Goal: Task Accomplishment & Management: Manage account settings

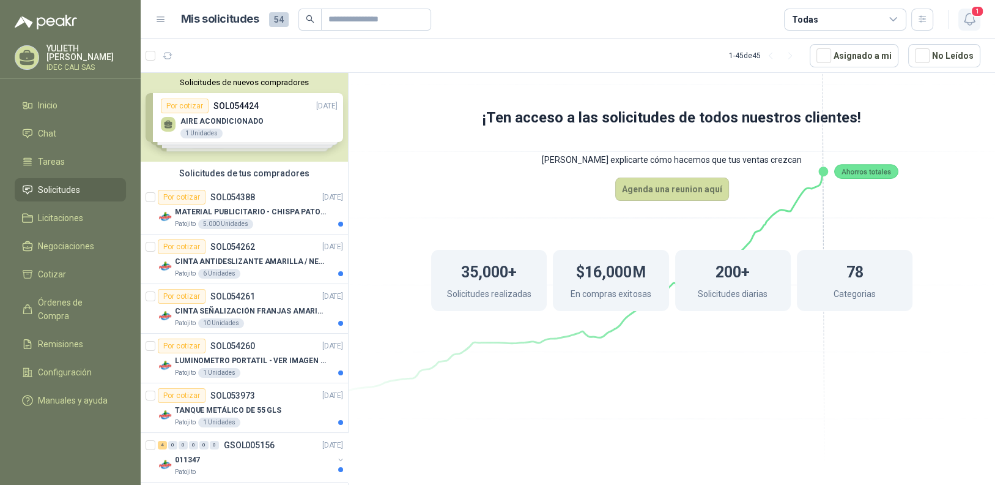
click at [978, 17] on span "1" at bounding box center [977, 12] width 13 height 12
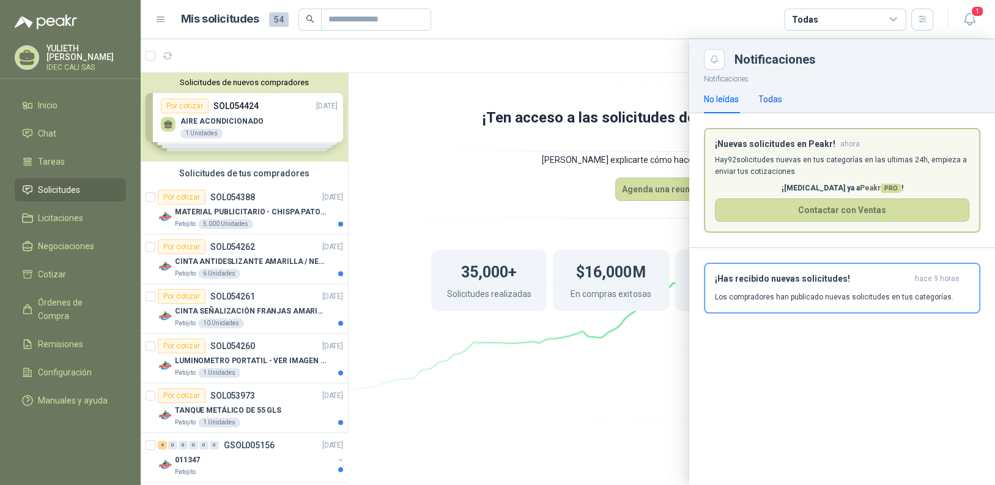
click at [771, 100] on div "Todas" at bounding box center [771, 98] width 24 height 13
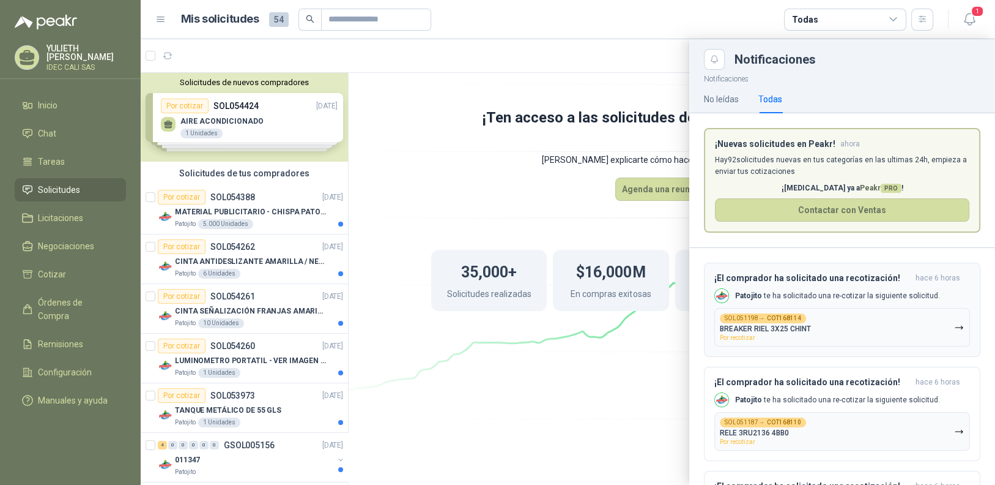
click at [841, 330] on button "SOL051198 → COT168114 BREAKER RIEL 3X25 CHINT Por recotizar" at bounding box center [843, 327] width 256 height 39
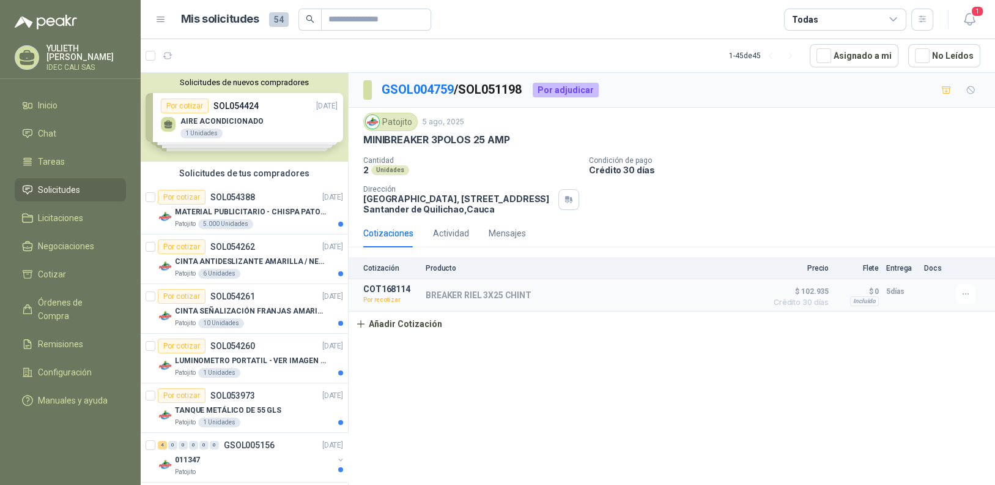
click at [379, 166] on div "Unidades" at bounding box center [390, 170] width 38 height 10
click at [395, 102] on div "GSOL004759 / SOL051198 Por adjudicar" at bounding box center [672, 90] width 647 height 35
click at [403, 89] on link "GSOL004759" at bounding box center [418, 89] width 72 height 15
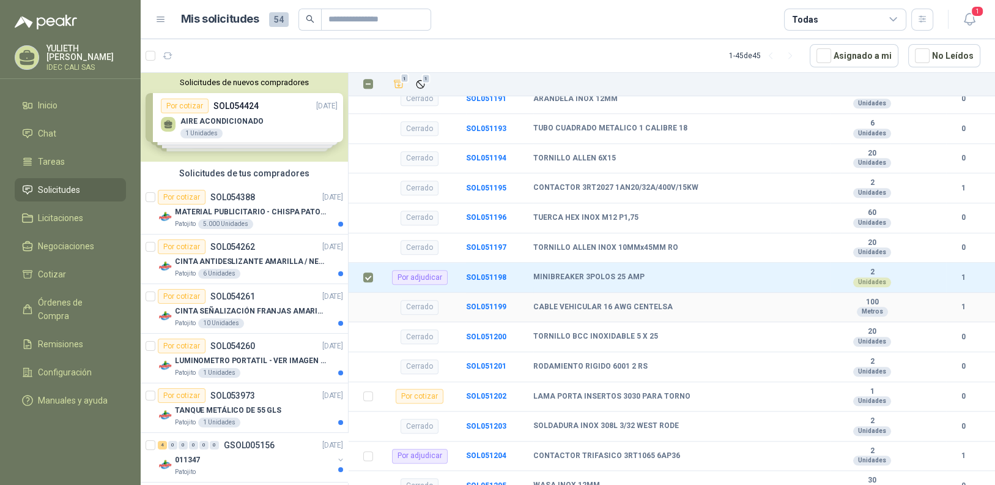
scroll to position [1224, 0]
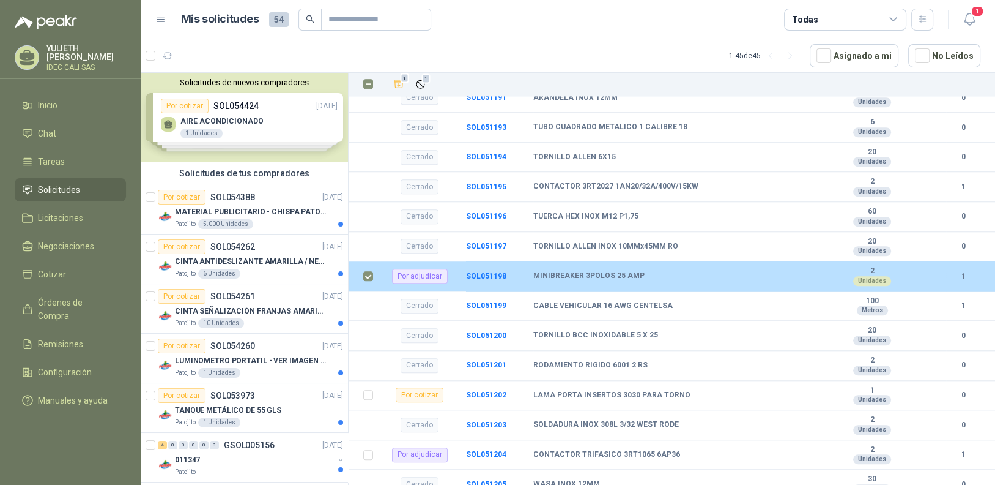
click at [431, 280] on div "Por adjudicar" at bounding box center [420, 276] width 56 height 15
click at [485, 280] on b "SOL051198" at bounding box center [486, 276] width 40 height 9
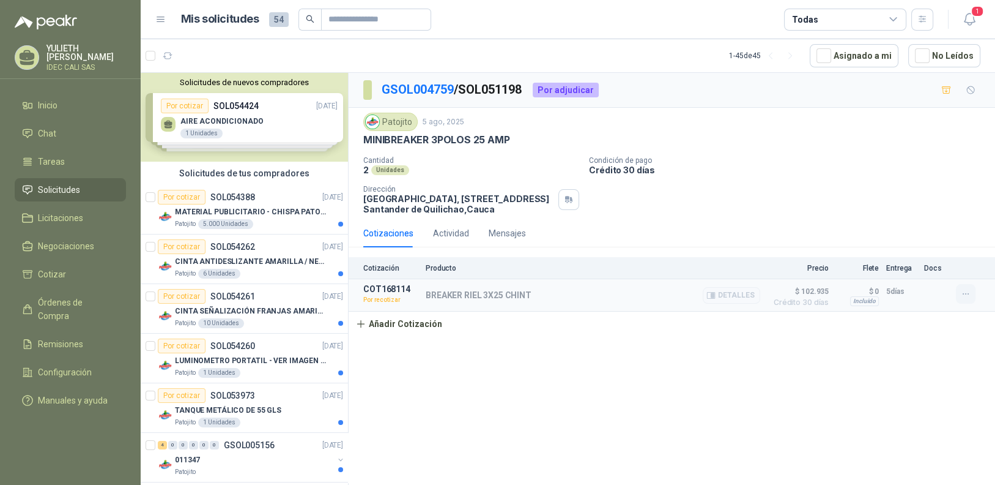
click at [967, 292] on icon "button" at bounding box center [966, 294] width 10 height 10
click at [945, 226] on button "Editar" at bounding box center [942, 223] width 98 height 20
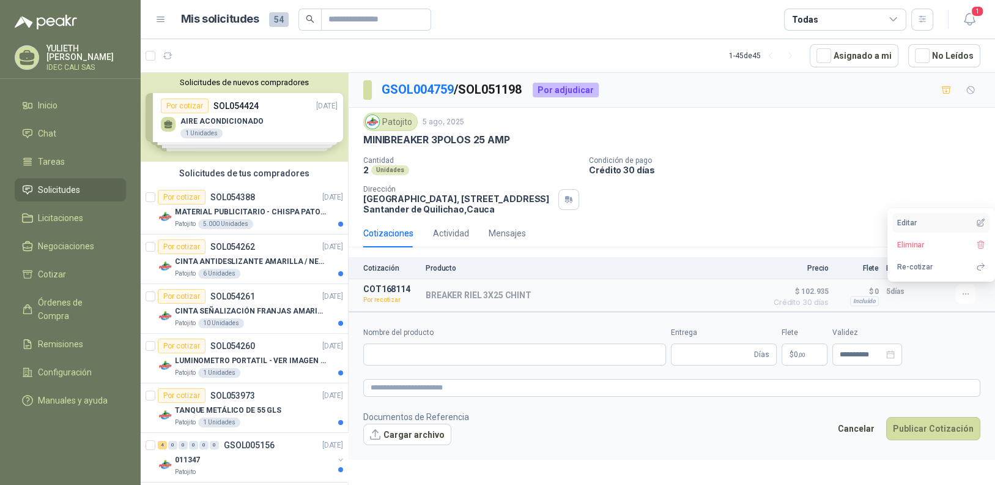
type input "**********"
type input "*"
type input "**********"
click at [787, 354] on p "$ 102.935 ,00" at bounding box center [767, 354] width 61 height 22
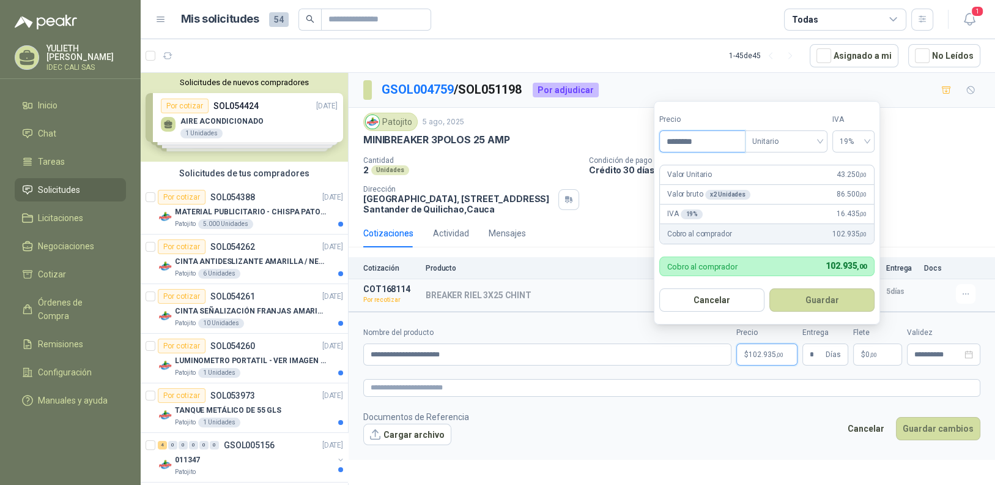
drag, startPoint x: 697, startPoint y: 140, endPoint x: 687, endPoint y: 141, distance: 9.9
click at [687, 141] on input "********" at bounding box center [702, 141] width 85 height 21
type input "********"
click at [833, 302] on button "Guardar" at bounding box center [822, 299] width 105 height 23
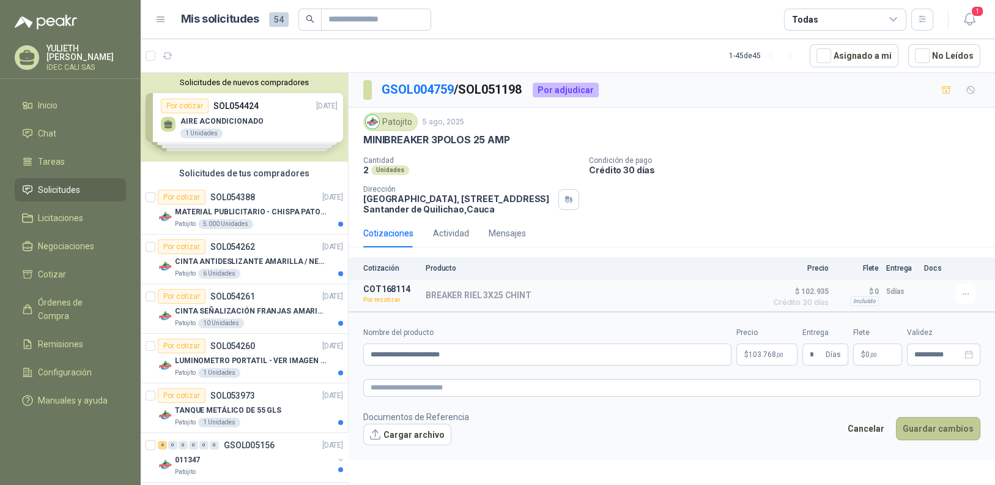
click at [935, 431] on button "Guardar cambios" at bounding box center [938, 428] width 84 height 23
click at [966, 355] on icon "close-circle" at bounding box center [969, 354] width 9 height 9
click at [948, 428] on button "Guardar cambios" at bounding box center [938, 428] width 84 height 23
drag, startPoint x: 921, startPoint y: 354, endPoint x: 922, endPoint y: 360, distance: 6.8
click at [921, 354] on input "**********" at bounding box center [939, 355] width 48 height 8
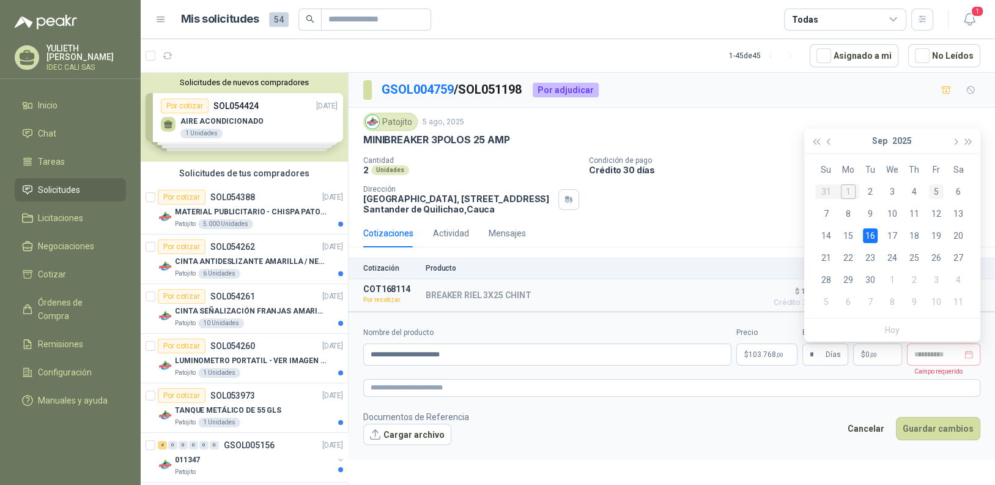
click at [936, 192] on div "5" at bounding box center [936, 191] width 15 height 15
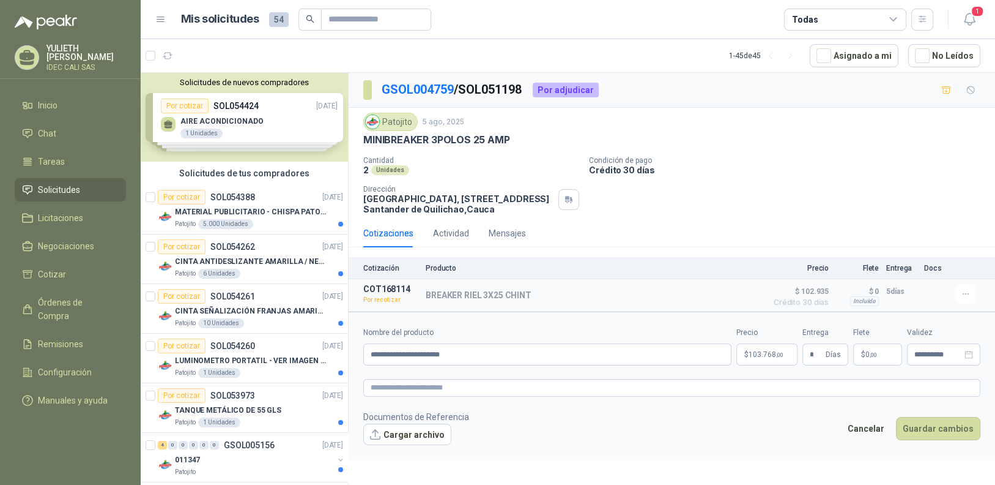
type input "**********"
click at [948, 433] on button "Guardar cambios" at bounding box center [938, 428] width 84 height 23
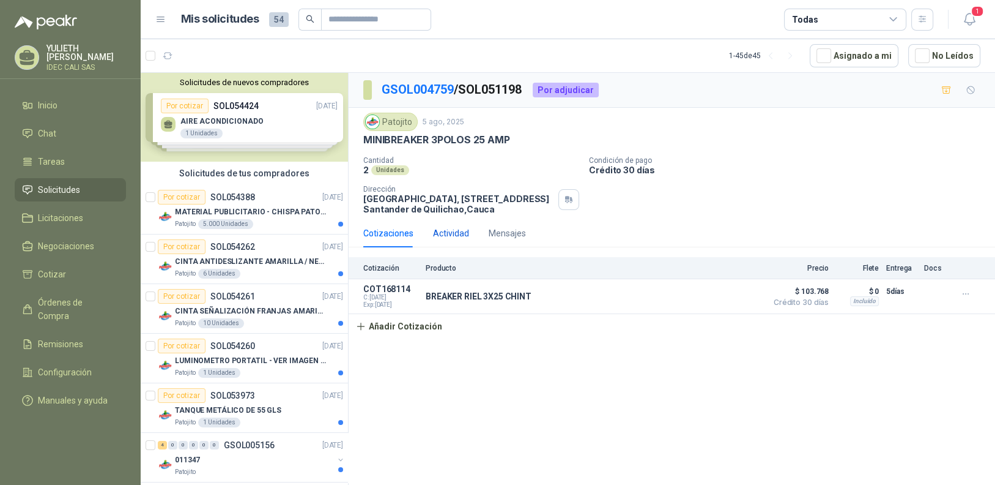
click at [436, 238] on div "Actividad" at bounding box center [451, 232] width 36 height 13
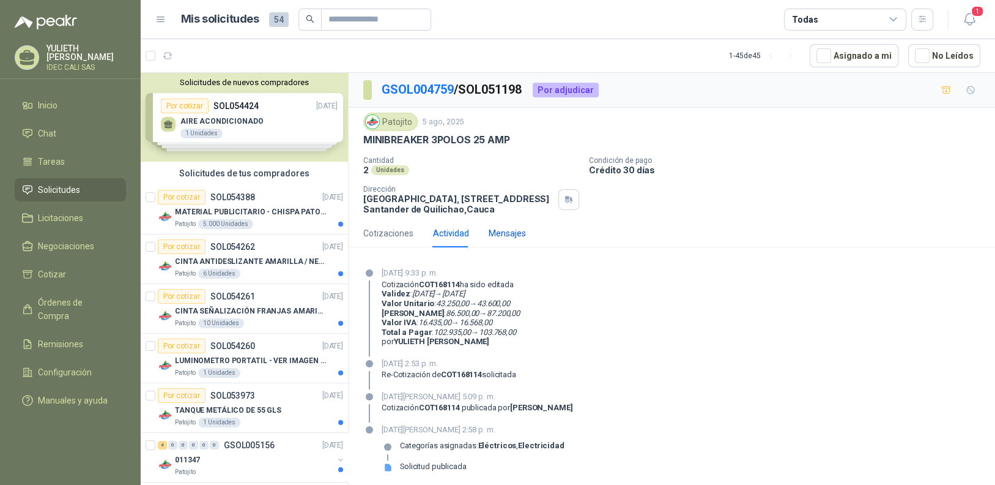
click at [499, 236] on div "Mensajes" at bounding box center [507, 232] width 37 height 13
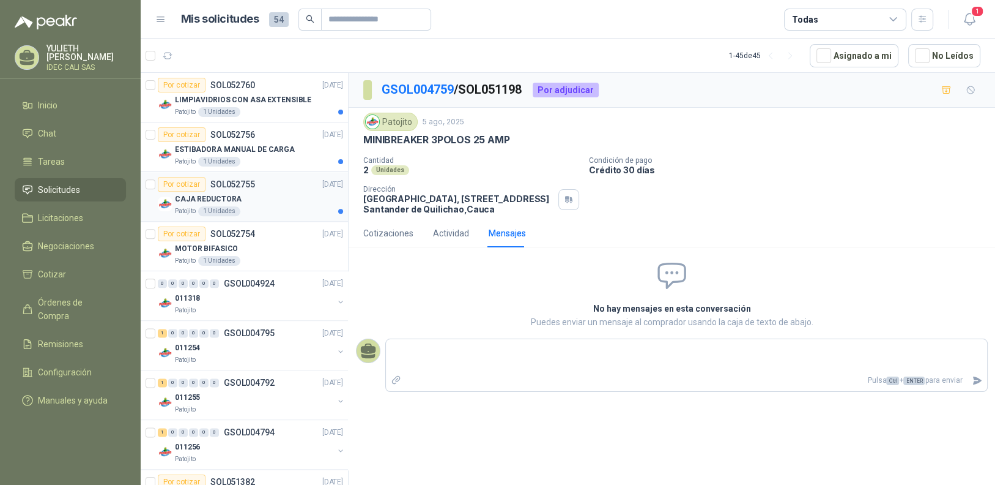
scroll to position [1652, 0]
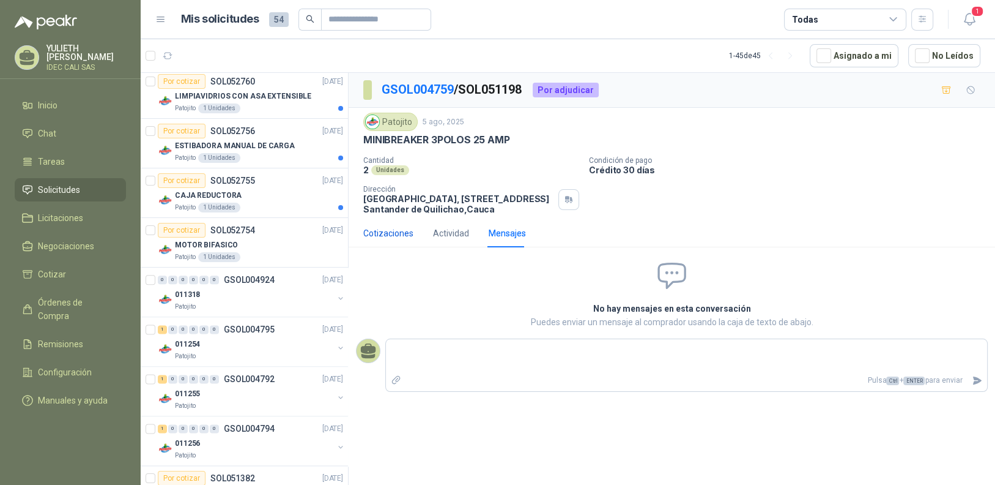
click at [391, 237] on div "Cotizaciones" at bounding box center [388, 232] width 50 height 13
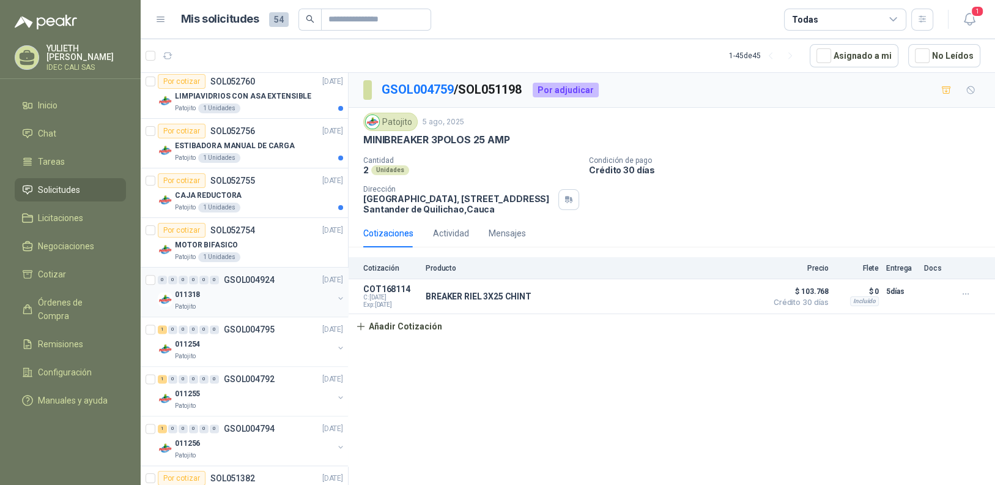
click at [228, 294] on div "011318" at bounding box center [254, 294] width 158 height 15
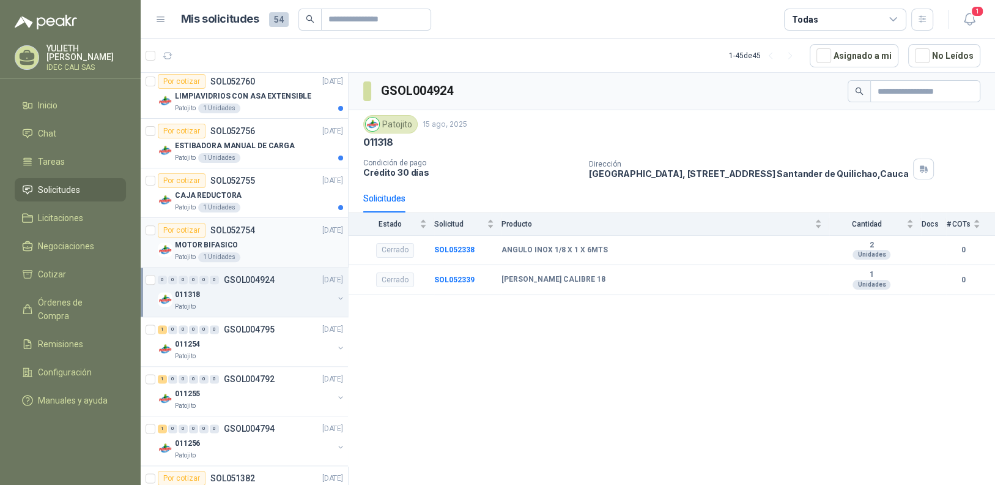
click at [239, 252] on div "Patojito 1 Unidades" at bounding box center [259, 257] width 168 height 10
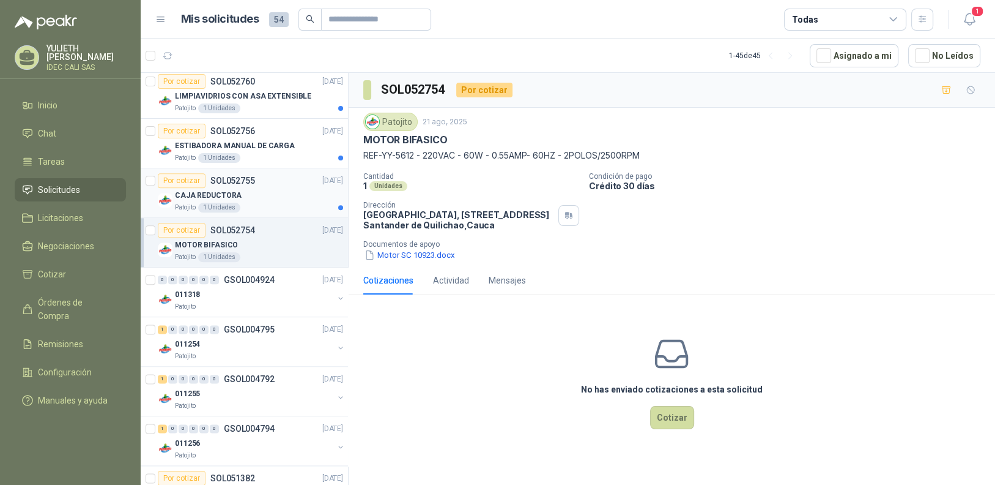
click at [253, 203] on div "Patojito 1 Unidades" at bounding box center [259, 208] width 168 height 10
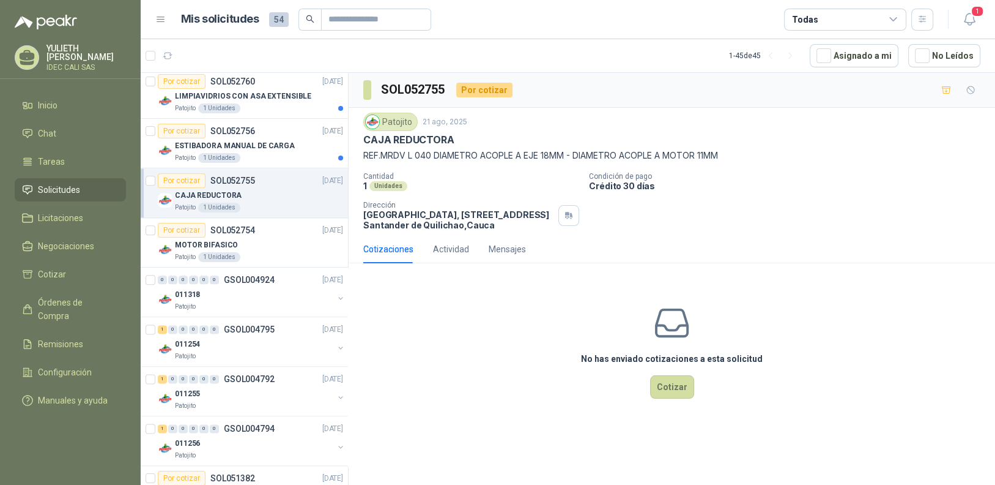
scroll to position [1591, 0]
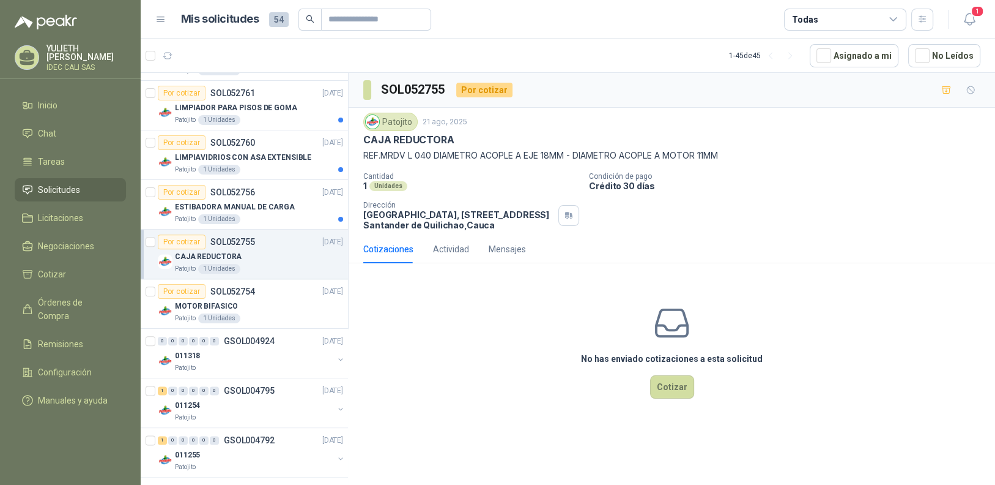
click at [253, 201] on p "ESTIBADORA MANUAL DE CARGA" at bounding box center [235, 207] width 120 height 12
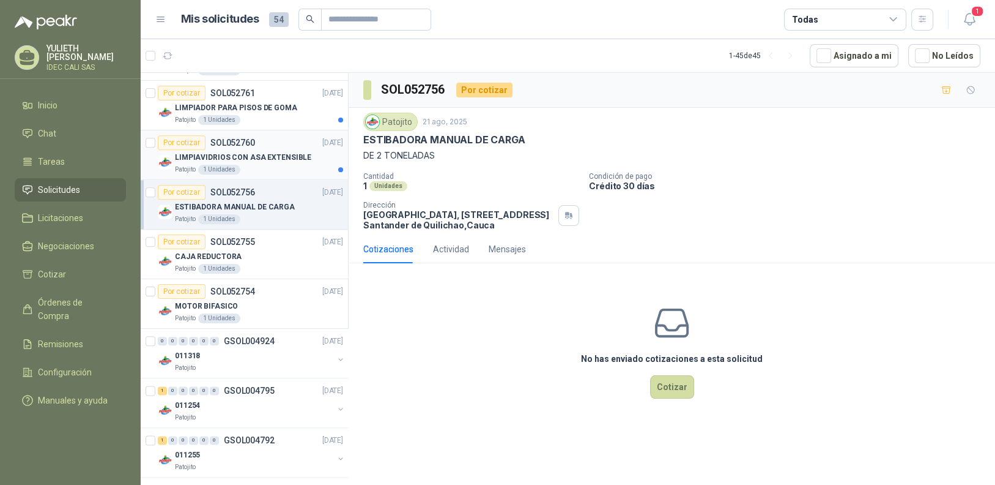
click at [251, 165] on div "Patojito 1 Unidades" at bounding box center [259, 170] width 168 height 10
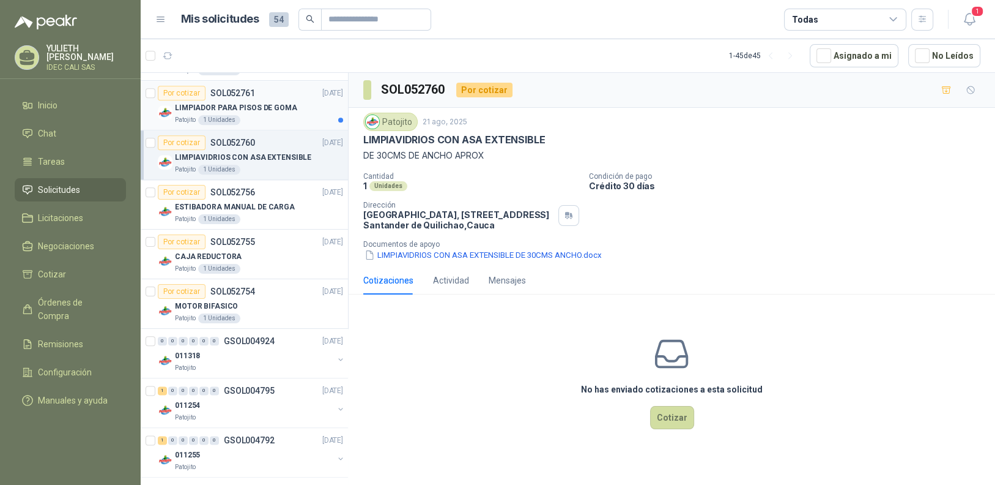
click at [244, 115] on div "Patojito 1 Unidades" at bounding box center [259, 120] width 168 height 10
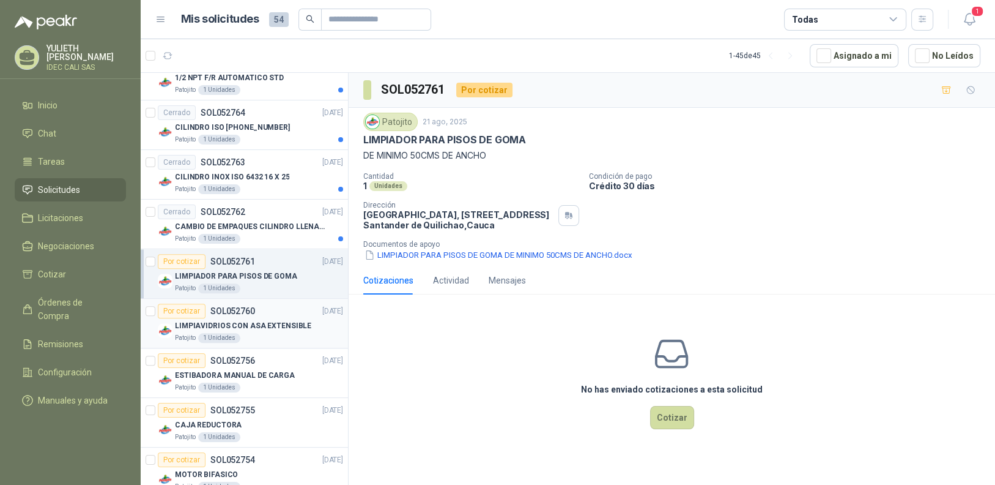
scroll to position [1407, 0]
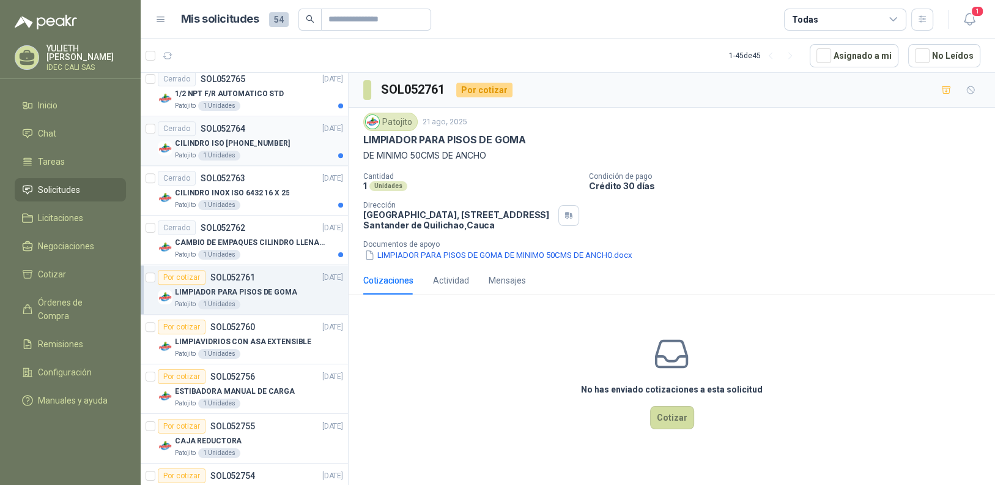
click at [242, 140] on p "CILINDRO ISO [PHONE_NUMBER]" at bounding box center [232, 144] width 115 height 12
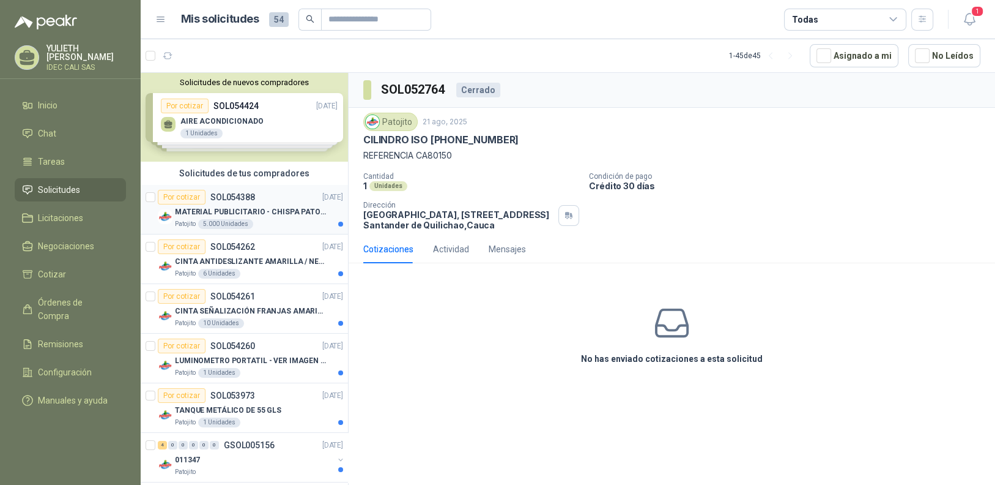
click at [219, 193] on p "SOL054388" at bounding box center [232, 197] width 45 height 9
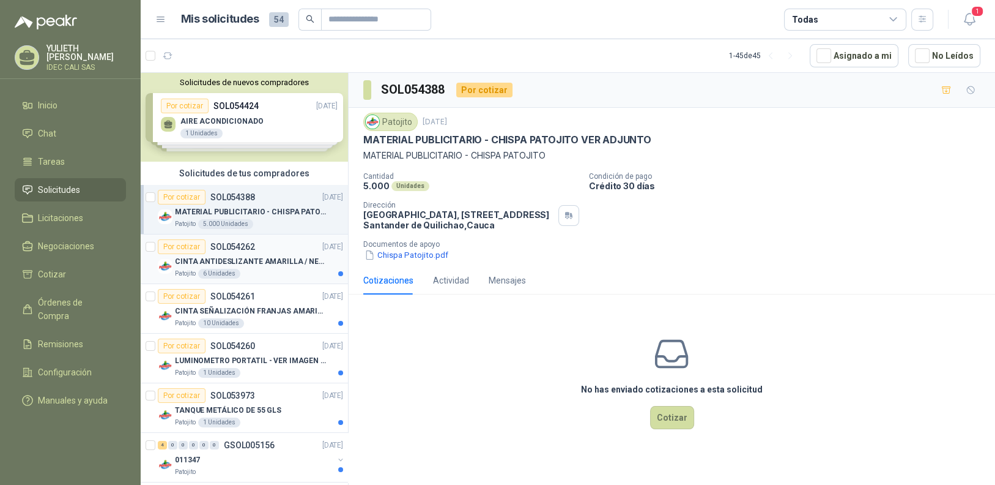
click at [252, 257] on p "CINTA ANTIDESLIZANTE AMARILLA / NEGRA" at bounding box center [251, 262] width 152 height 12
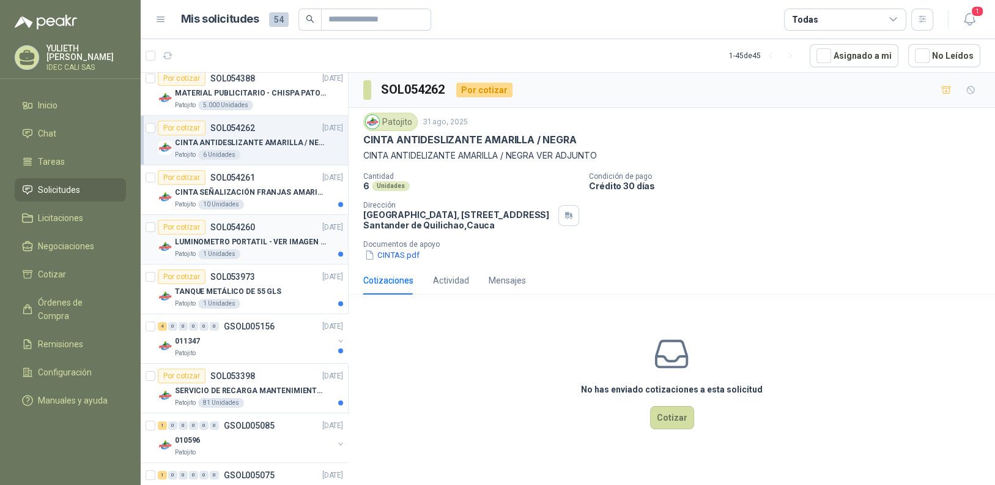
scroll to position [122, 0]
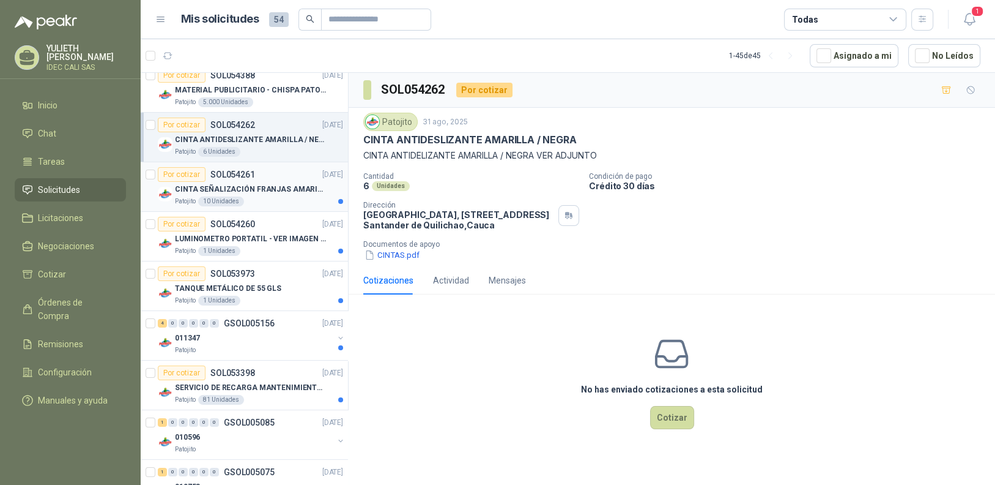
click at [251, 184] on p "CINTA SEÑALIZACIÓN FRANJAS AMARILLAS NEGRA" at bounding box center [251, 190] width 152 height 12
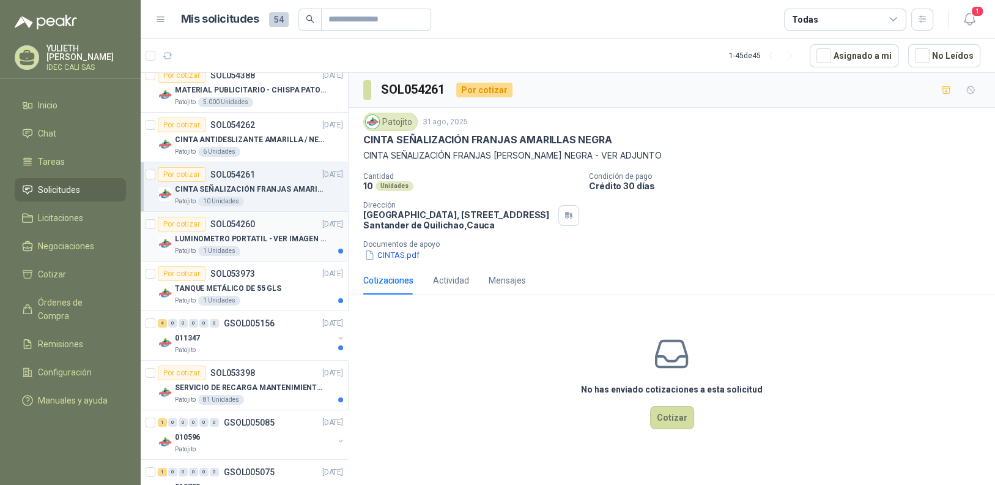
click at [257, 243] on p "LUMINOMETRO PORTATIL - VER IMAGEN ADJUNTA" at bounding box center [251, 239] width 152 height 12
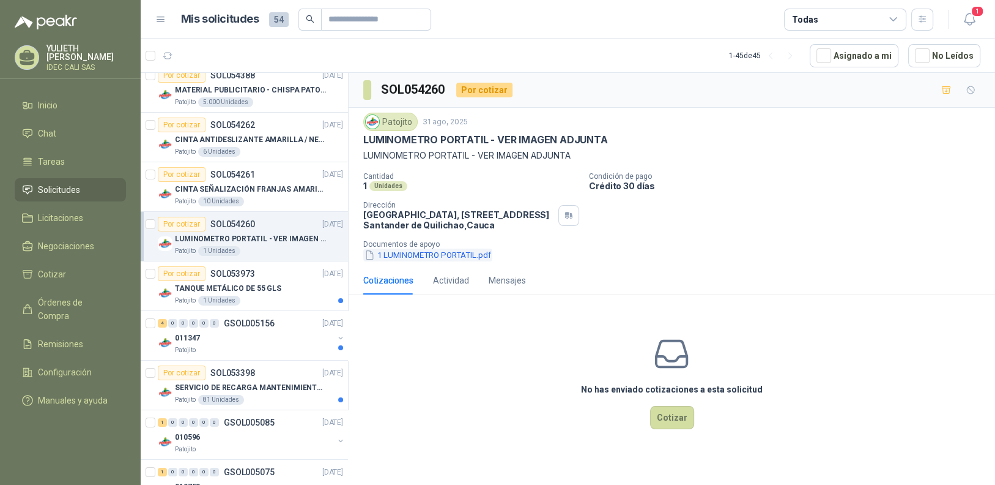
click at [433, 252] on button "1 LUMINOMETRO PORTATIL.pdf" at bounding box center [427, 254] width 129 height 13
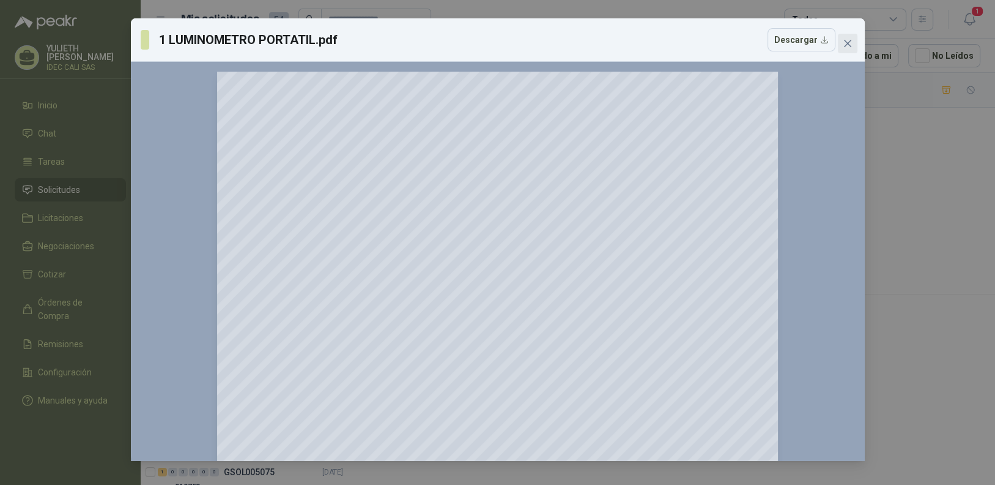
click at [843, 44] on icon "close" at bounding box center [848, 44] width 10 height 10
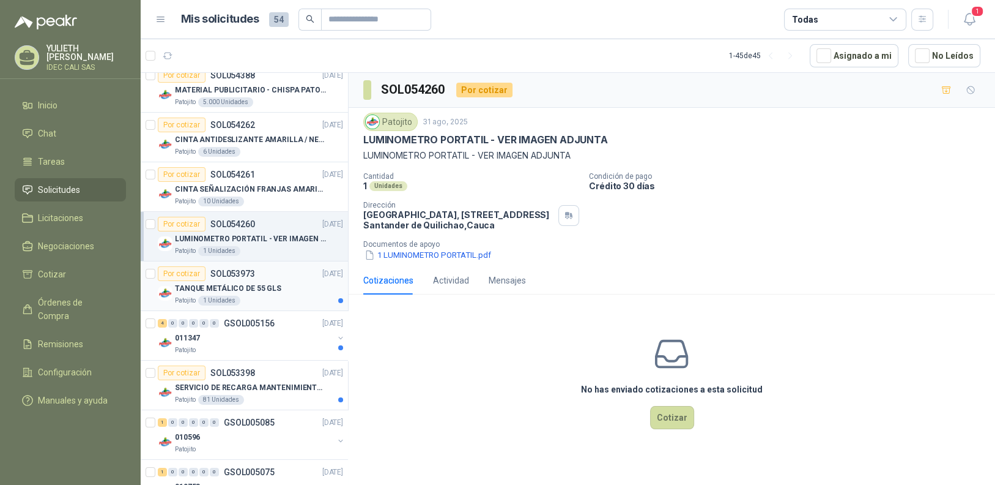
click at [237, 283] on p "TANQUE METÁLICO DE 55 GLS" at bounding box center [228, 289] width 106 height 12
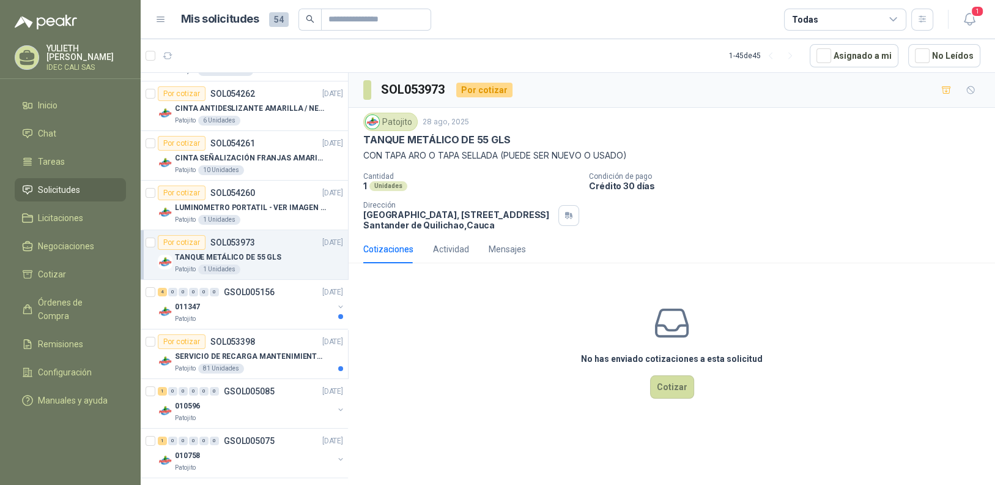
scroll to position [183, 0]
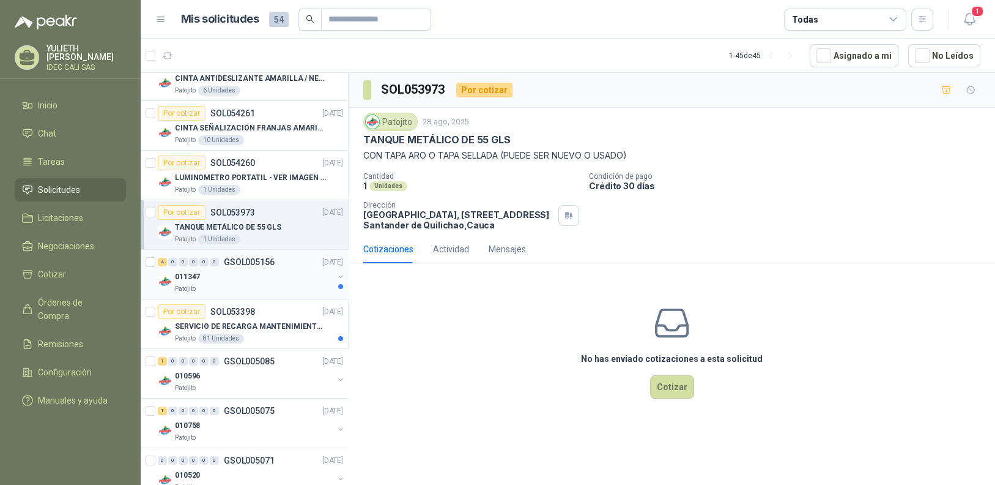
click at [227, 278] on div "011347" at bounding box center [254, 276] width 158 height 15
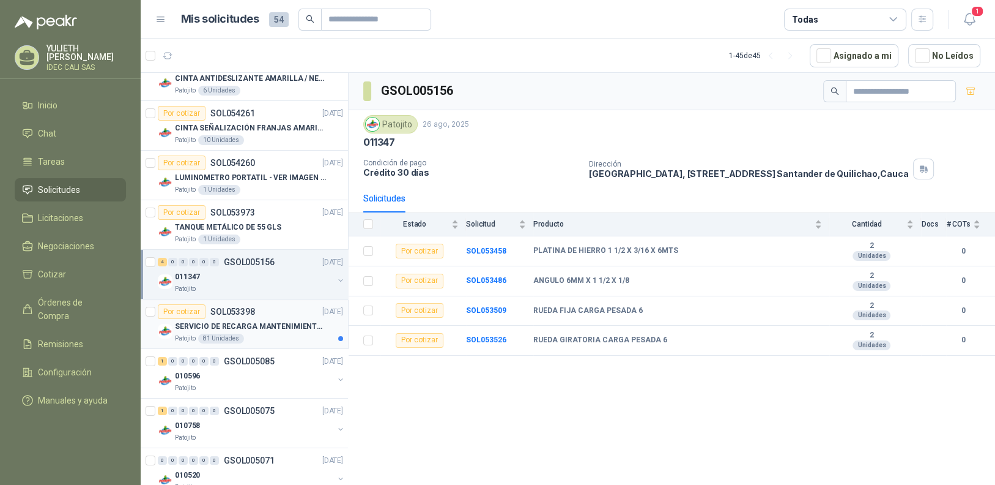
click at [223, 326] on p "SERVICIO DE RECARGA MANTENIMIENTO Y PRESTAMOS DE EXTINTORES" at bounding box center [251, 327] width 152 height 12
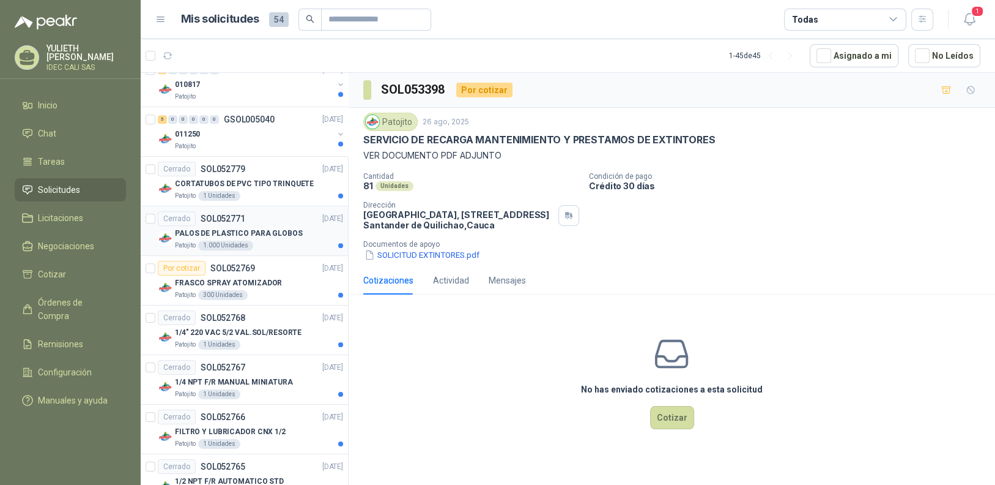
scroll to position [1040, 0]
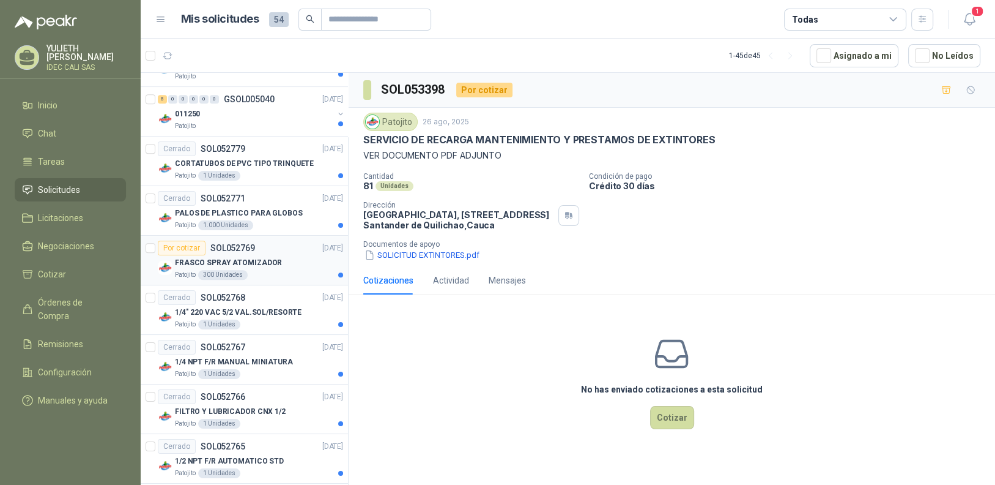
click at [235, 255] on div "FRASCO SPRAY ATOMIZADOR" at bounding box center [259, 262] width 168 height 15
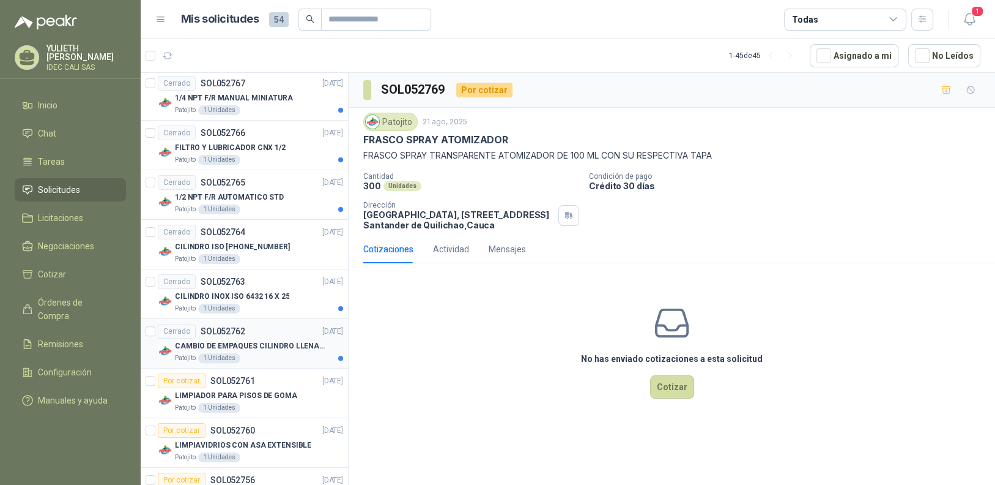
scroll to position [1407, 0]
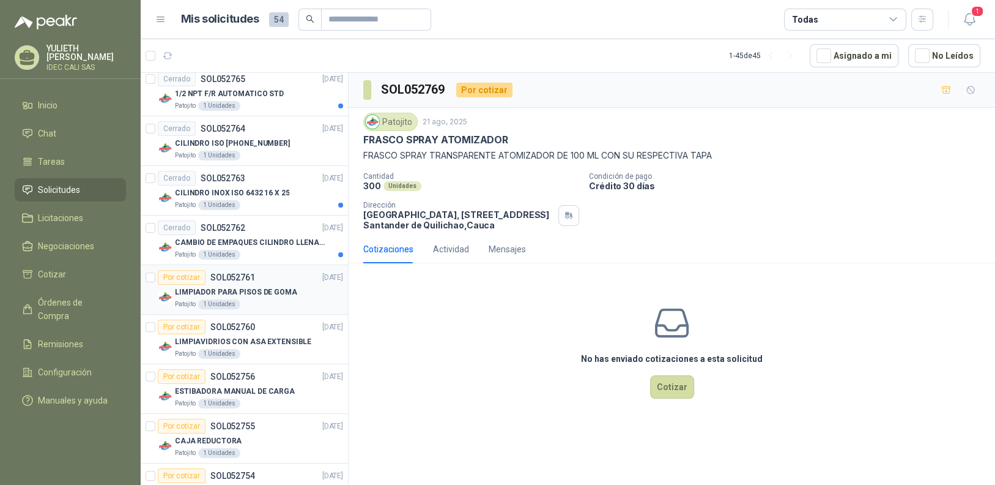
click at [226, 286] on p "LIMPIADOR PARA PISOS DE GOMA" at bounding box center [236, 292] width 122 height 12
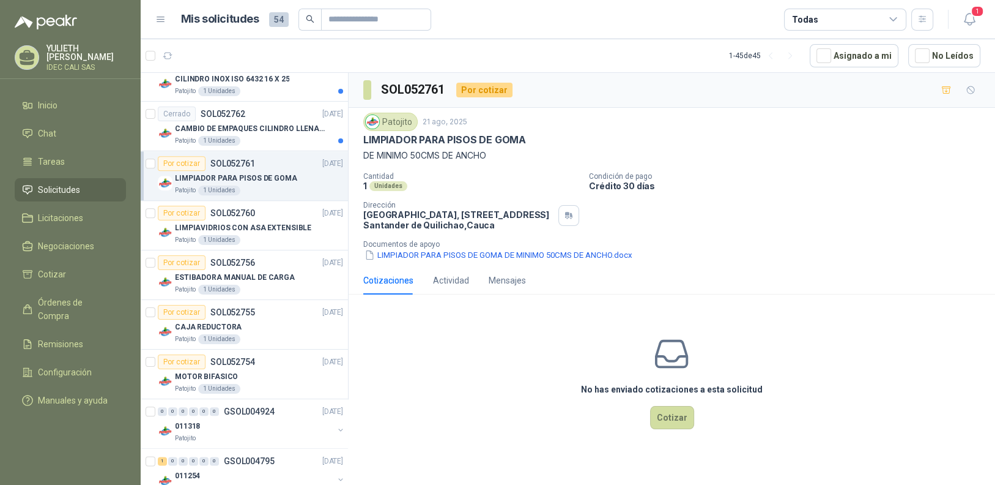
scroll to position [1591, 0]
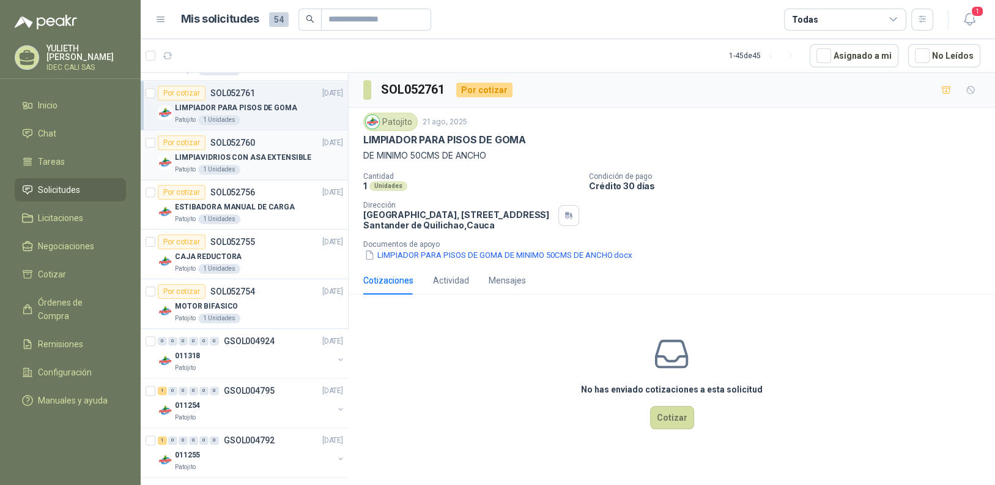
click at [244, 150] on div "LIMPIAVIDRIOS CON ASA EXTENSIBLE" at bounding box center [259, 157] width 168 height 15
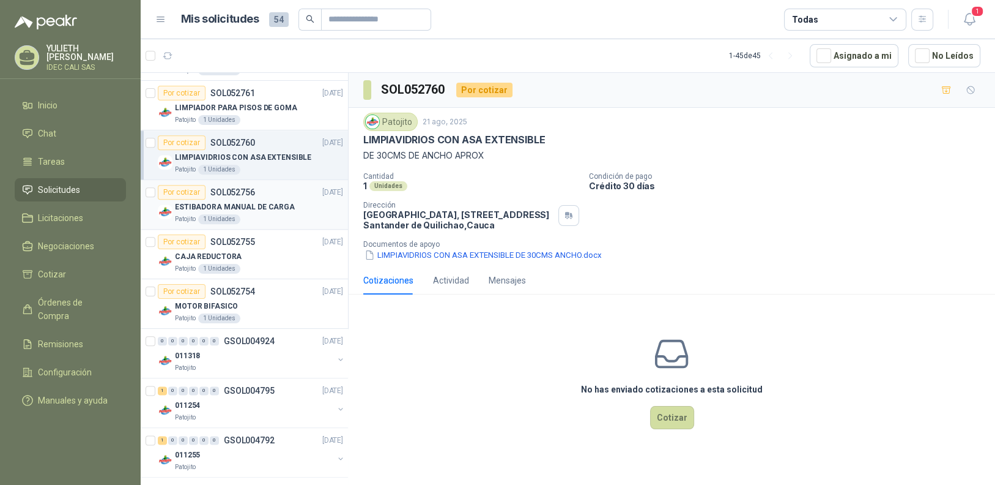
click at [243, 205] on p "ESTIBADORA MANUAL DE CARGA" at bounding box center [235, 207] width 120 height 12
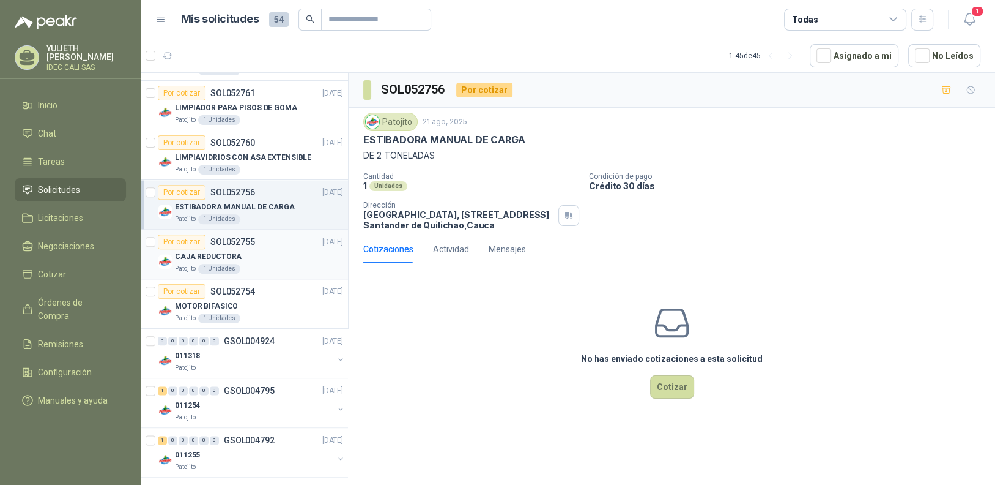
click at [250, 252] on div "CAJA REDUCTORA" at bounding box center [259, 256] width 168 height 15
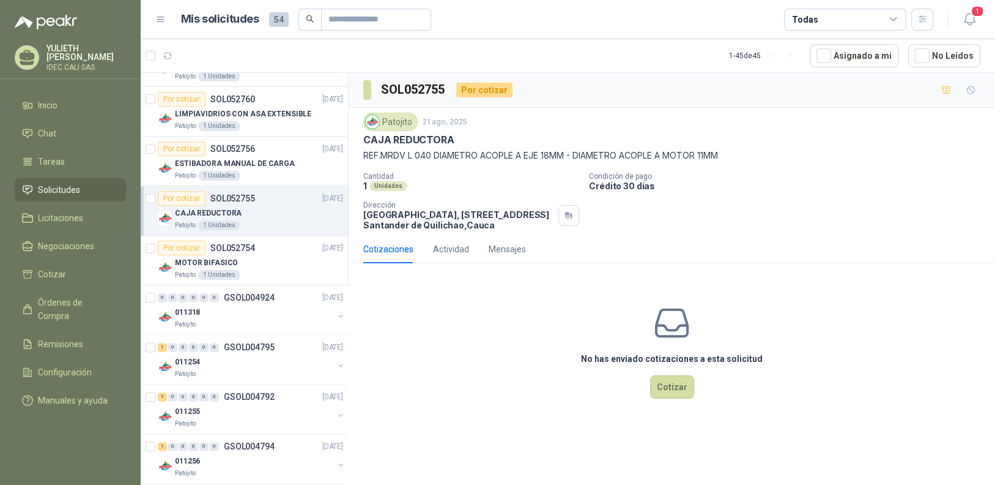
scroll to position [1652, 0]
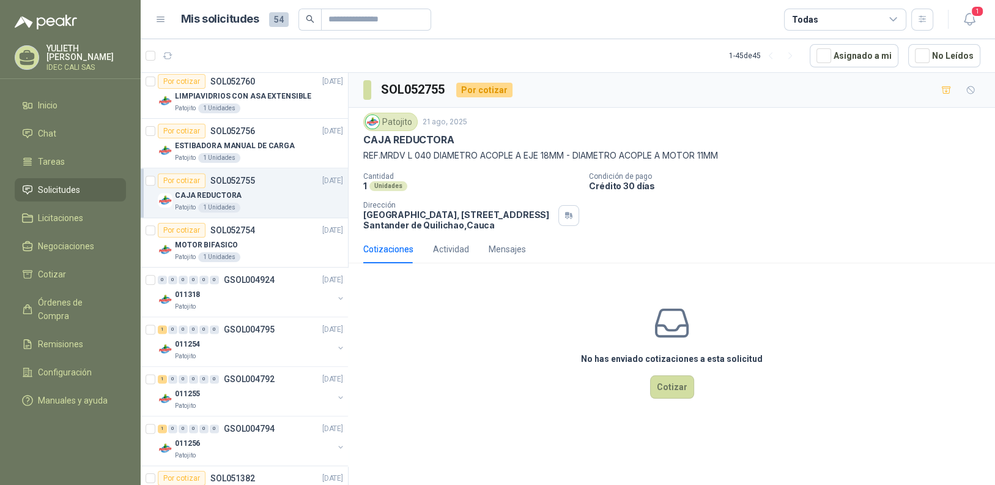
click at [475, 162] on div "Patojito [DATE] CAJA REDUCTORA REF.MRDV L 040 DIAMETRO ACOPLE A EJE 18MM - DIAM…" at bounding box center [671, 171] width 617 height 117
click at [479, 154] on p "REF.MRDV L 040 DIAMETRO ACOPLE A EJE 18MM - DIAMETRO ACOPLE A MOTOR 11MM" at bounding box center [671, 155] width 617 height 13
click at [475, 92] on div "Por cotizar" at bounding box center [484, 90] width 56 height 15
click at [382, 249] on div "Cotizaciones" at bounding box center [388, 248] width 50 height 13
click at [451, 253] on div "Actividad" at bounding box center [451, 248] width 36 height 13
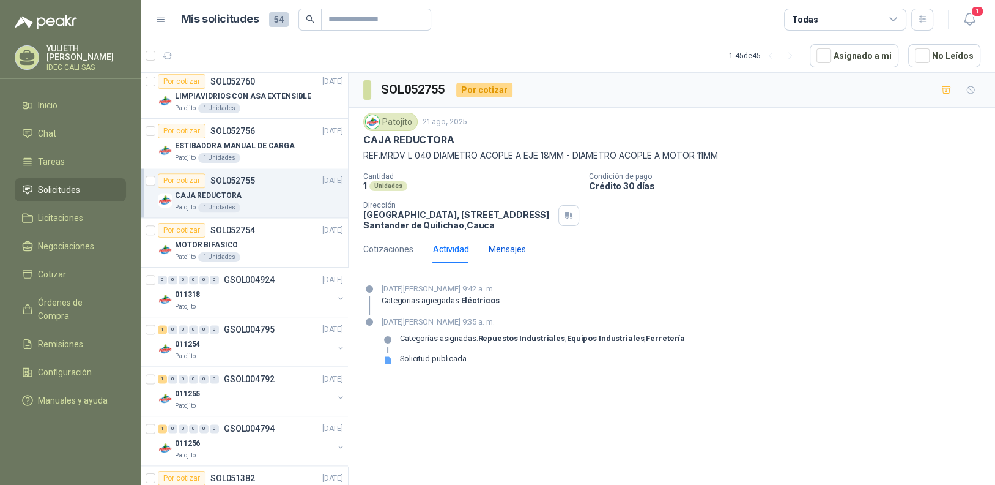
click at [505, 252] on div "Mensajes" at bounding box center [507, 248] width 37 height 13
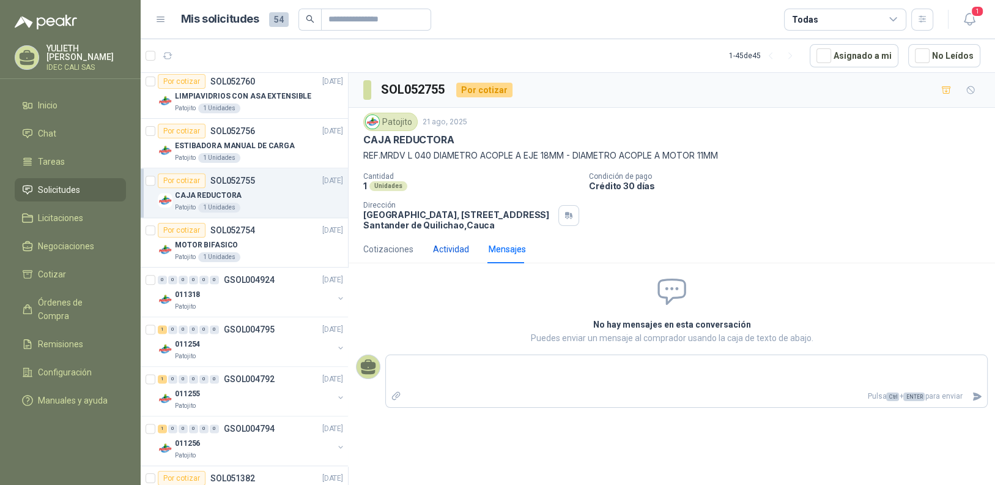
click at [458, 253] on div "Actividad" at bounding box center [451, 248] width 36 height 13
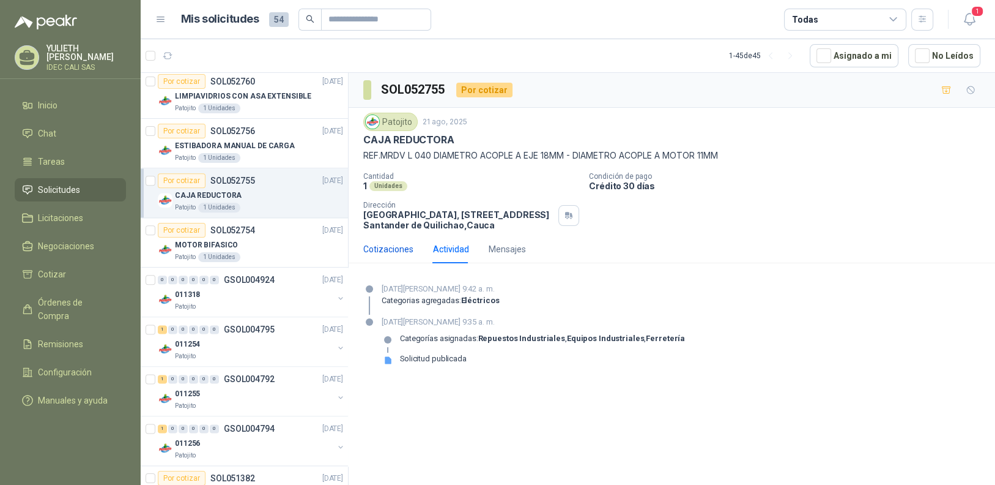
click at [400, 244] on div "Cotizaciones" at bounding box center [388, 248] width 50 height 13
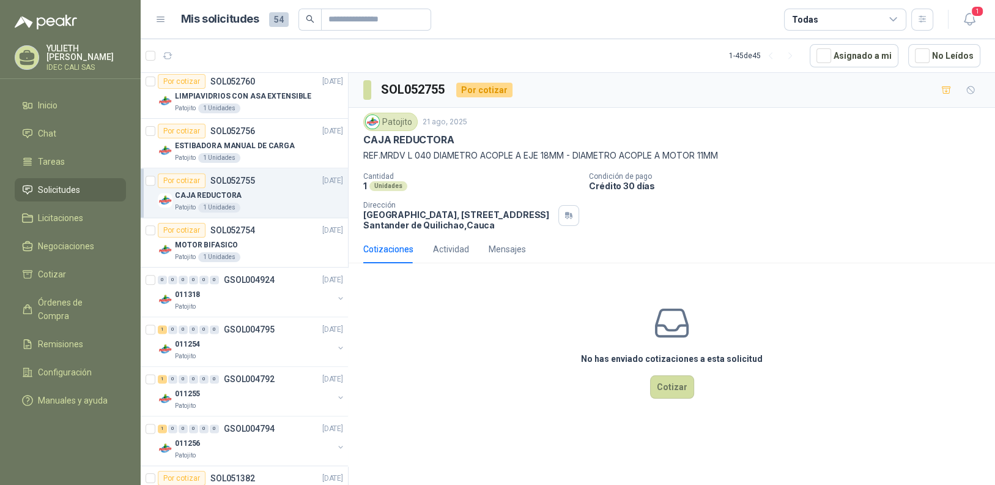
click at [419, 223] on p "[GEOGRAPHIC_DATA], [STREET_ADDRESS]" at bounding box center [458, 219] width 190 height 21
click at [397, 155] on p "REF.MRDV L 040 DIAMETRO ACOPLE A EJE 18MM - DIAMETRO ACOPLE A MOTOR 11MM" at bounding box center [671, 155] width 617 height 13
click at [399, 135] on p "CAJA REDUCTORA" at bounding box center [408, 139] width 91 height 13
click at [390, 117] on div "Patojito" at bounding box center [390, 122] width 54 height 18
click at [233, 239] on p "MOTOR BIFASICO" at bounding box center [206, 245] width 63 height 12
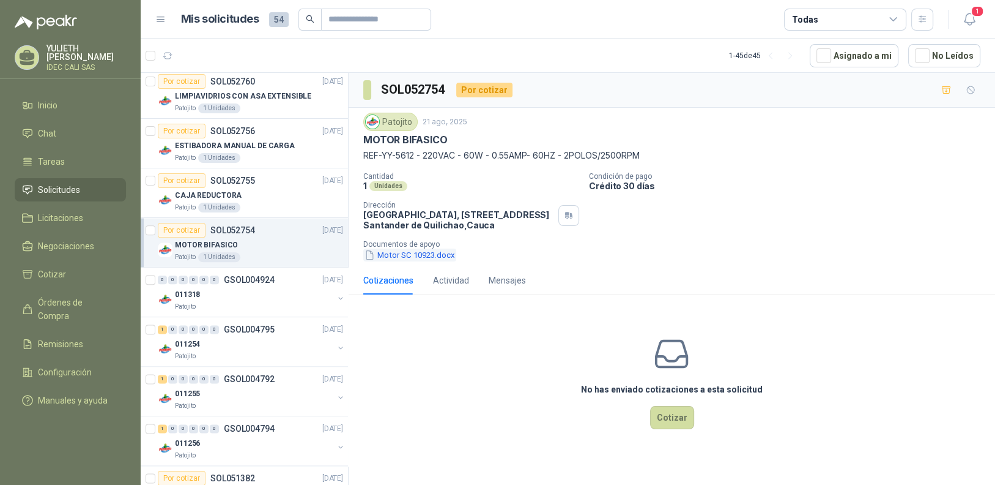
click at [422, 257] on button "Motor SC 10923.docx" at bounding box center [409, 254] width 93 height 13
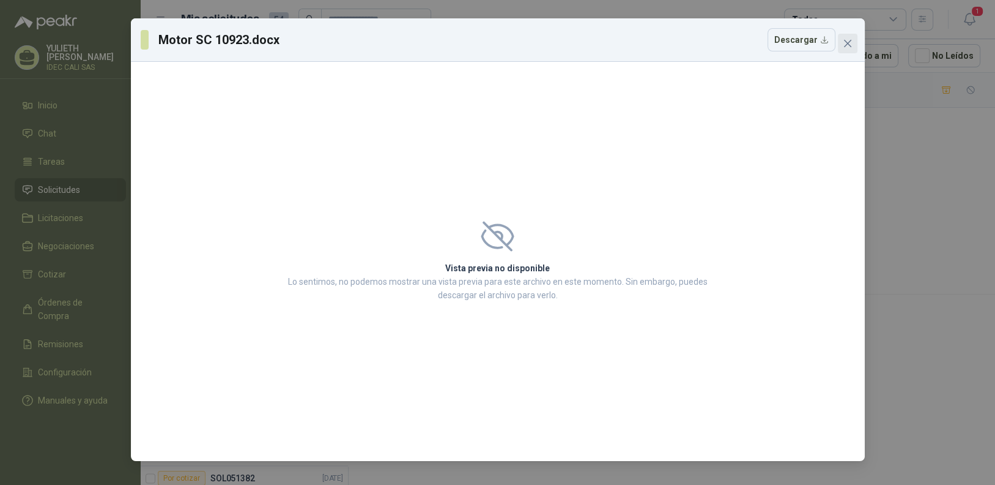
click at [844, 44] on icon "close" at bounding box center [848, 44] width 10 height 10
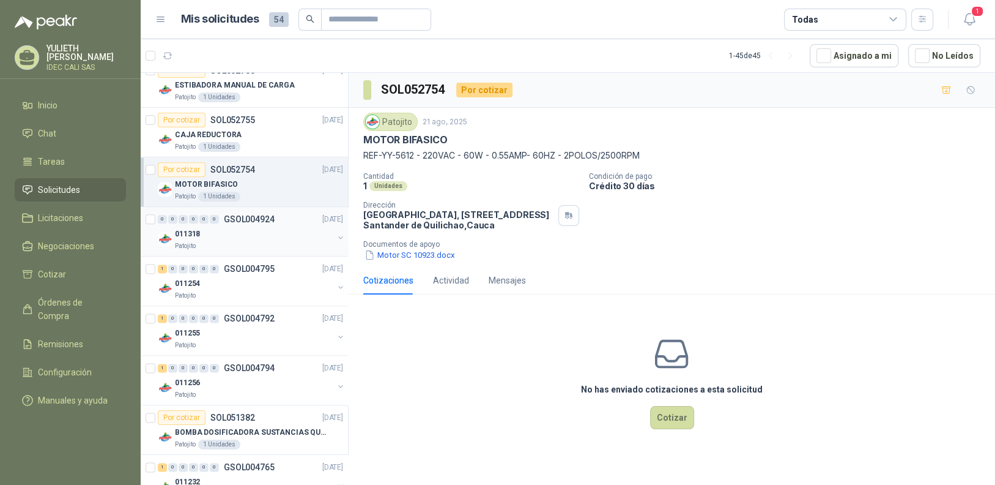
scroll to position [1774, 0]
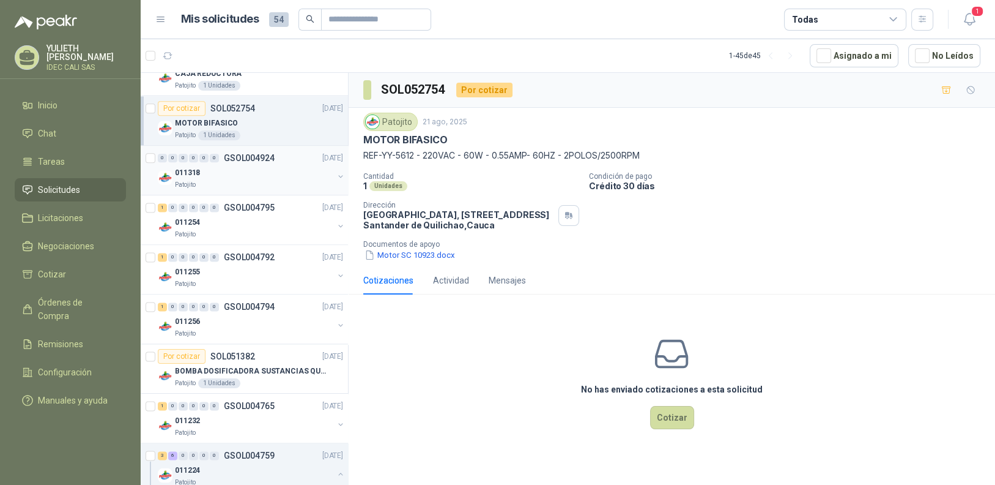
click at [229, 168] on div "011318" at bounding box center [254, 172] width 158 height 15
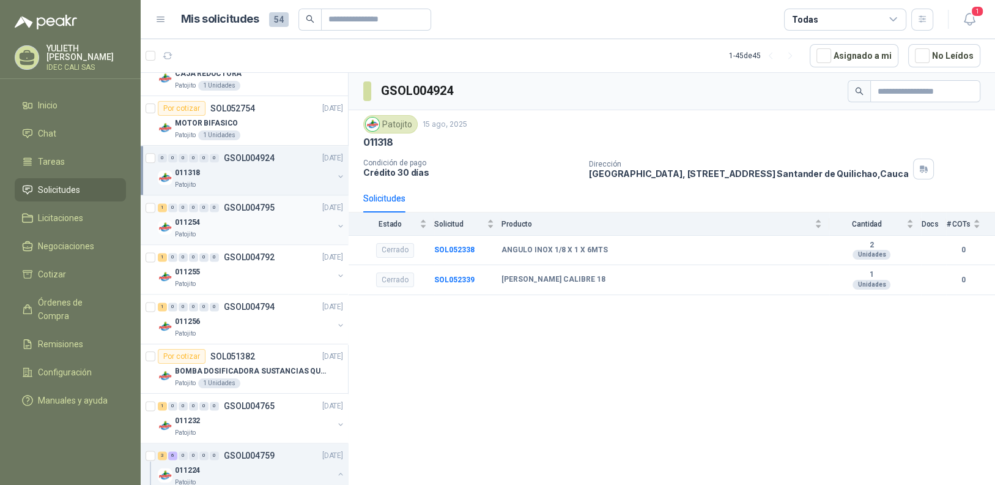
click at [240, 219] on div "011254" at bounding box center [254, 222] width 158 height 15
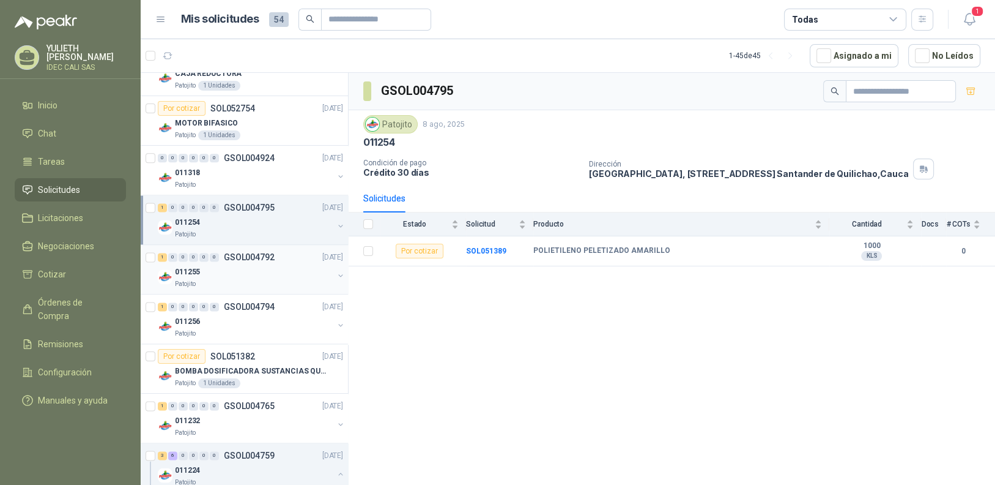
click at [237, 266] on div "011255" at bounding box center [254, 271] width 158 height 15
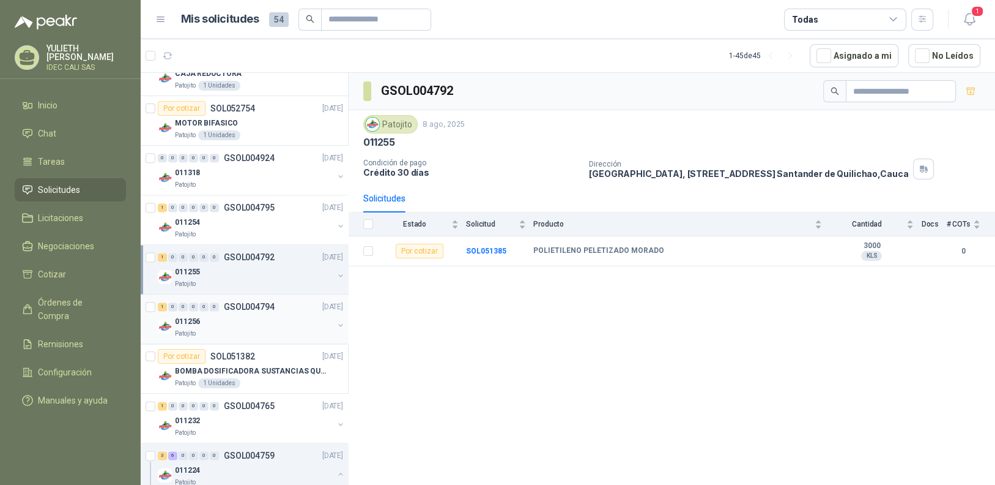
click at [245, 329] on div "Patojito" at bounding box center [254, 334] width 158 height 10
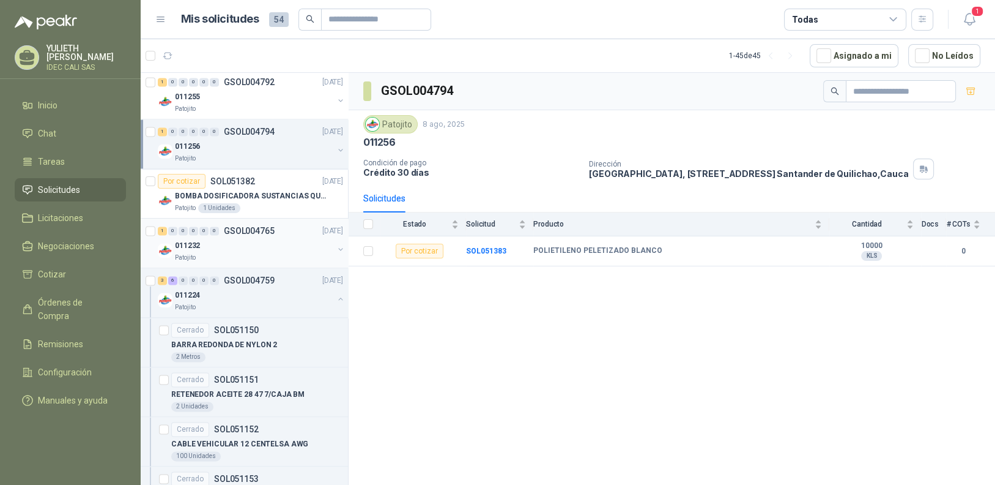
scroll to position [1958, 0]
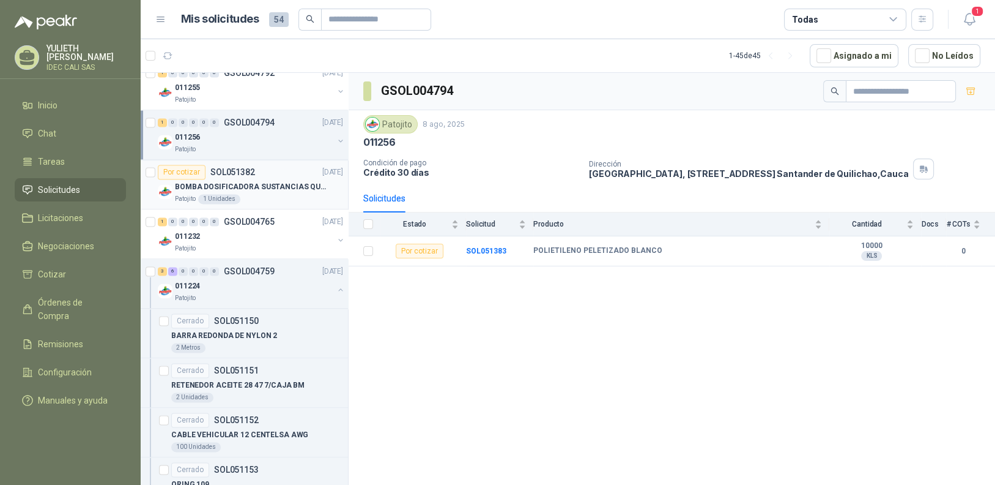
click at [242, 172] on div "Por cotizar SOL051382" at bounding box center [206, 172] width 97 height 15
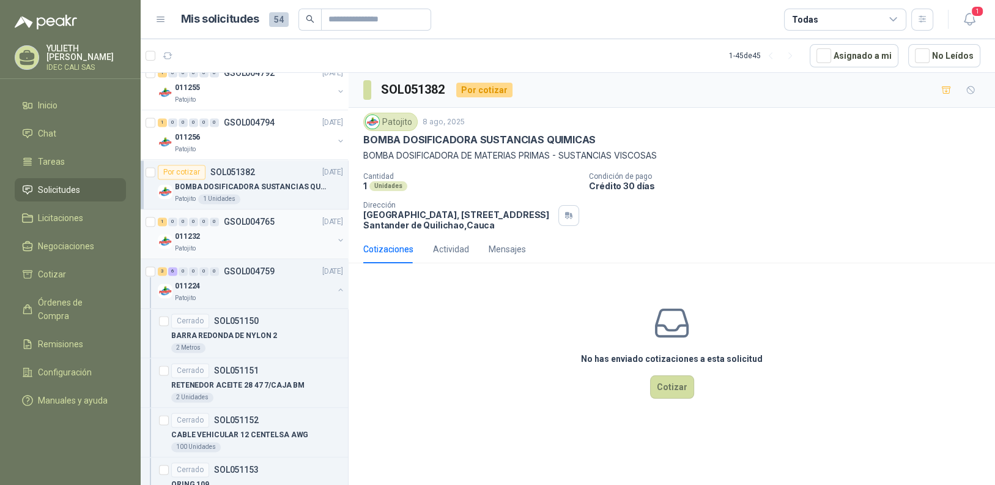
click at [253, 217] on p "GSOL004765" at bounding box center [249, 221] width 51 height 9
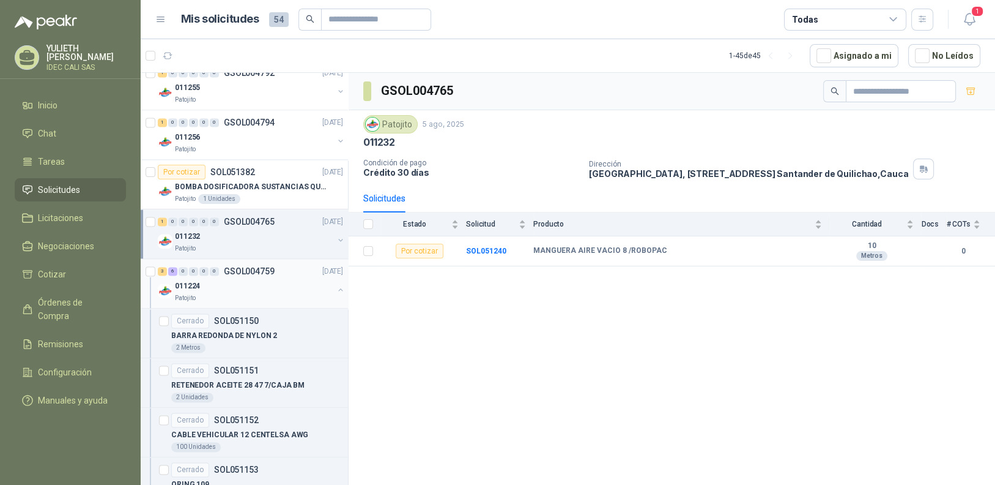
click at [253, 278] on div "011224" at bounding box center [254, 285] width 158 height 15
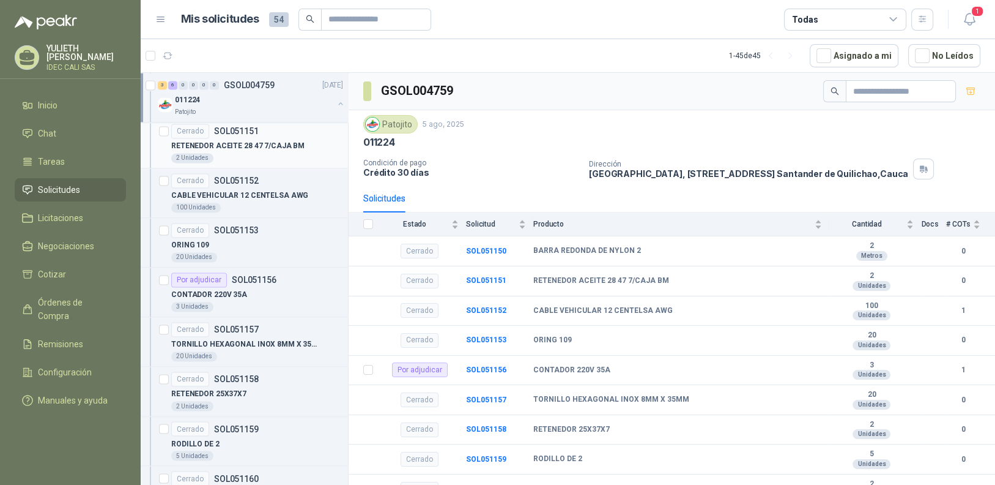
scroll to position [2202, 0]
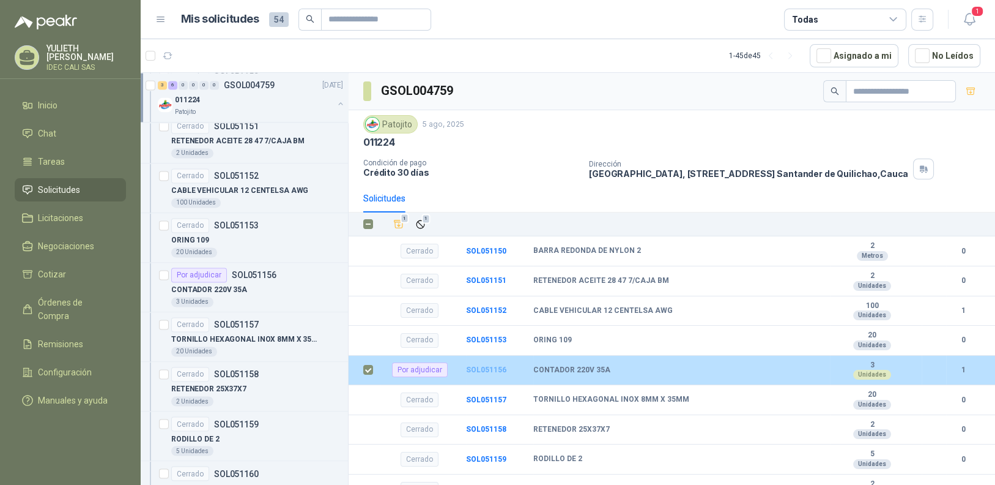
click at [494, 369] on b "SOL051156" at bounding box center [486, 369] width 40 height 9
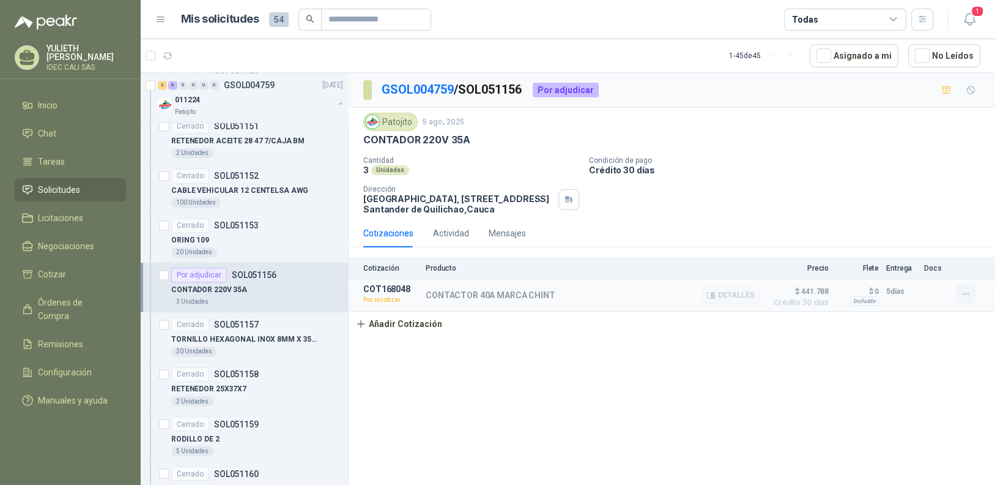
click at [967, 294] on icon "button" at bounding box center [966, 294] width 10 height 10
click at [938, 226] on button "Editar" at bounding box center [942, 223] width 98 height 20
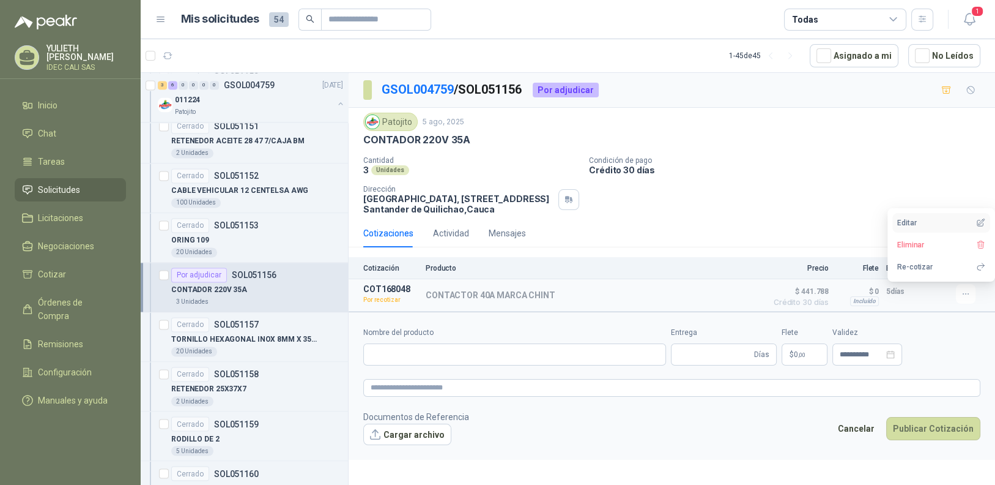
type input "**********"
type input "*"
click at [918, 221] on button "Editar" at bounding box center [942, 223] width 98 height 20
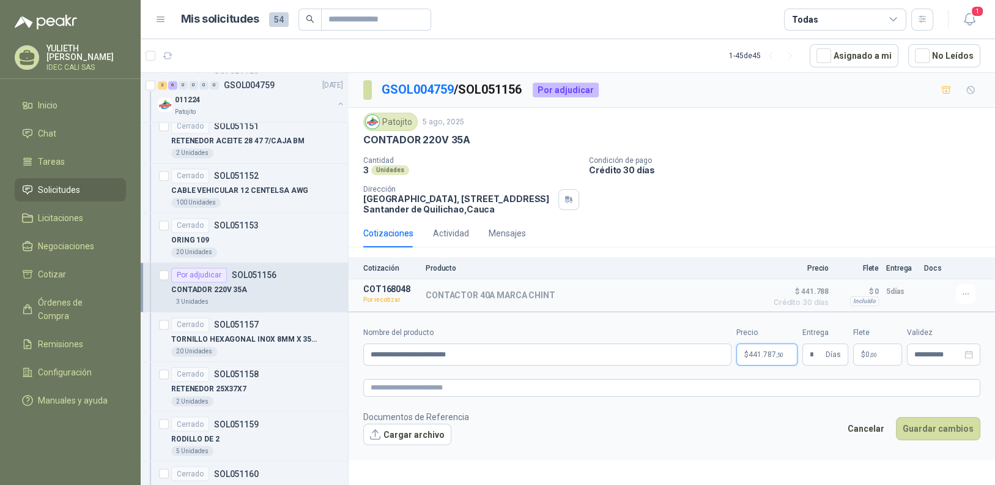
click at [774, 352] on span "441.787 ,50" at bounding box center [766, 354] width 35 height 7
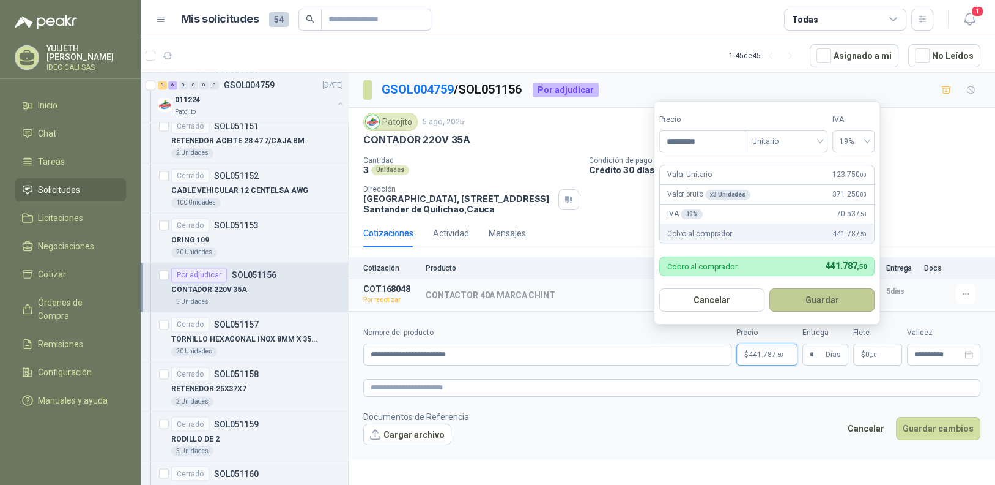
click at [830, 300] on button "Guardar" at bounding box center [822, 299] width 105 height 23
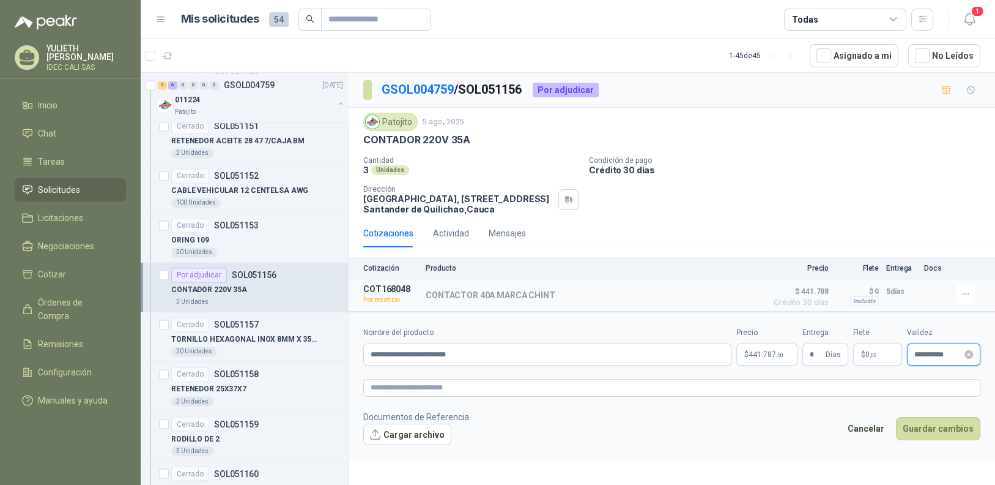
click at [951, 357] on input "**********" at bounding box center [939, 355] width 48 height 8
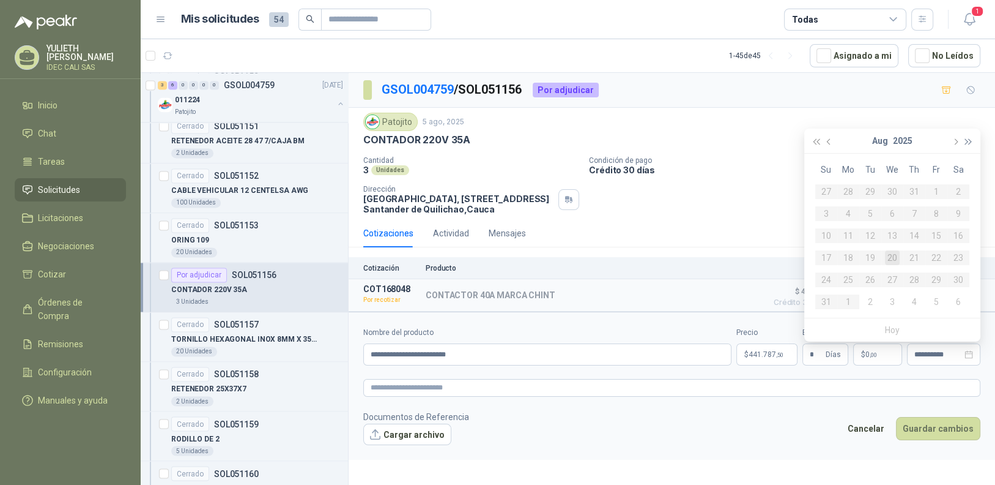
click at [964, 137] on button "button" at bounding box center [968, 140] width 13 height 24
click at [826, 138] on button "button" at bounding box center [829, 140] width 13 height 24
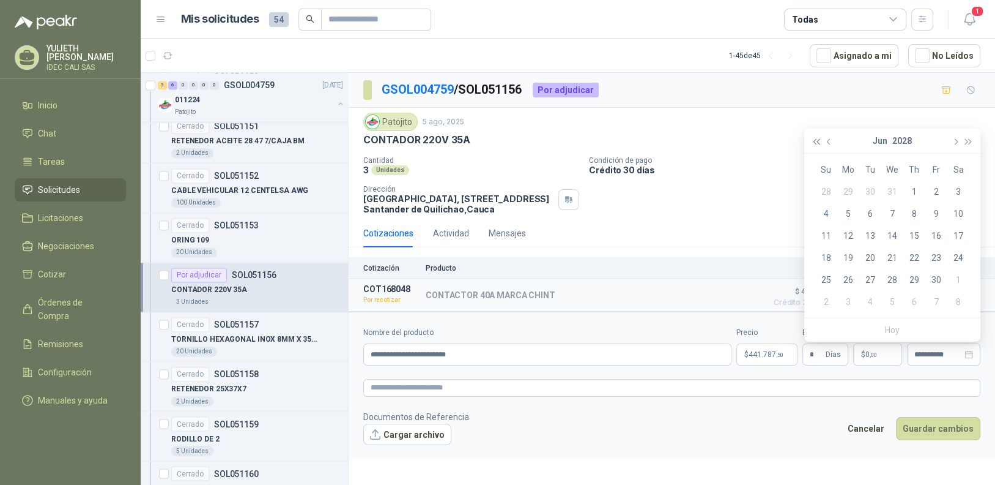
click at [814, 140] on span "button" at bounding box center [816, 141] width 6 height 6
click at [898, 330] on li "Hoy" at bounding box center [892, 329] width 15 height 23
click at [954, 142] on span "button" at bounding box center [955, 141] width 6 height 6
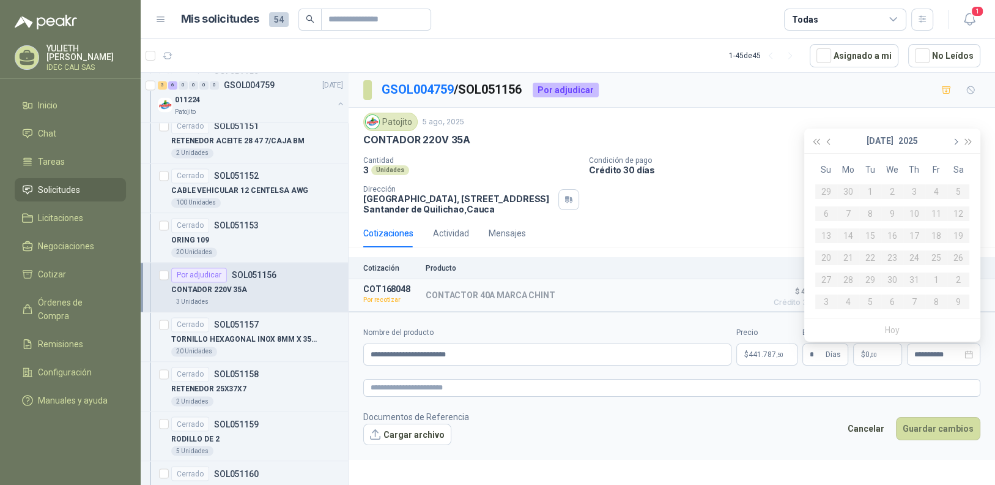
click at [954, 142] on span "button" at bounding box center [955, 141] width 6 height 6
type input "**********"
click at [937, 188] on div "5" at bounding box center [936, 191] width 15 height 15
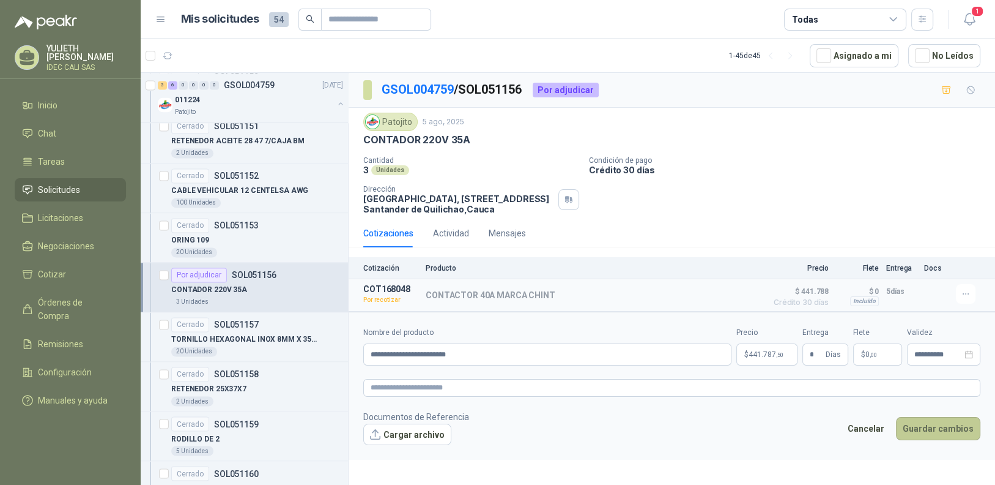
click at [943, 429] on button "Guardar cambios" at bounding box center [938, 428] width 84 height 23
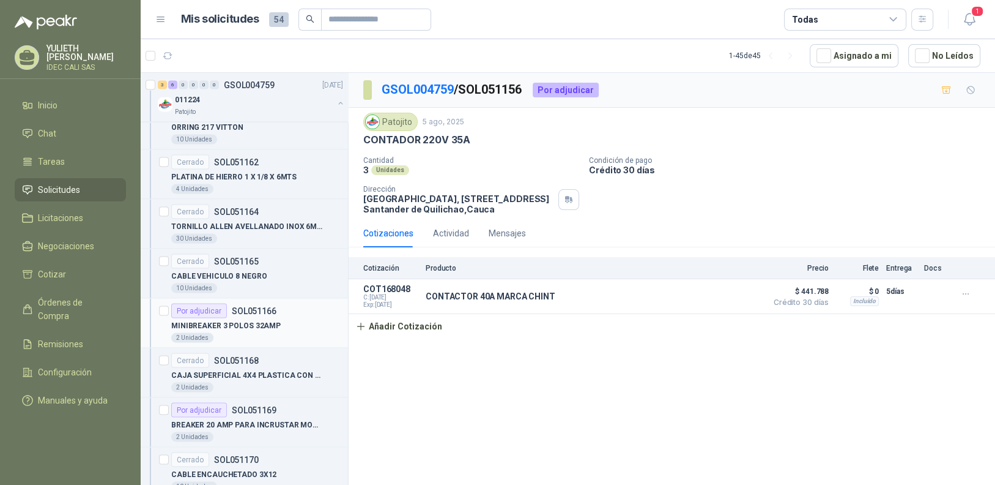
scroll to position [2630, 0]
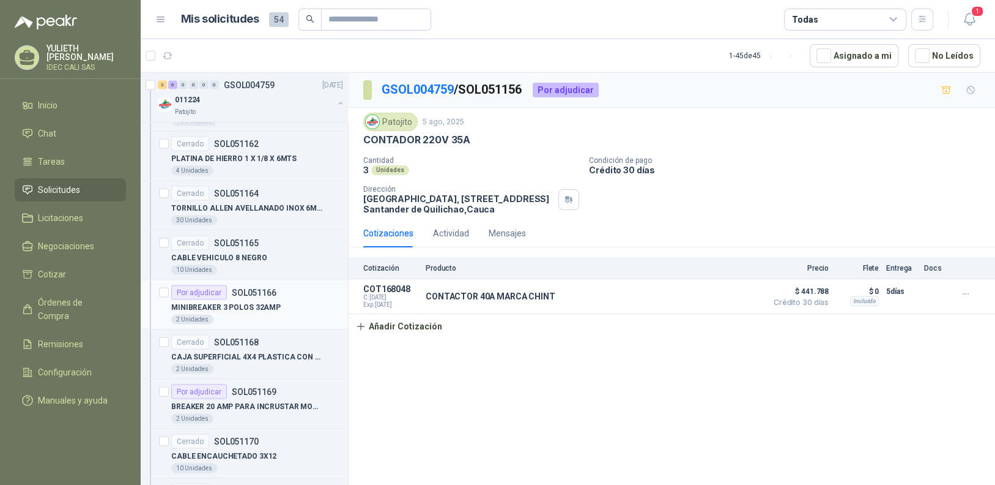
click at [278, 300] on div "MINIBREAKER 3 POLOS 32AMP" at bounding box center [257, 307] width 172 height 15
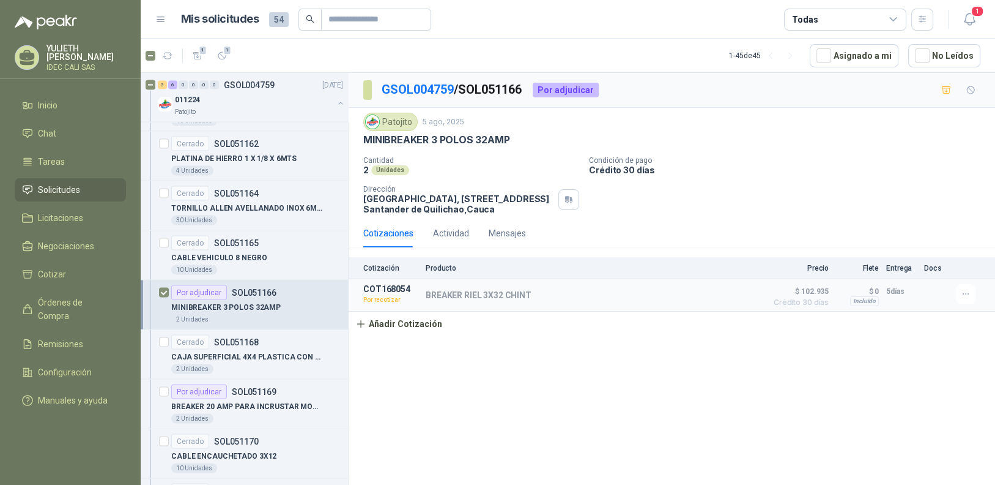
click at [197, 285] on div "Por adjudicar" at bounding box center [199, 292] width 56 height 15
click at [189, 285] on div "Por adjudicar" at bounding box center [199, 292] width 56 height 15
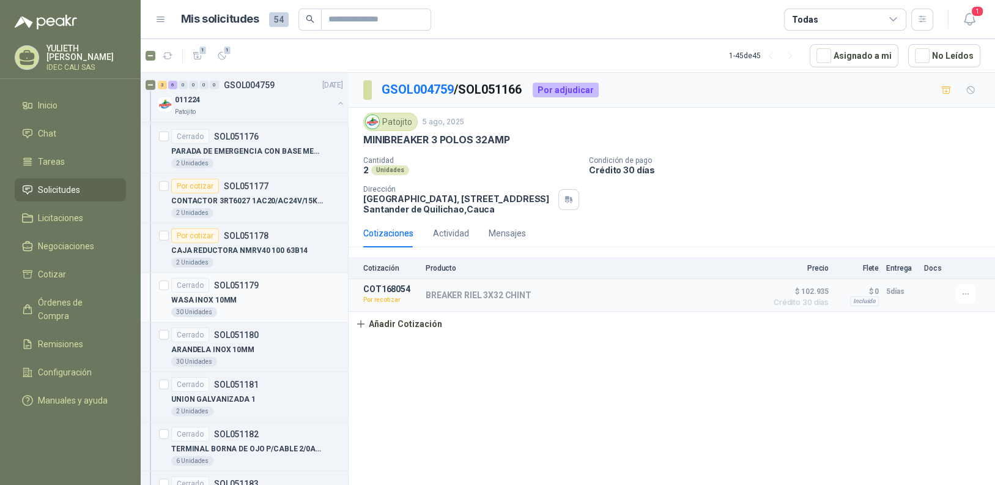
scroll to position [3120, 0]
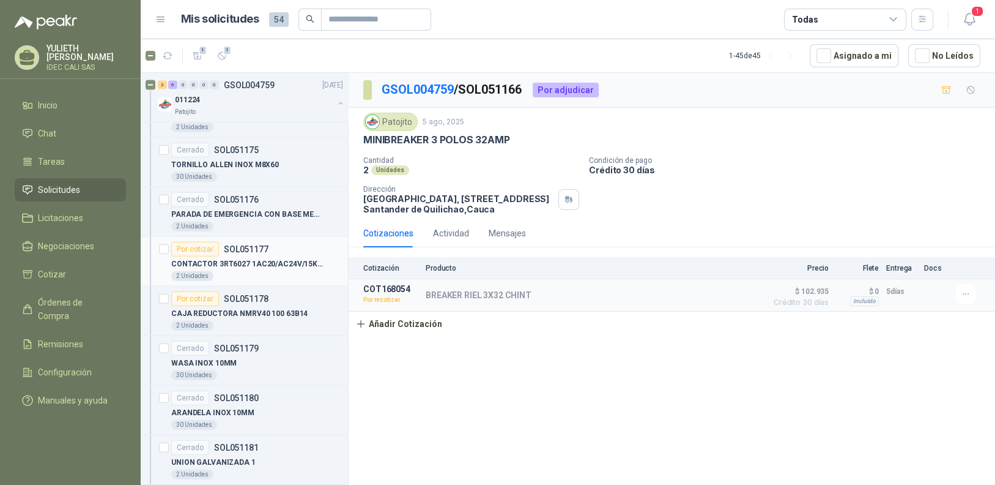
click at [193, 242] on div "Por cotizar" at bounding box center [195, 249] width 48 height 15
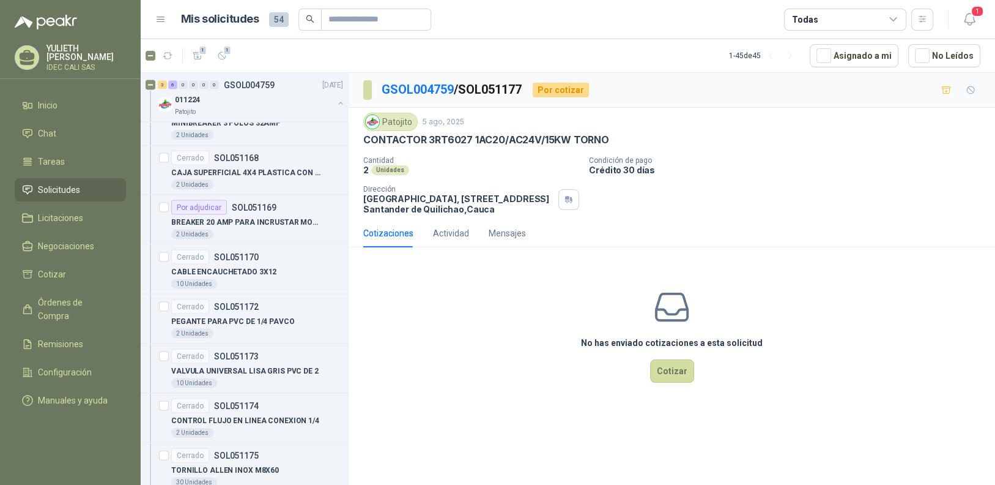
scroll to position [2753, 0]
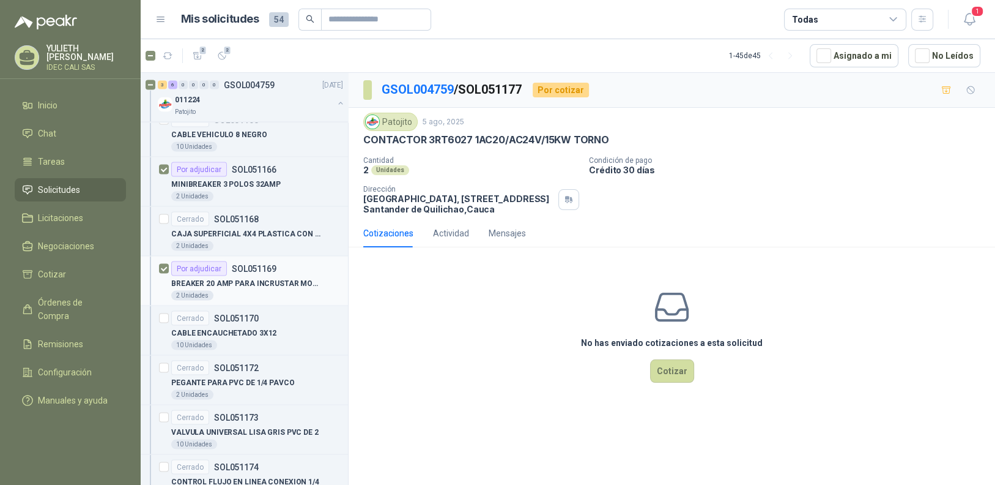
click at [191, 261] on div "Por adjudicar" at bounding box center [199, 268] width 56 height 15
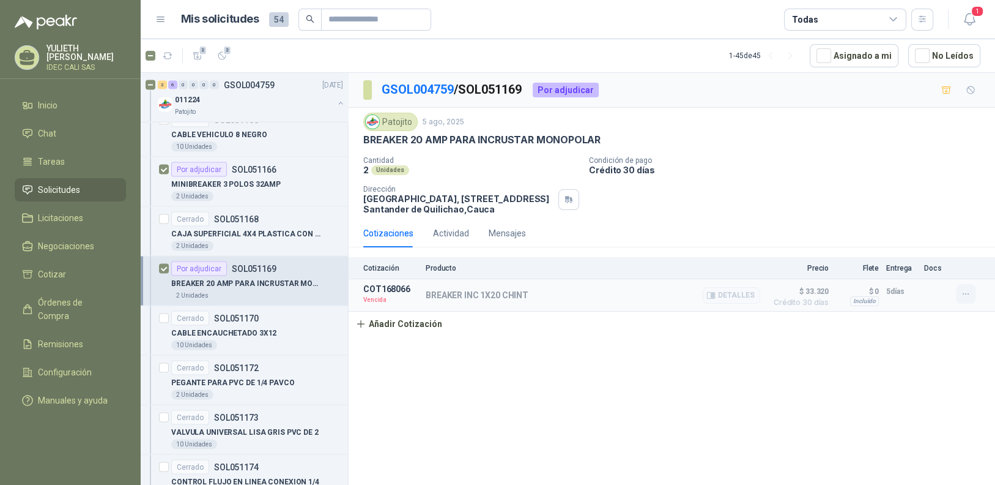
click at [967, 296] on icon "button" at bounding box center [966, 294] width 10 height 10
click at [984, 222] on icon "button" at bounding box center [981, 222] width 9 height 9
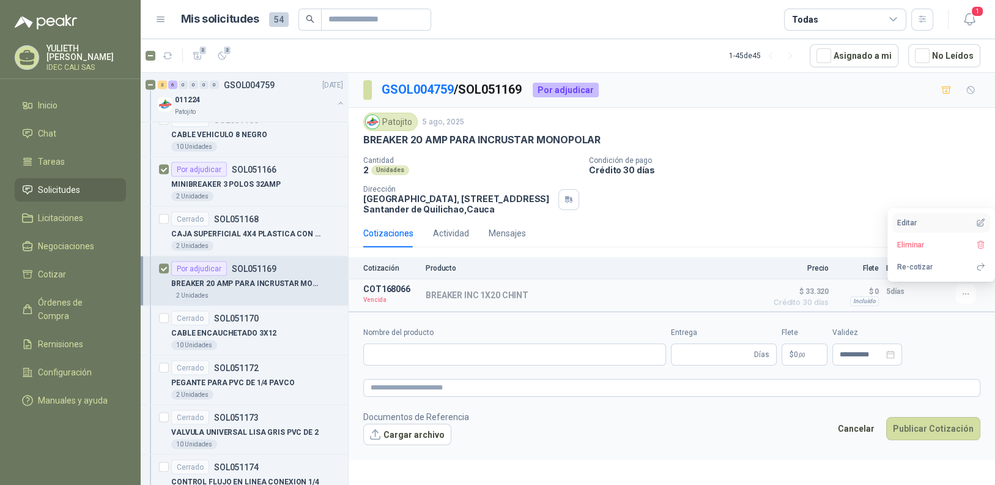
type input "**********"
type input "*"
type input "**********"
click at [775, 355] on span ",00" at bounding box center [775, 354] width 7 height 7
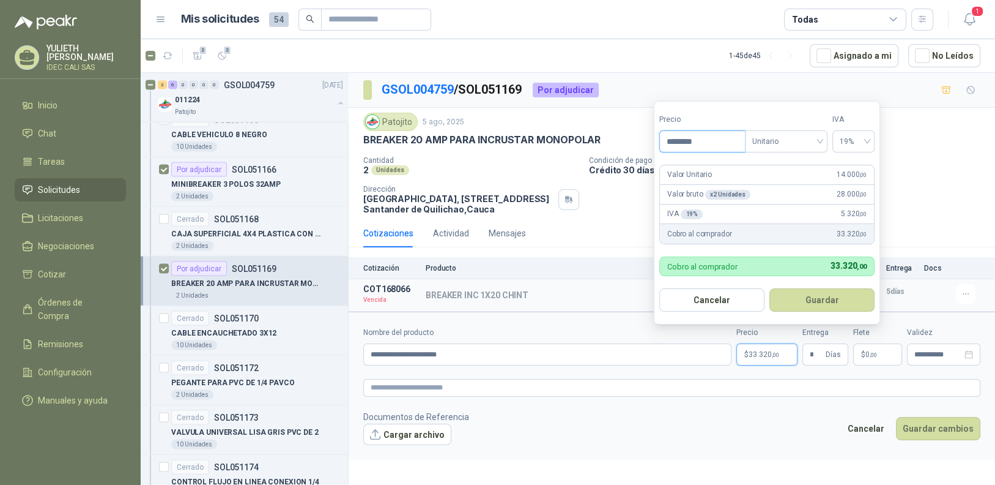
drag, startPoint x: 709, startPoint y: 143, endPoint x: 671, endPoint y: 143, distance: 38.6
click at [671, 143] on input "********" at bounding box center [702, 141] width 85 height 21
type input "********"
click at [828, 300] on button "Guardar" at bounding box center [822, 299] width 105 height 23
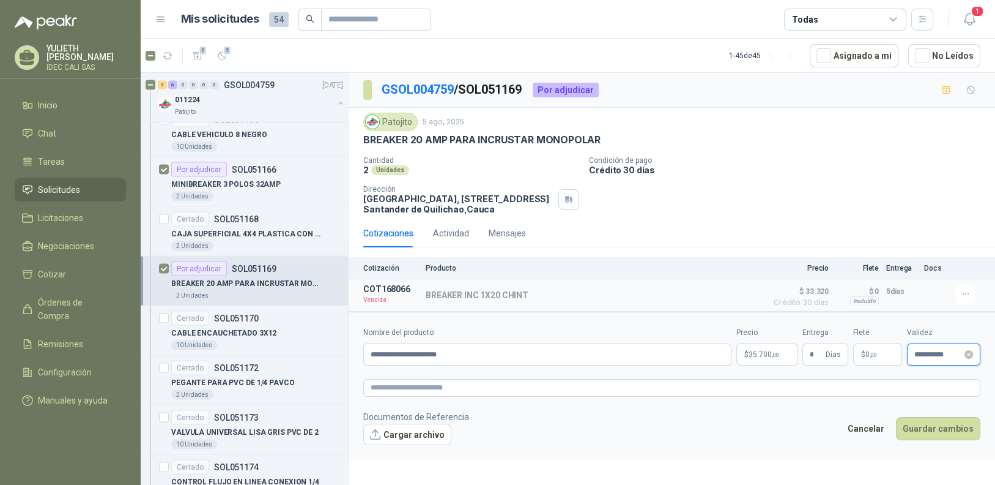
click at [948, 355] on input "**********" at bounding box center [939, 355] width 48 height 8
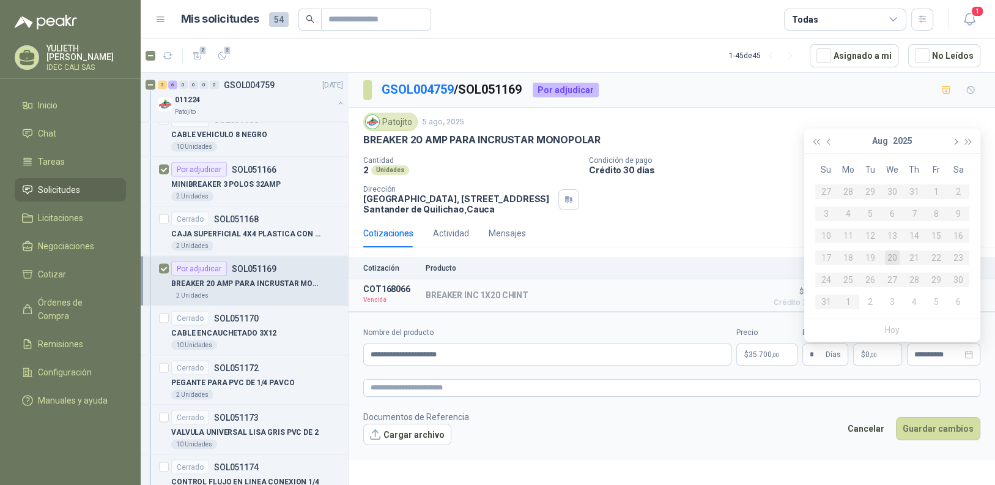
click at [954, 140] on span "button" at bounding box center [955, 141] width 6 height 6
type input "**********"
click at [934, 188] on div "5" at bounding box center [936, 191] width 15 height 15
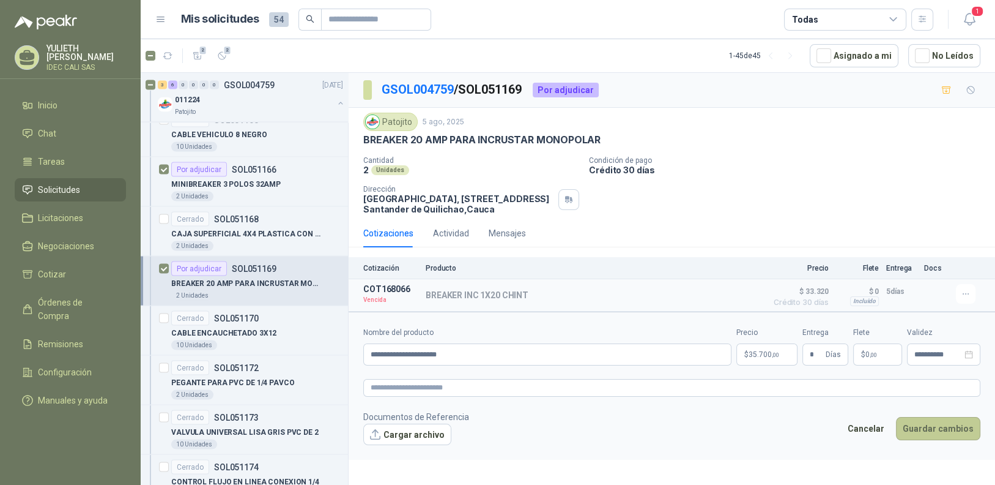
click at [930, 427] on button "Guardar cambios" at bounding box center [938, 428] width 84 height 23
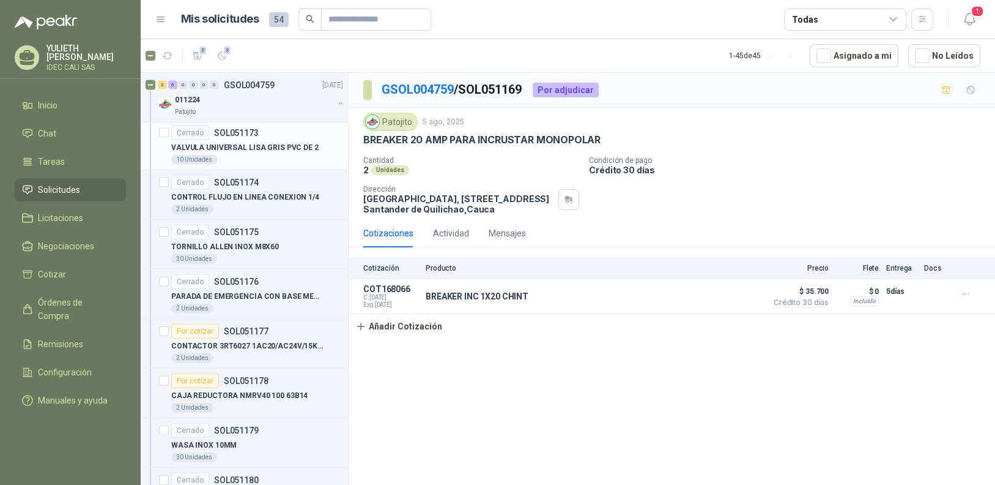
scroll to position [3059, 0]
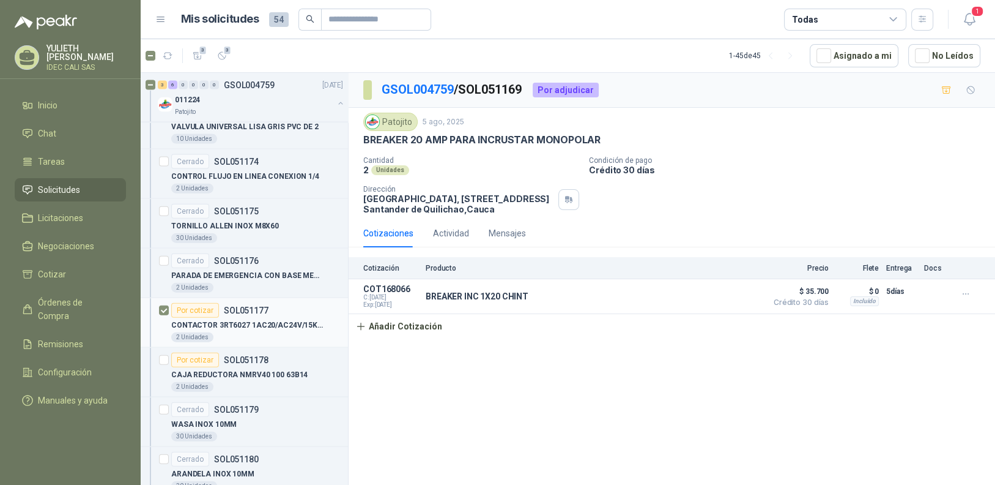
click at [246, 306] on p "SOL051177" at bounding box center [246, 310] width 45 height 9
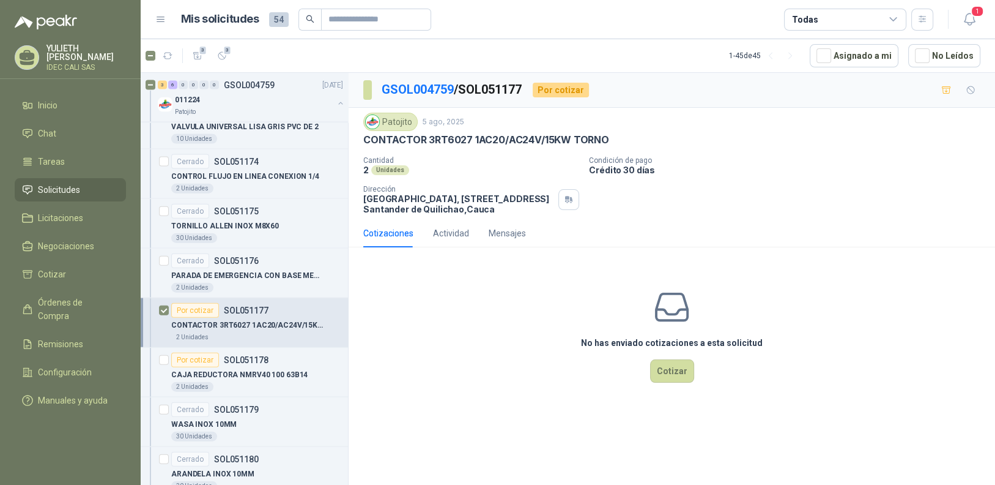
click at [196, 303] on div "Por cotizar" at bounding box center [195, 310] width 48 height 15
drag, startPoint x: 568, startPoint y: 138, endPoint x: 396, endPoint y: 141, distance: 171.4
click at [365, 135] on p "CONTACTOR 3RT6027 1AC20/AC24V/15KW TORNO" at bounding box center [486, 139] width 246 height 13
copy p "CONTACTOR 3RT6027 1AC20/AC24V/15KW"
click at [239, 369] on p "CAJA REDUCTORA NMRV40 100 63B14" at bounding box center [239, 375] width 136 height 12
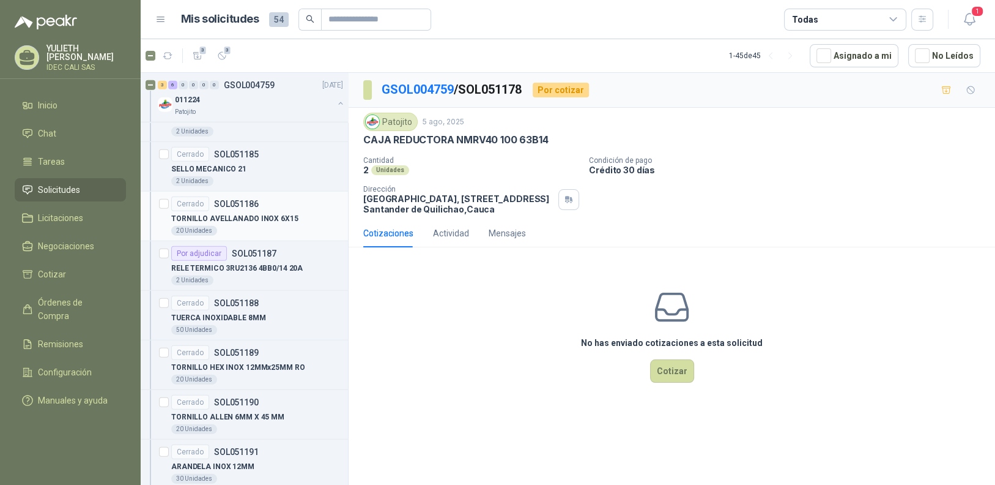
scroll to position [3610, 0]
click at [244, 264] on p "RELE TERMICO 3RU2136 4BB0/14 20A" at bounding box center [237, 270] width 132 height 12
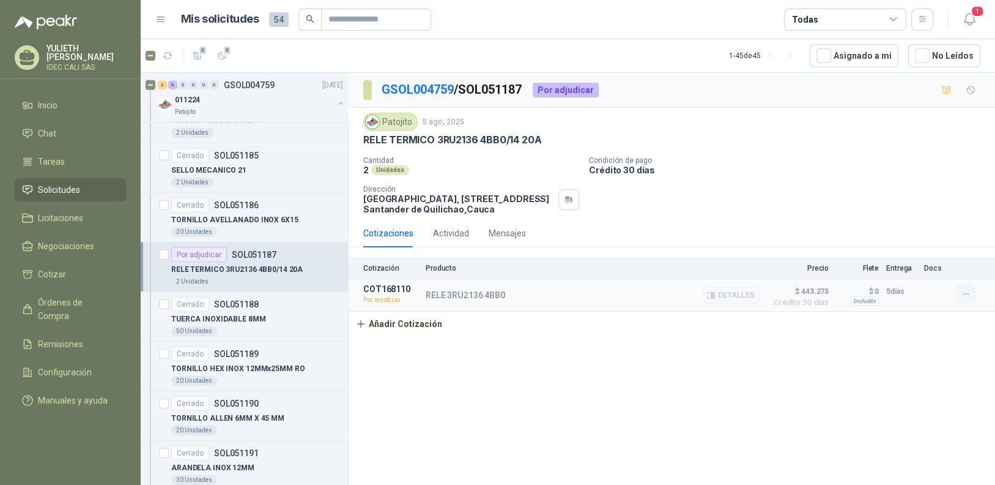
click at [961, 292] on icon "button" at bounding box center [966, 294] width 10 height 10
click at [977, 219] on icon "button" at bounding box center [981, 222] width 9 height 9
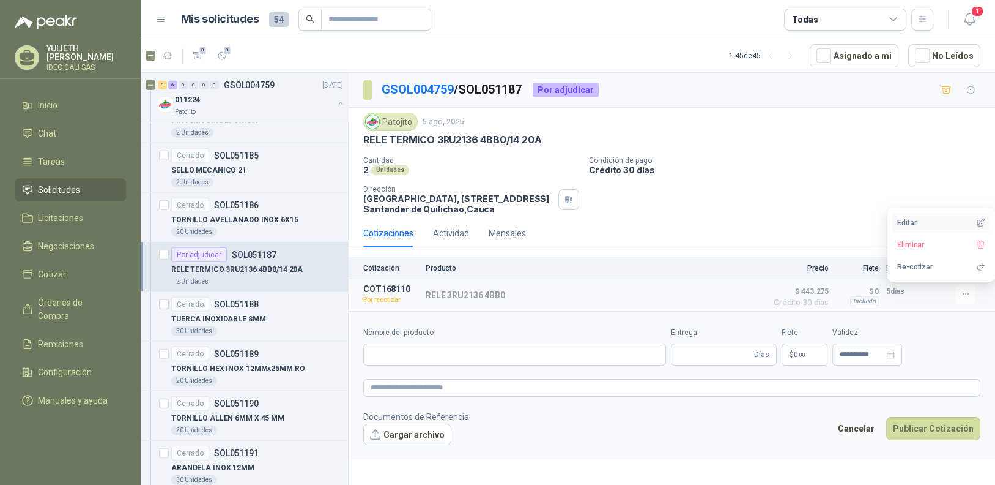
type input "**********"
type input "*"
type input "**********"
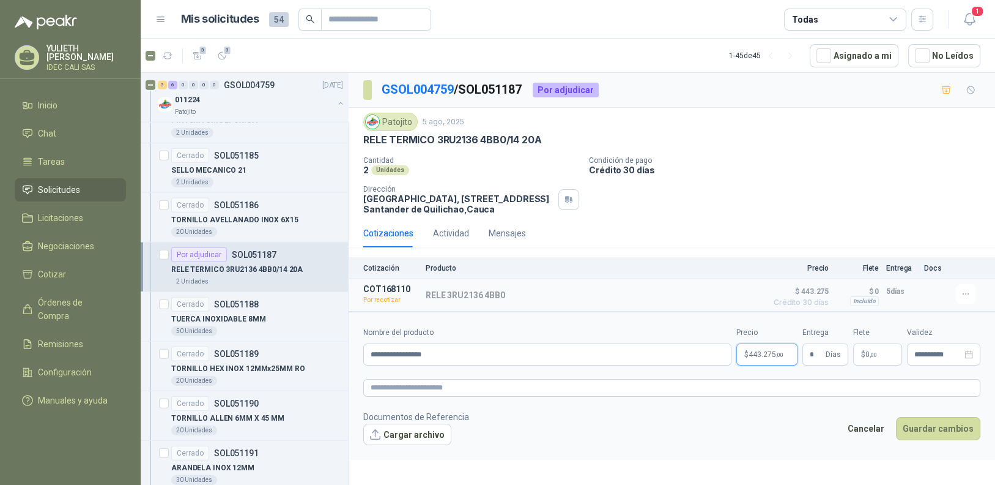
click at [783, 360] on p "$ 443.275 ,00" at bounding box center [767, 354] width 61 height 22
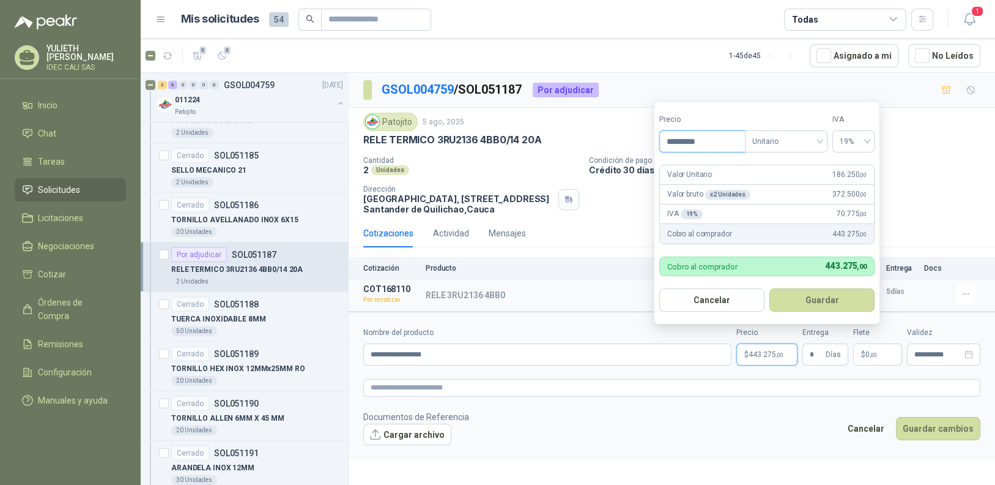
click at [656, 143] on form "Precio ********* Tipo Unitario IVA 19% Valor Unitario 186.250 ,00 Valor bruto x…" at bounding box center [767, 212] width 226 height 223
type input "*********"
click at [839, 300] on button "Guardar" at bounding box center [822, 299] width 105 height 23
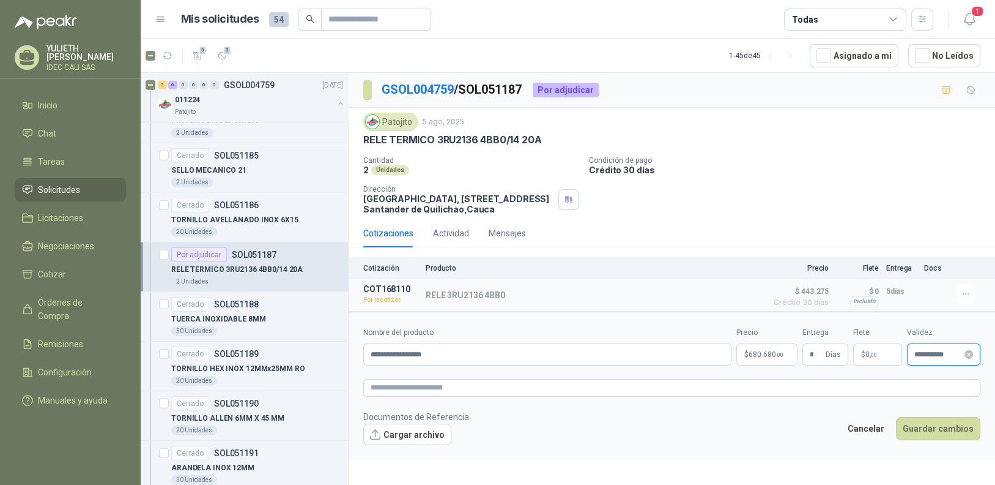
click at [945, 355] on input "**********" at bounding box center [939, 355] width 48 height 8
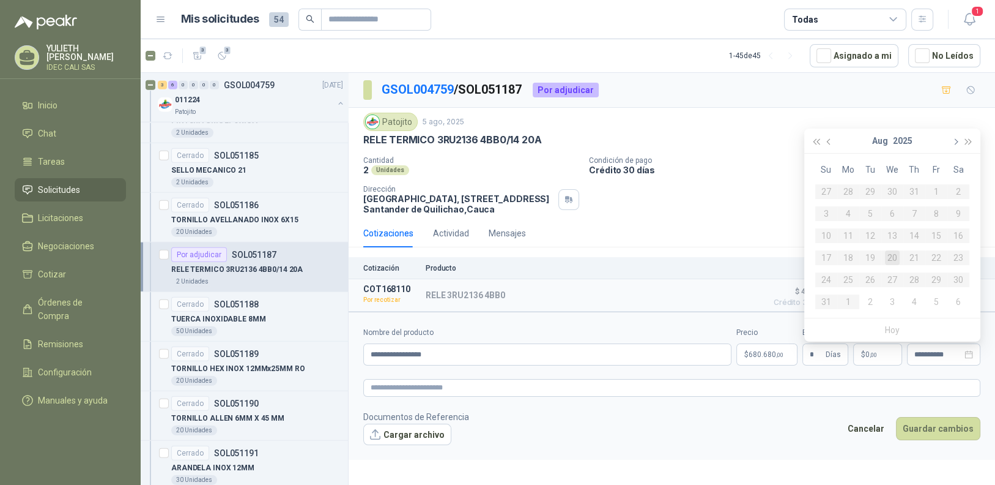
click at [954, 143] on span "button" at bounding box center [955, 141] width 6 height 6
click at [935, 189] on div "5" at bounding box center [936, 191] width 15 height 15
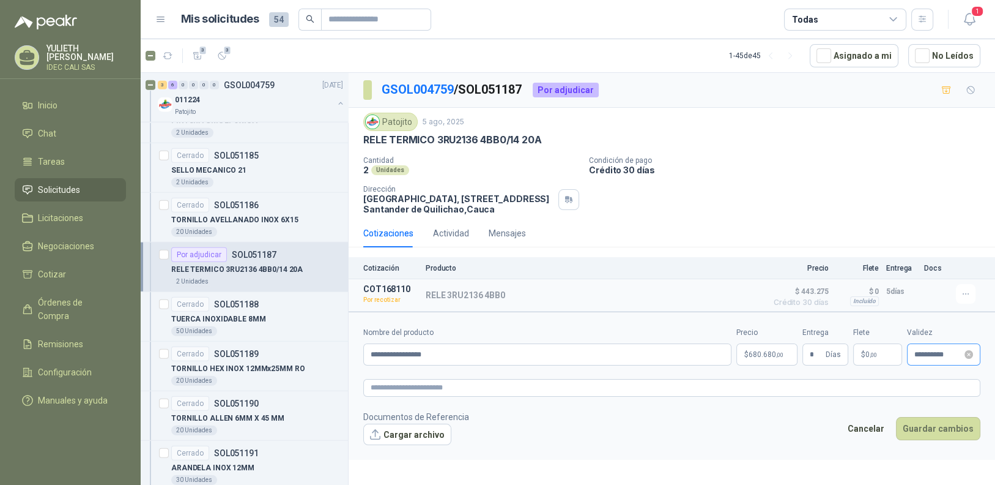
type input "**********"
click at [947, 428] on button "Guardar cambios" at bounding box center [938, 428] width 84 height 23
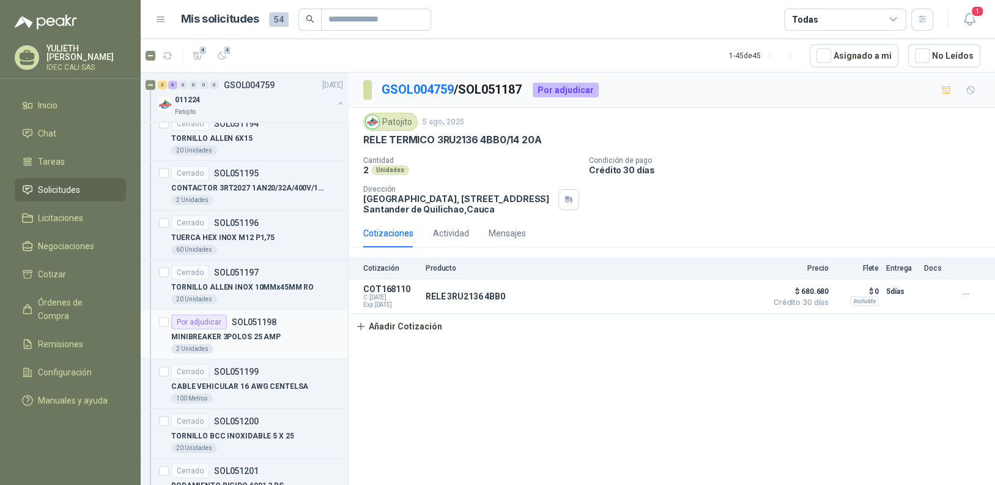
scroll to position [4099, 0]
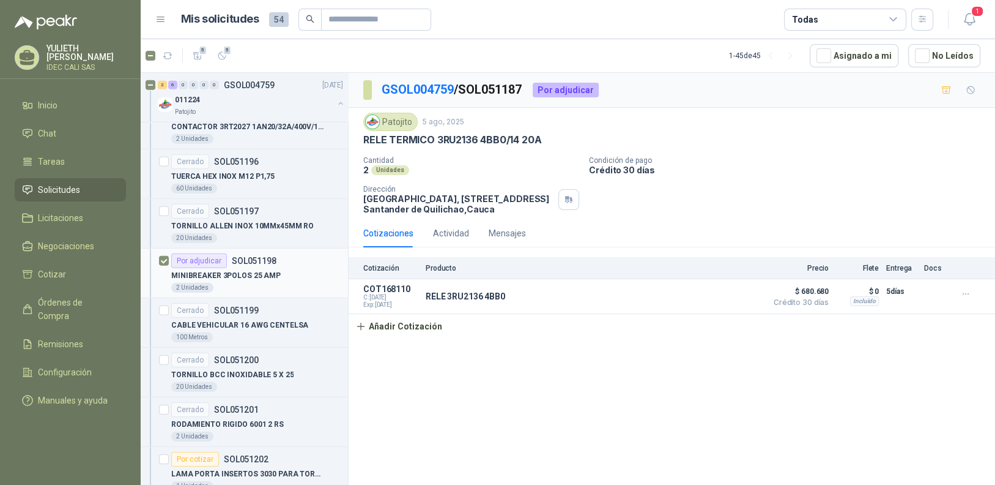
click at [198, 253] on div "Por adjudicar" at bounding box center [199, 260] width 56 height 15
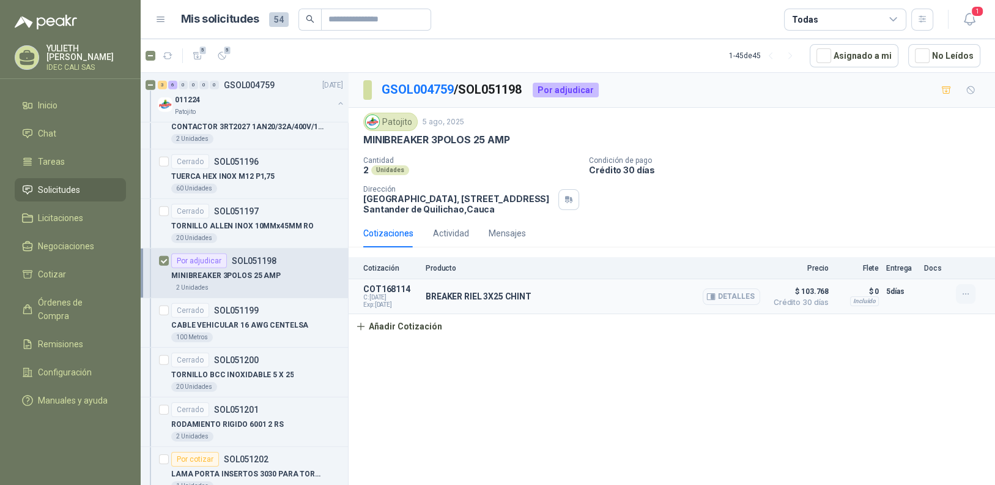
click at [964, 294] on icon "button" at bounding box center [966, 294] width 10 height 10
click at [962, 249] on button "Editar" at bounding box center [942, 245] width 98 height 20
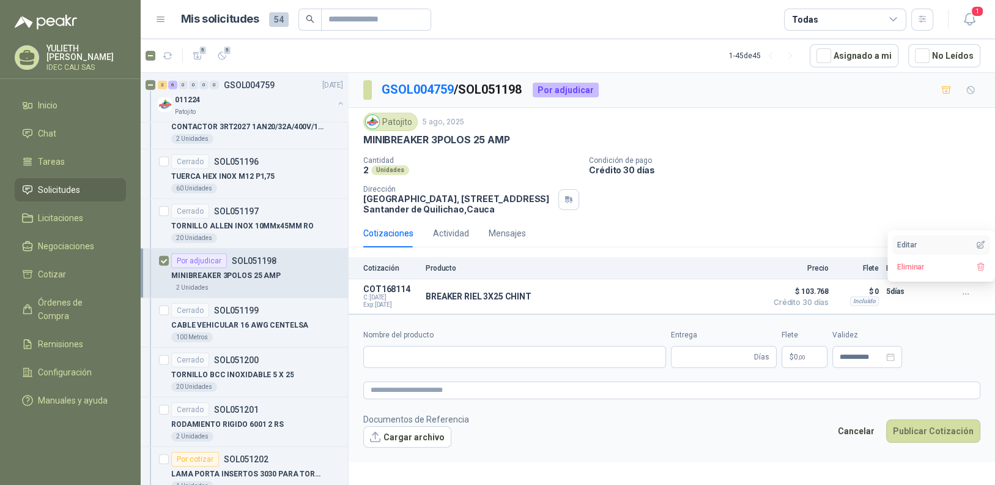
type input "**********"
type input "*"
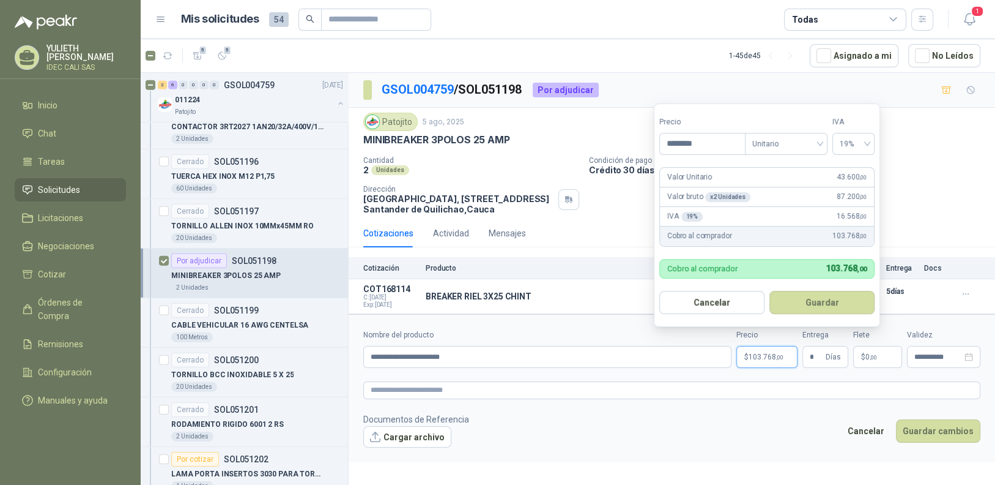
click at [773, 355] on span "103.768 ,00" at bounding box center [766, 356] width 35 height 7
click at [829, 297] on button "Guardar" at bounding box center [822, 302] width 105 height 23
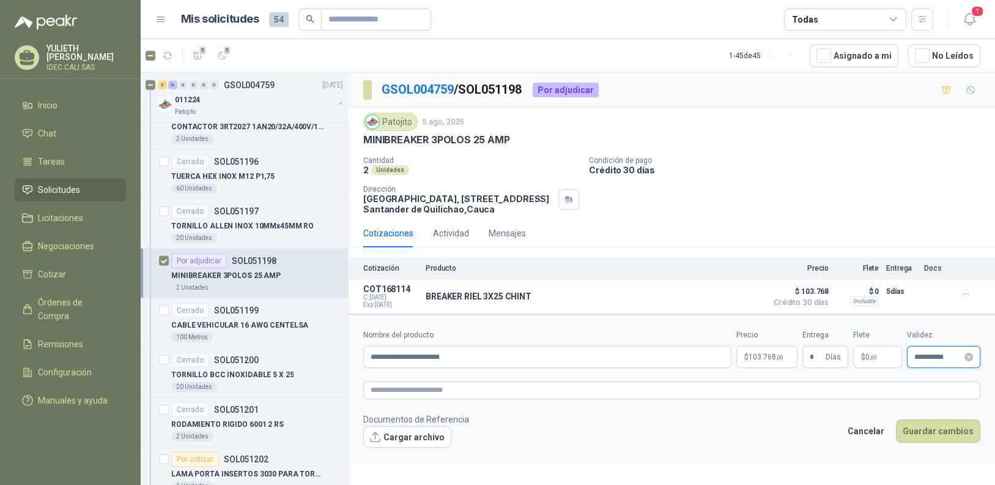
click at [947, 357] on input "**********" at bounding box center [939, 357] width 48 height 8
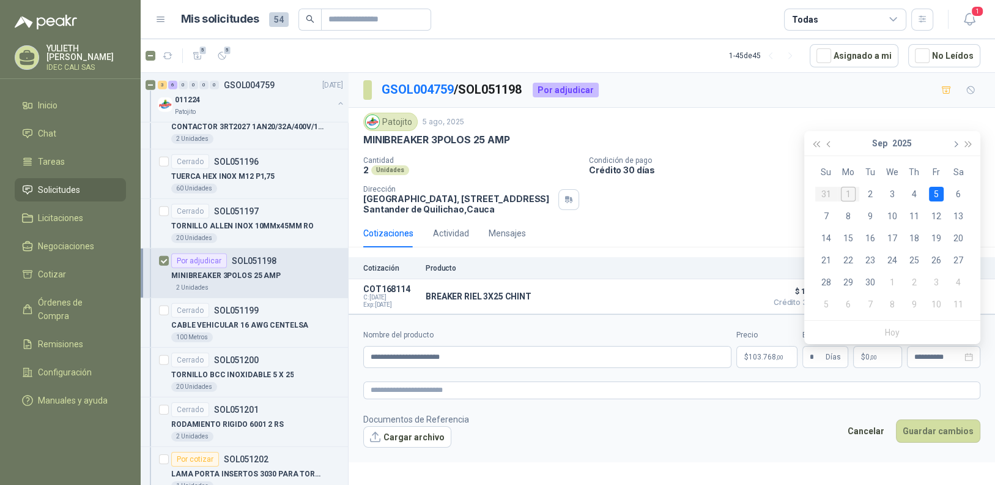
click at [950, 138] on button "button" at bounding box center [954, 143] width 13 height 24
click at [828, 145] on button "button" at bounding box center [829, 143] width 13 height 24
click at [935, 193] on div "5" at bounding box center [936, 194] width 15 height 15
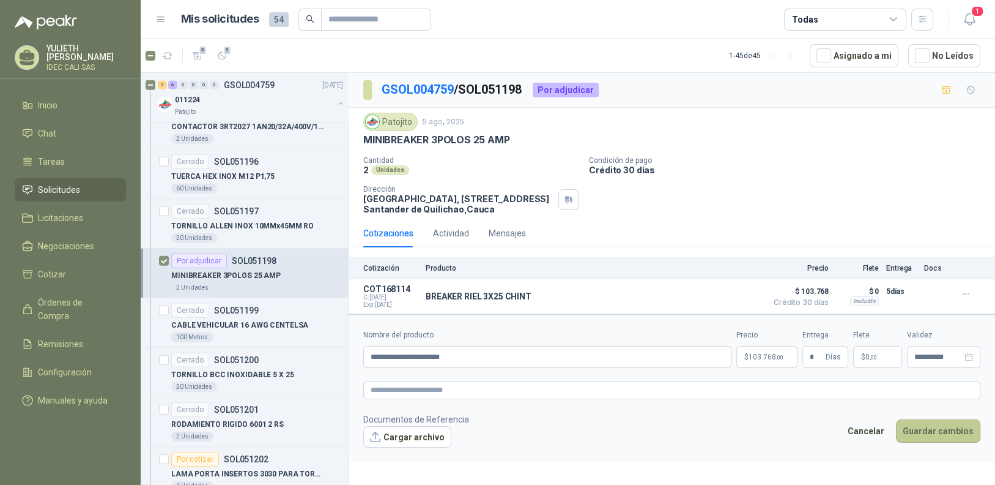
type input "**********"
click at [947, 420] on button "Guardar cambios" at bounding box center [938, 430] width 84 height 23
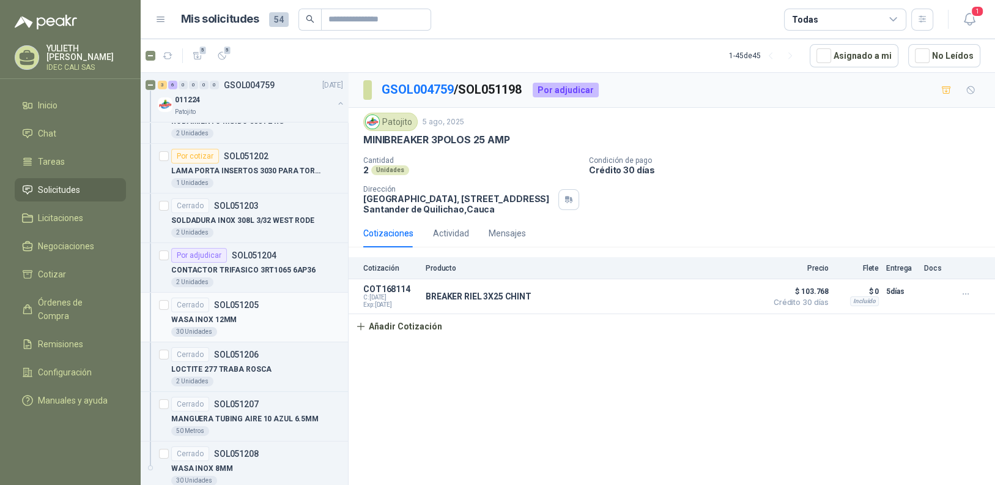
scroll to position [4405, 0]
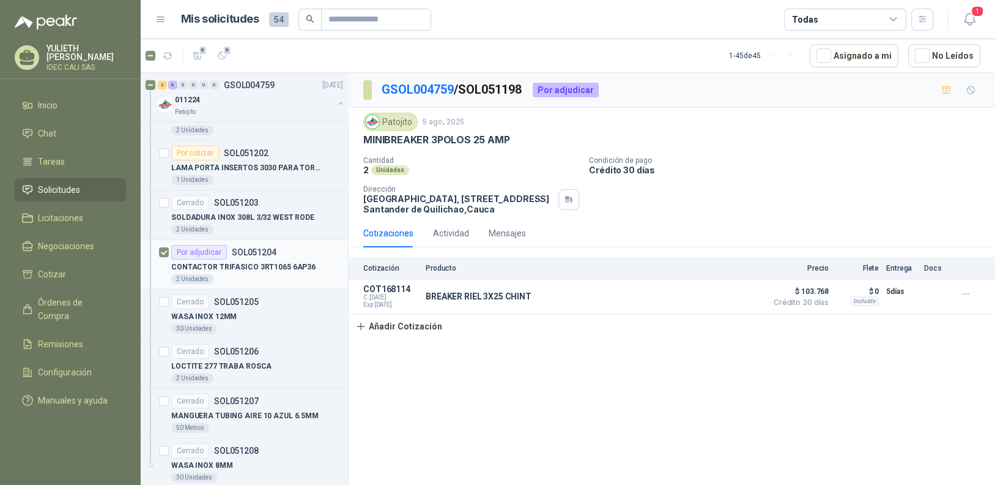
click at [279, 261] on p "CONTACTOR TRIFASICO 3RT1065 6AP36" at bounding box center [243, 267] width 144 height 12
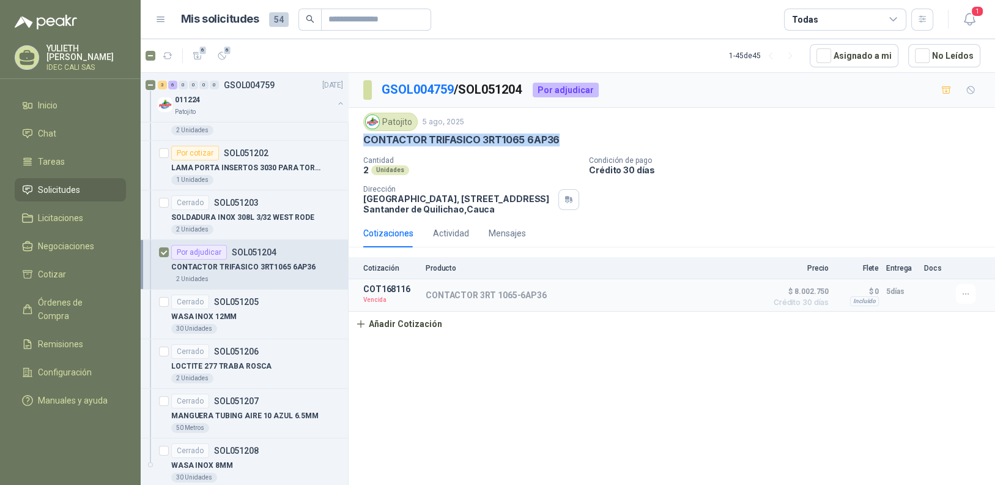
drag, startPoint x: 556, startPoint y: 138, endPoint x: 367, endPoint y: 141, distance: 189.1
click at [355, 141] on div "Patojito [DATE] CONTACTOR TRIFASICO 3RT1065 6AP36 Cantidad 2 Unidades Condición…" at bounding box center [672, 163] width 647 height 111
copy p "CONTACTOR TRIFASICO 3RT1065 6AP36"
click at [961, 294] on icon "button" at bounding box center [966, 294] width 10 height 10
click at [937, 225] on button "Editar" at bounding box center [942, 223] width 98 height 20
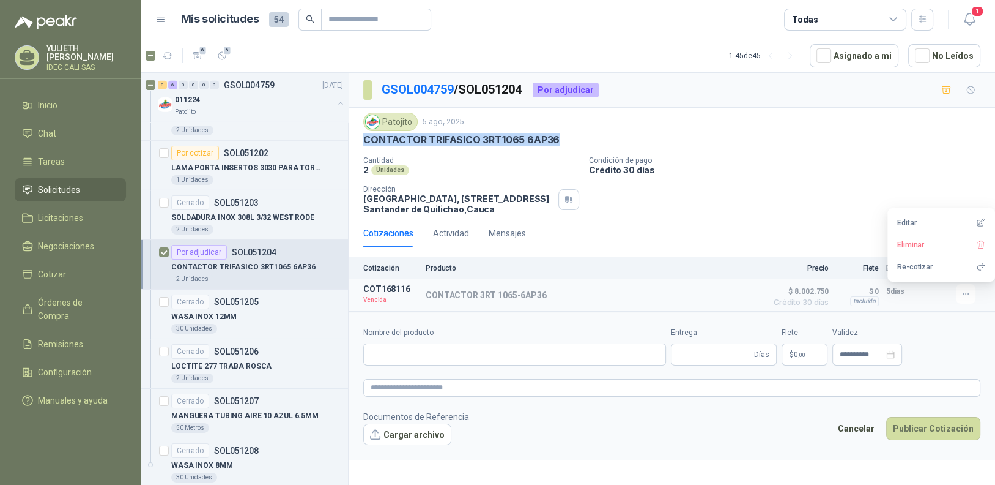
type input "**********"
type input "*"
type input "**********"
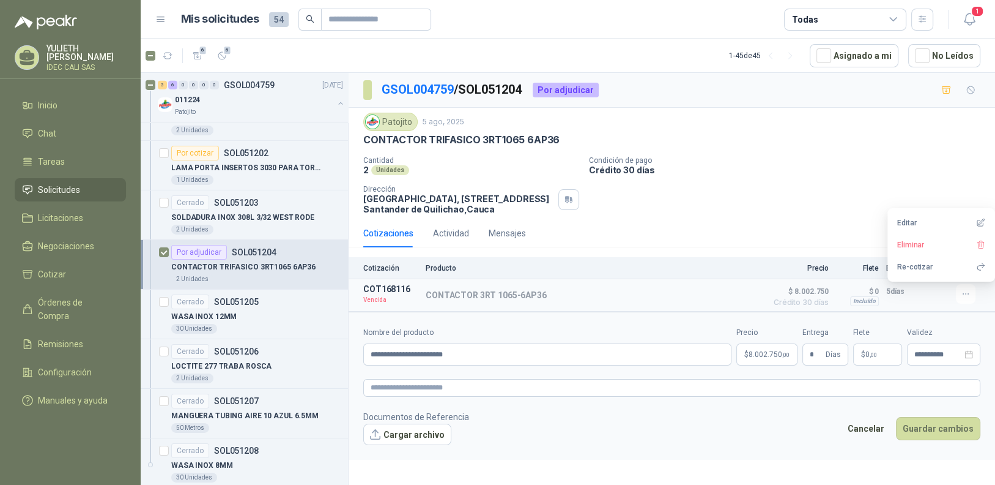
click at [768, 349] on p "$ 8.002.750 ,00" at bounding box center [767, 354] width 61 height 22
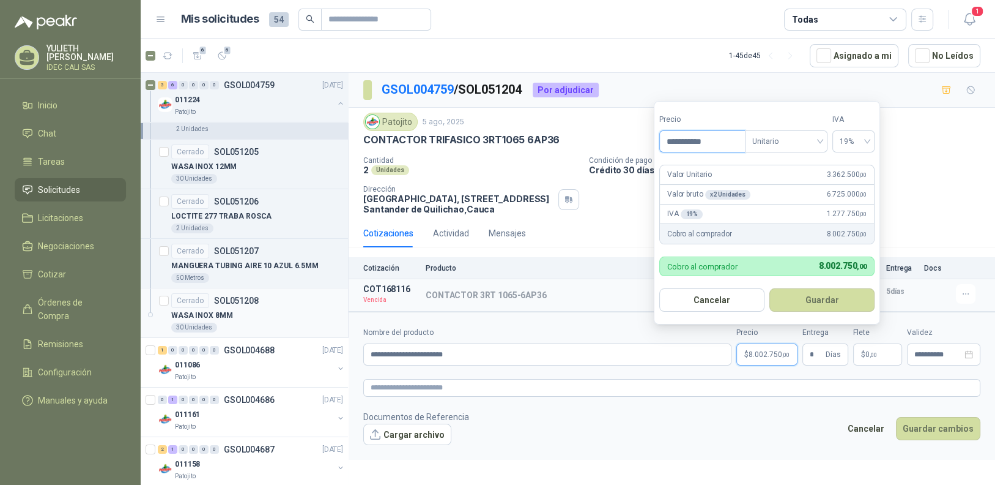
scroll to position [4557, 0]
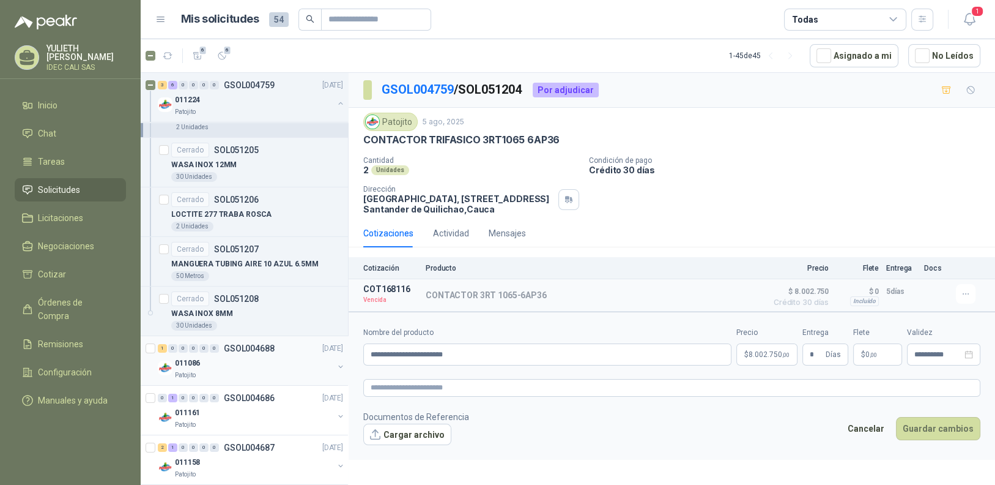
click at [245, 355] on div "011086" at bounding box center [254, 362] width 158 height 15
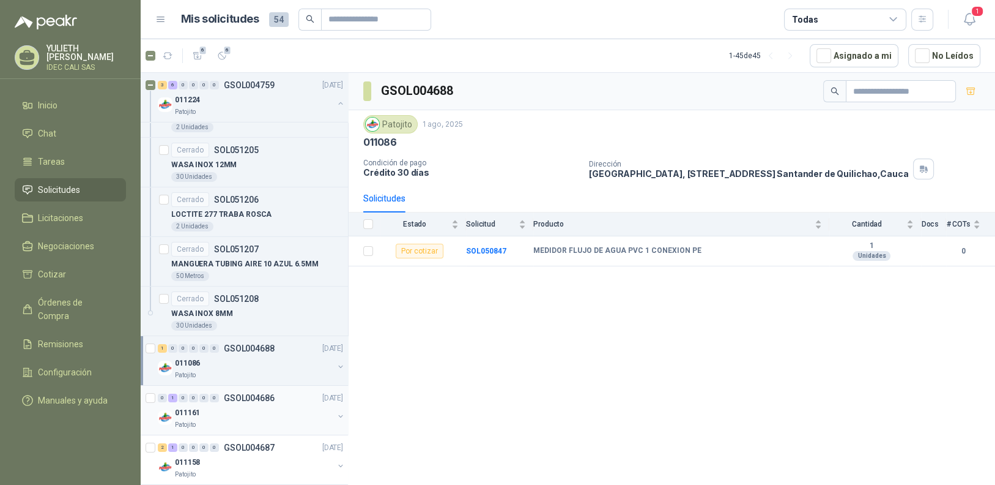
click at [237, 405] on div "011161" at bounding box center [254, 412] width 158 height 15
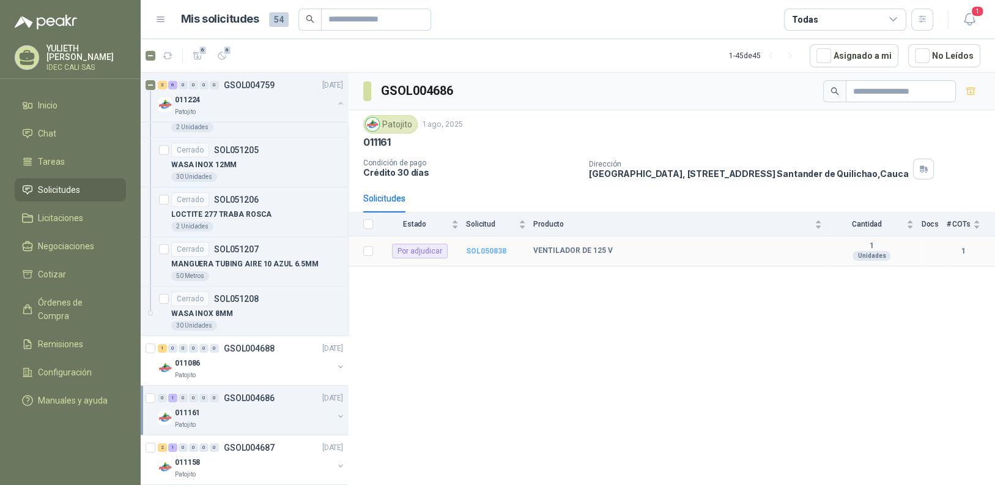
click at [483, 251] on b "SOL050838" at bounding box center [486, 251] width 40 height 9
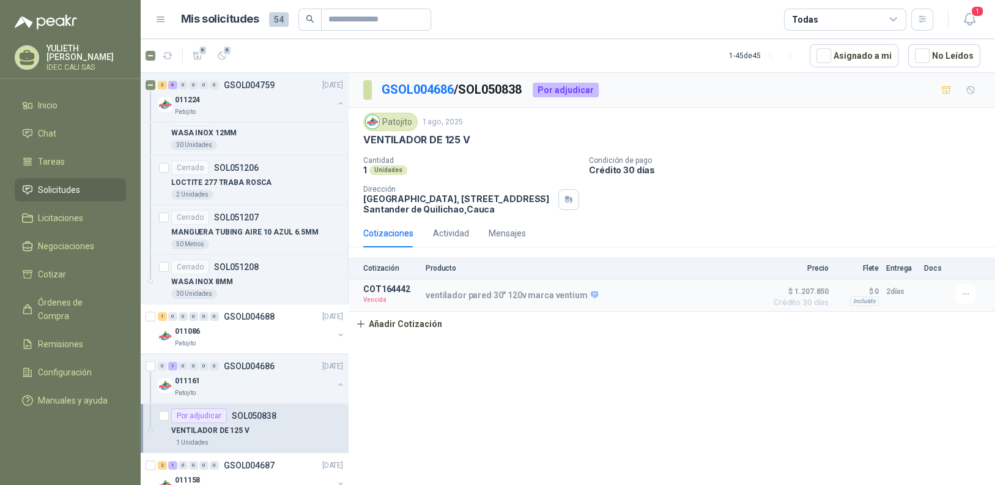
scroll to position [4606, 0]
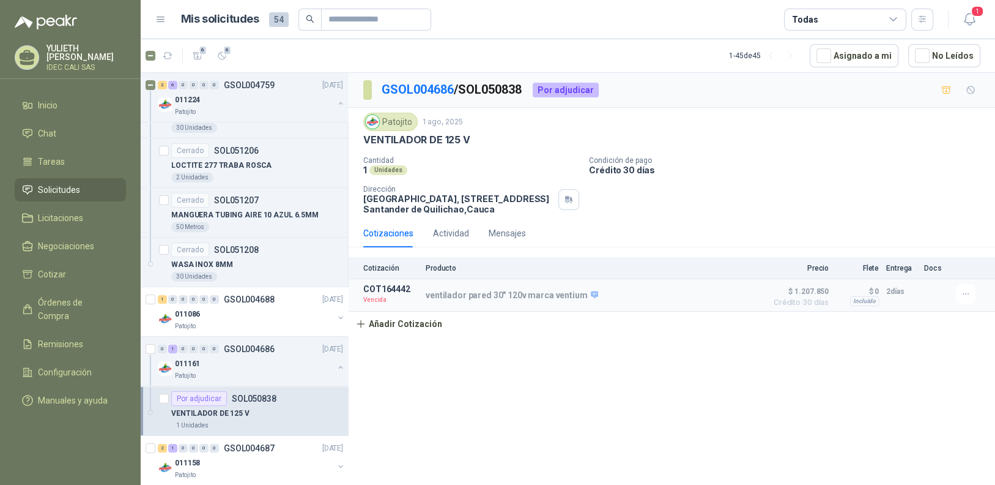
click at [240, 407] on p "VENTILADOR DE 125 V" at bounding box center [210, 413] width 78 height 12
click at [965, 293] on icon "button" at bounding box center [966, 294] width 10 height 10
click at [931, 224] on button "Editar" at bounding box center [942, 223] width 98 height 20
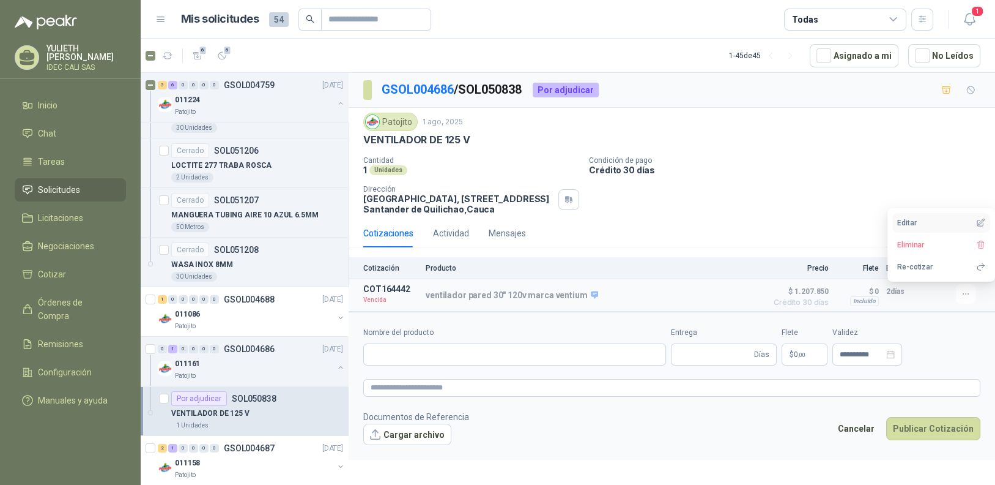
type input "**********"
type input "*"
type input "**********"
type textarea "**********"
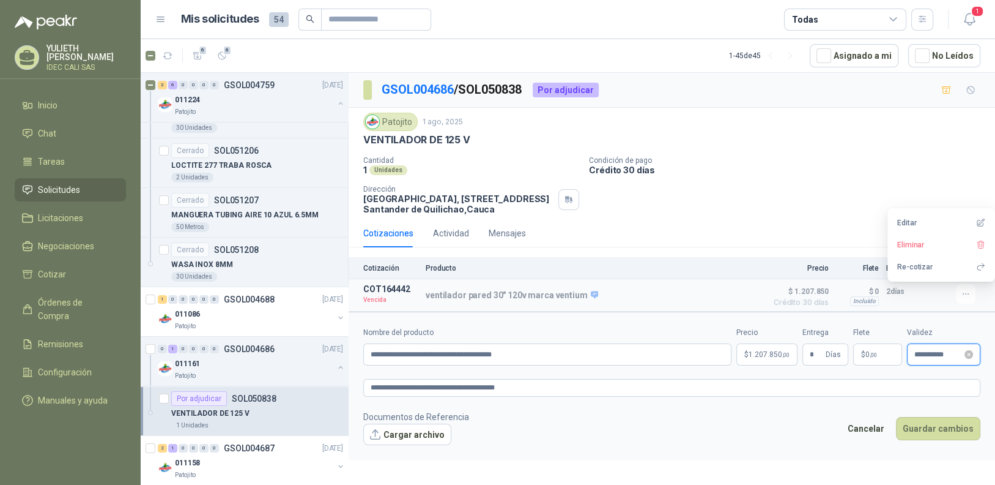
click at [950, 355] on input "**********" at bounding box center [939, 355] width 48 height 8
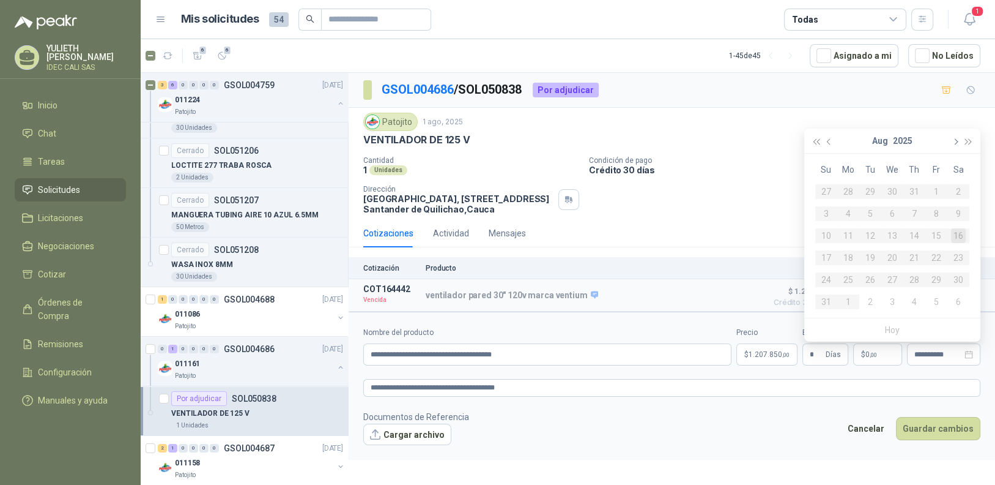
click at [954, 142] on span "button" at bounding box center [955, 141] width 6 height 6
click at [936, 189] on div "5" at bounding box center [936, 191] width 15 height 15
type input "**********"
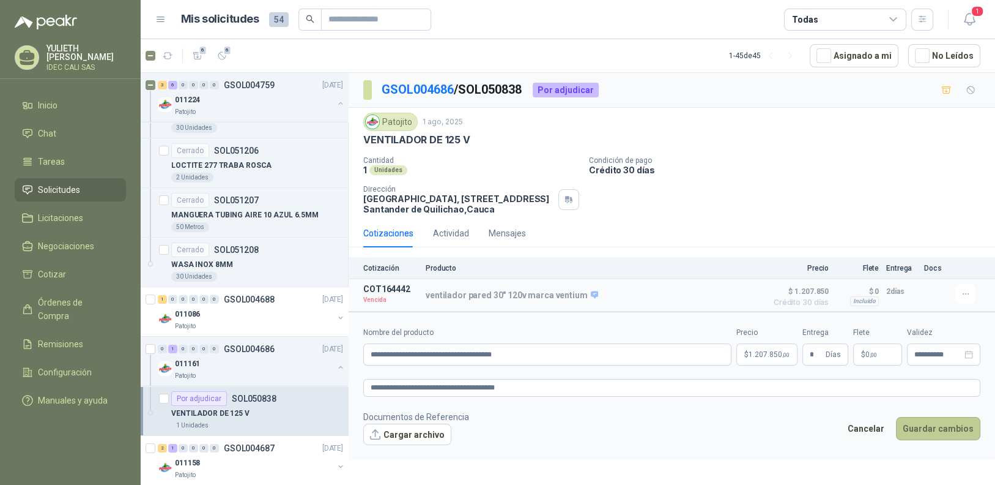
click at [947, 422] on button "Guardar cambios" at bounding box center [938, 428] width 84 height 23
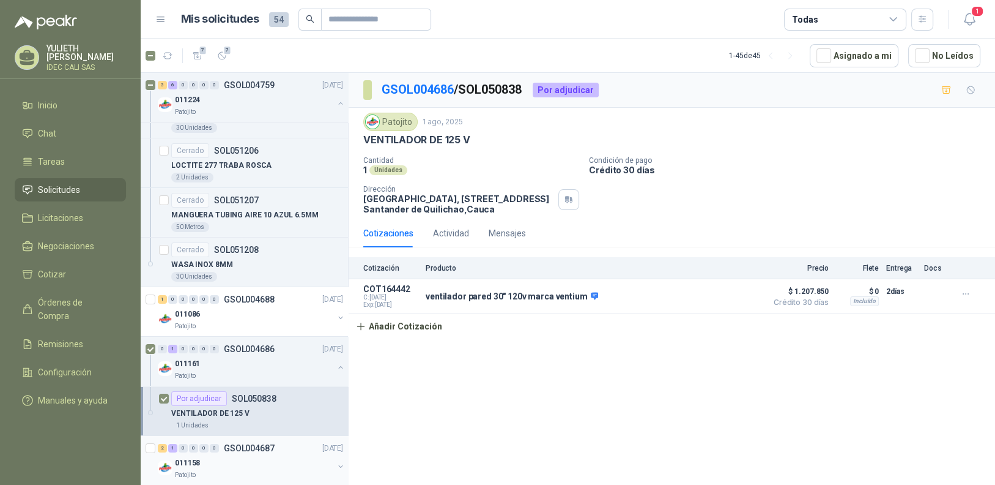
click at [250, 455] on div "011158" at bounding box center [254, 462] width 158 height 15
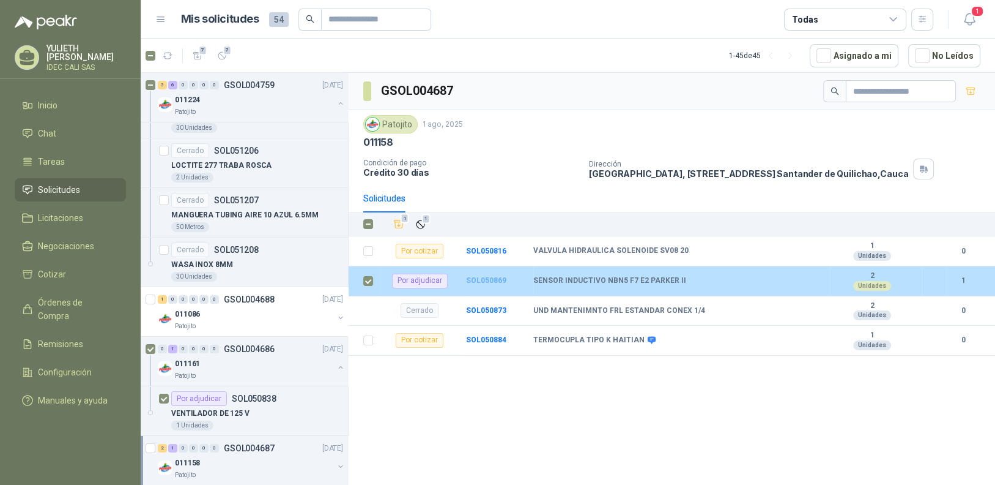
click at [493, 277] on b "SOL050869" at bounding box center [486, 280] width 40 height 9
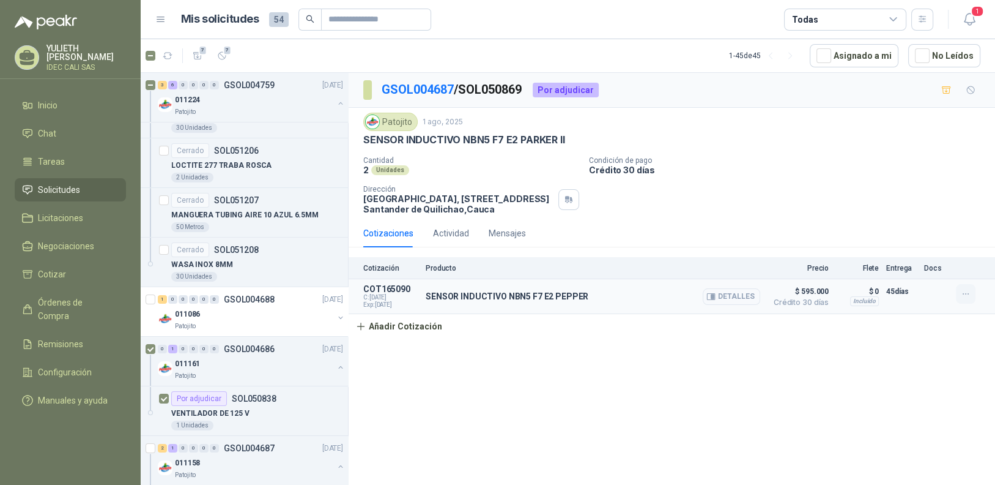
click at [963, 296] on icon "button" at bounding box center [966, 294] width 10 height 10
click at [969, 243] on button "Editar" at bounding box center [942, 245] width 98 height 20
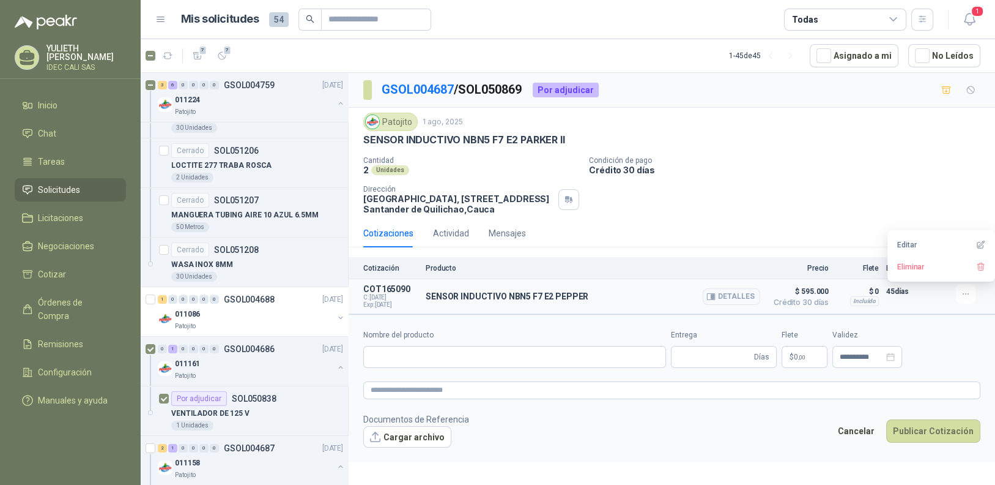
type input "**********"
type input "**"
click at [756, 360] on span "595.000 ,00" at bounding box center [766, 356] width 35 height 7
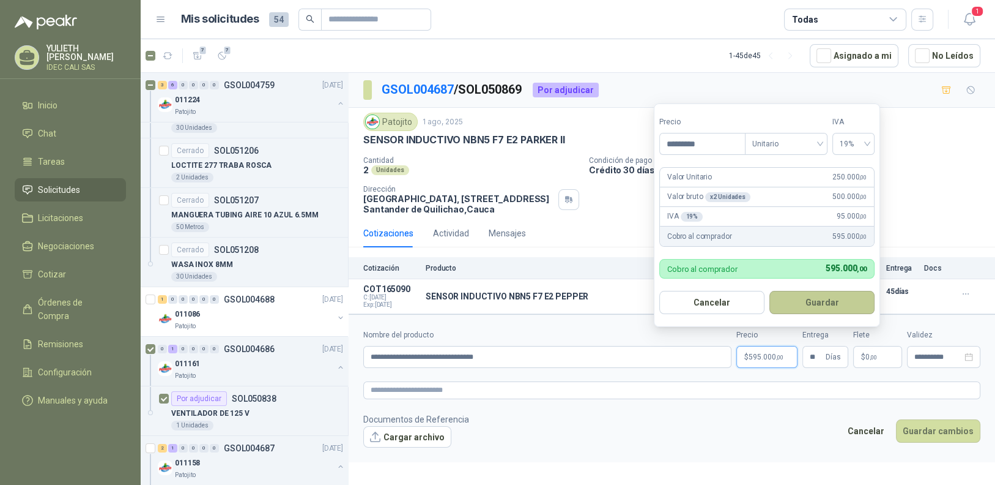
click at [831, 297] on button "Guardar" at bounding box center [822, 302] width 105 height 23
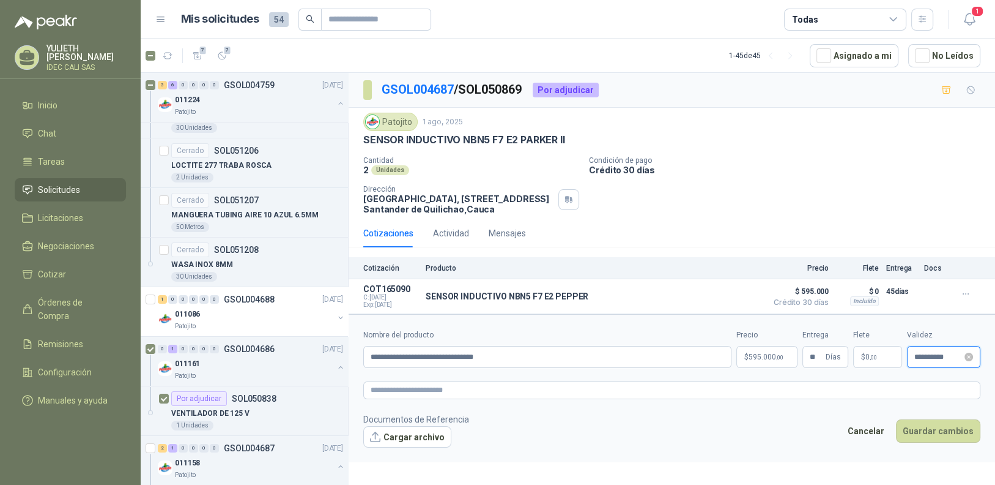
click at [943, 357] on input "**********" at bounding box center [939, 357] width 48 height 8
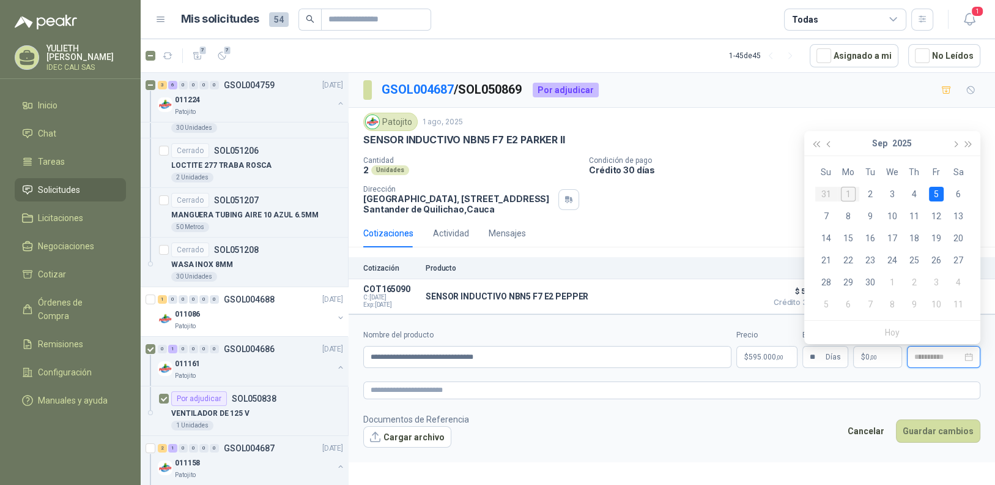
type input "**********"
click at [937, 196] on div "5" at bounding box center [936, 194] width 15 height 15
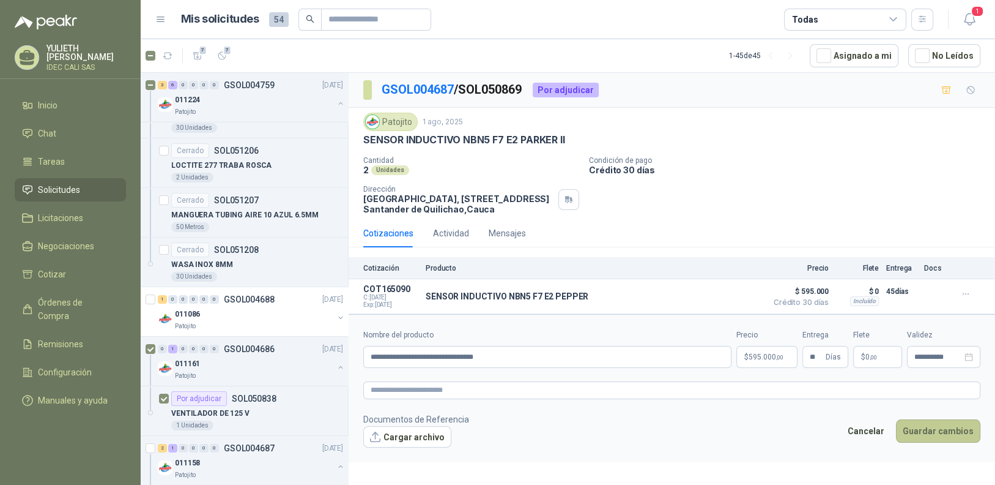
click at [941, 436] on button "Guardar cambios" at bounding box center [938, 430] width 84 height 23
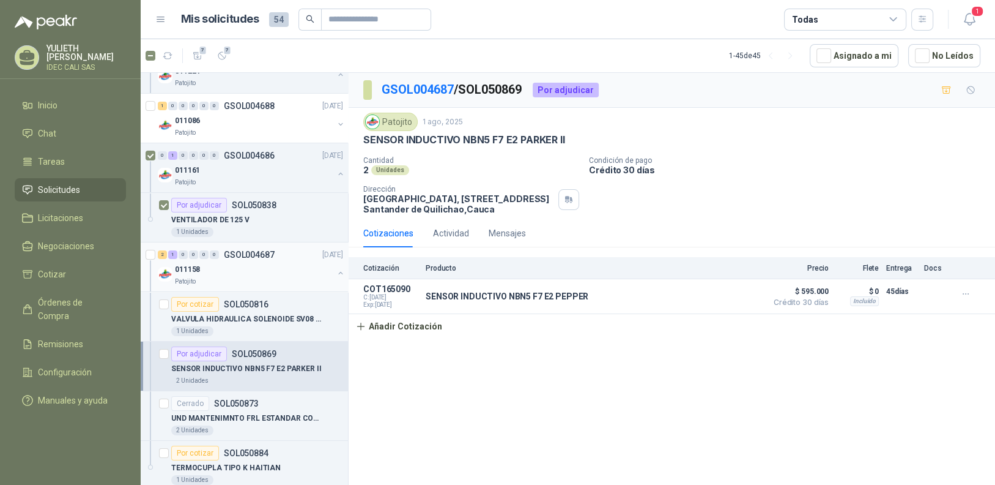
scroll to position [4804, 0]
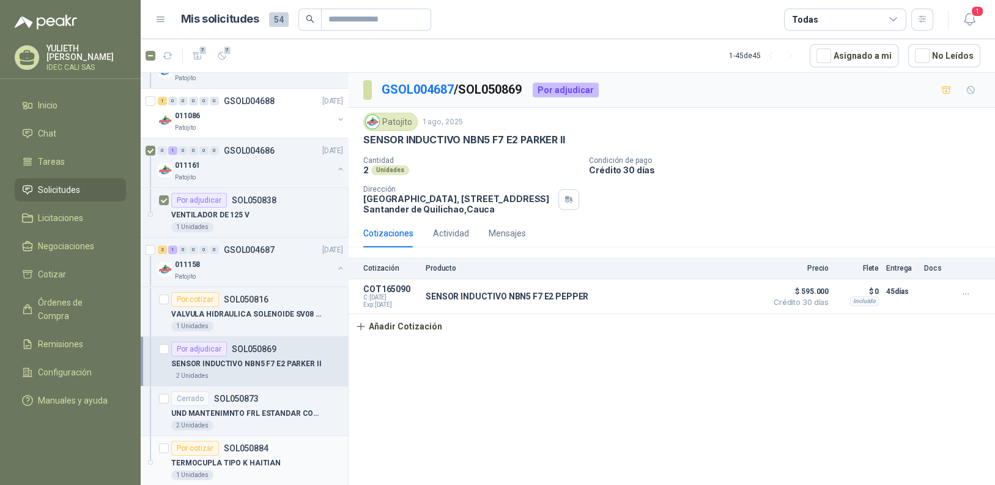
click at [269, 470] on div "1 Unidades" at bounding box center [257, 475] width 172 height 10
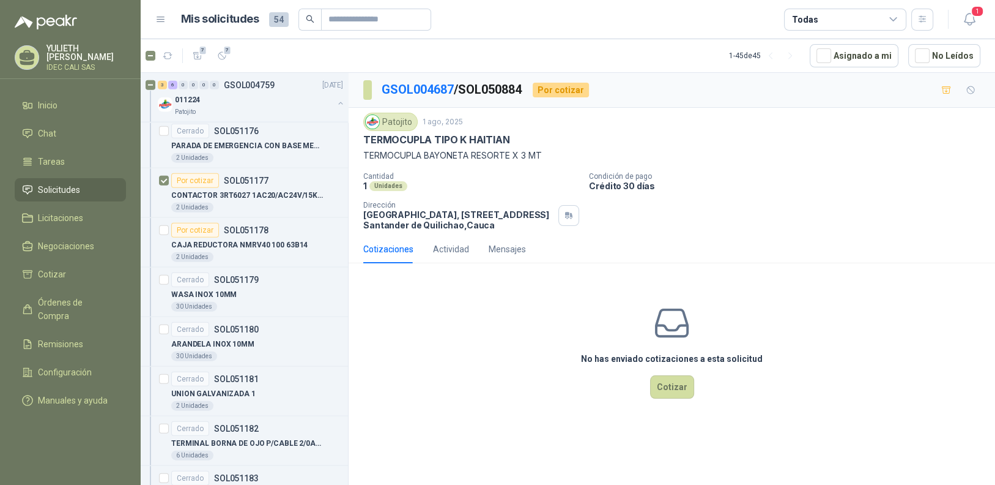
scroll to position [3152, 0]
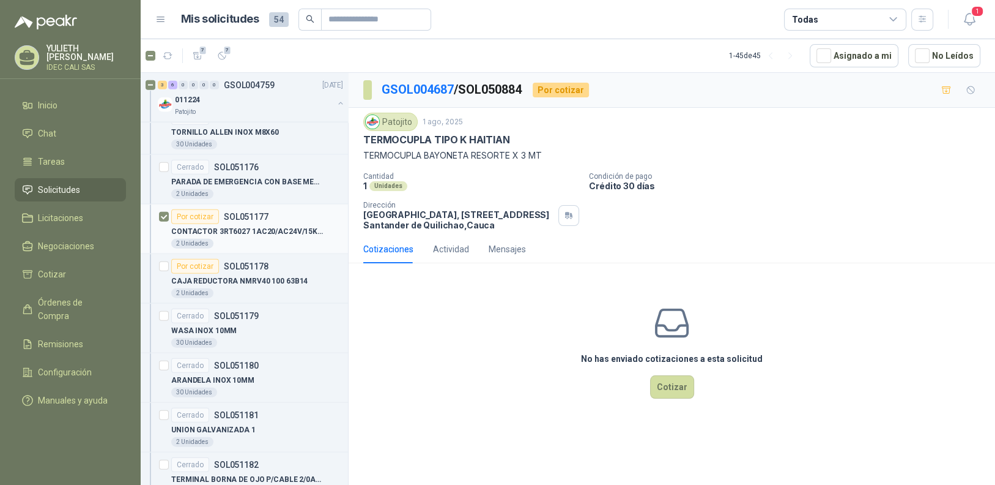
click at [246, 226] on p "CONTACTOR 3RT6027 1AC20/AC24V/15KW TORNO" at bounding box center [247, 232] width 152 height 12
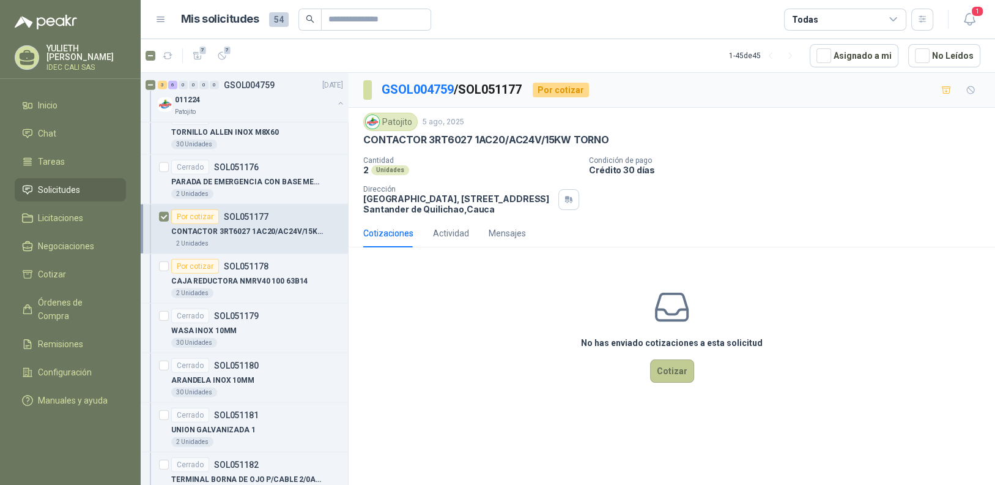
click at [668, 378] on button "Cotizar" at bounding box center [672, 370] width 44 height 23
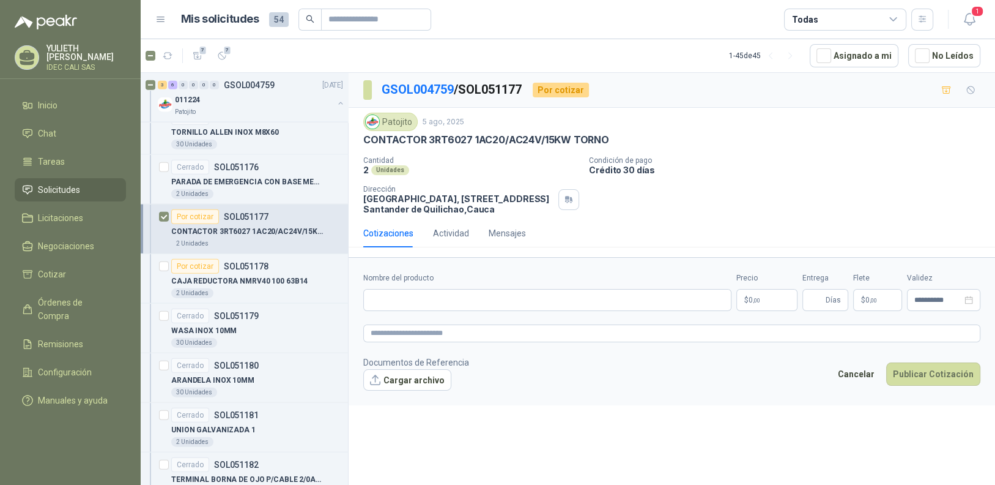
click at [776, 303] on p "$ 0 ,00" at bounding box center [767, 300] width 61 height 22
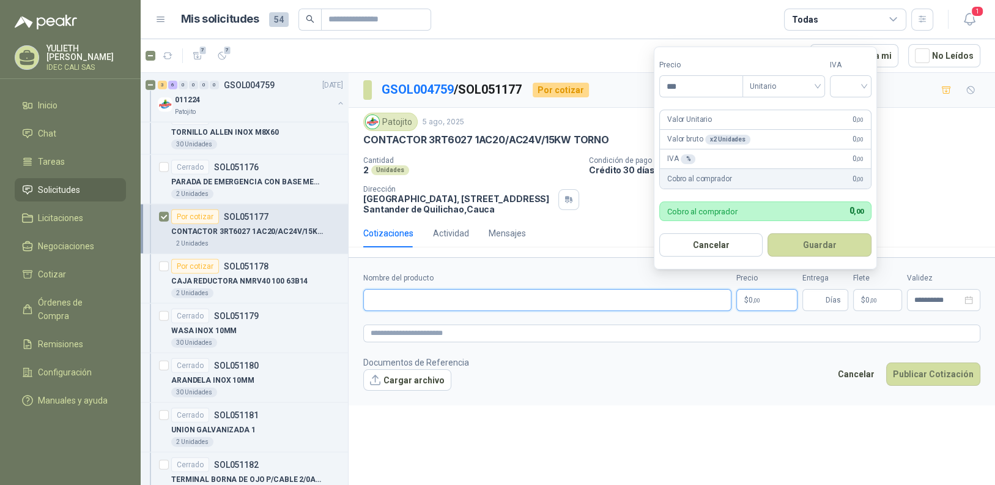
click at [541, 301] on input "Nombre del producto" at bounding box center [547, 300] width 368 height 22
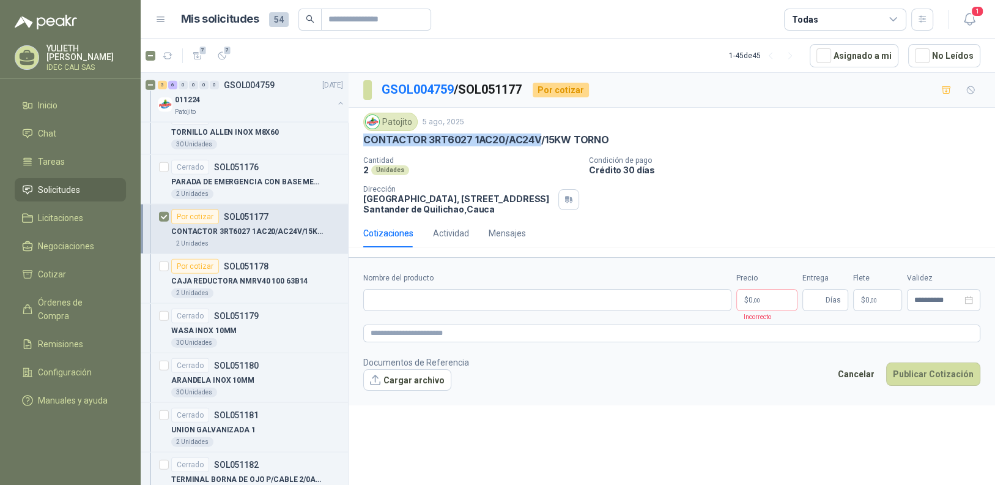
drag, startPoint x: 538, startPoint y: 138, endPoint x: 387, endPoint y: 140, distance: 150.5
click at [355, 144] on div "Patojito [DATE] CONTACTOR 3RT6027 1AC20/AC24V/15KW TORNO Cantidad 2 Unidades Co…" at bounding box center [672, 163] width 647 height 111
copy p "CONTACTOR 3RT6027 1AC20/AC24V"
click at [433, 291] on input "Nombre del producto" at bounding box center [547, 300] width 368 height 22
drag, startPoint x: 438, startPoint y: 290, endPoint x: 445, endPoint y: 302, distance: 14.0
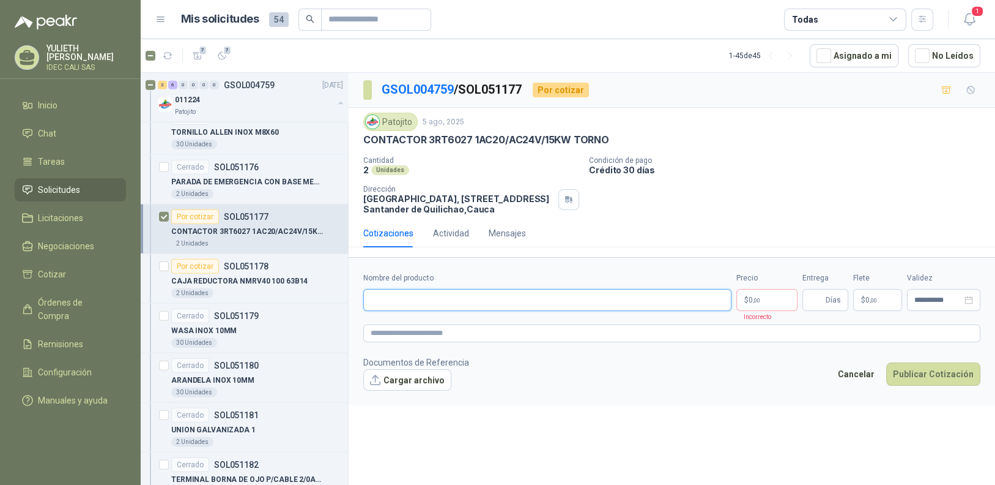
paste input "**********"
type input "**********"
click at [763, 299] on p "$ 0 ,00" at bounding box center [767, 300] width 61 height 22
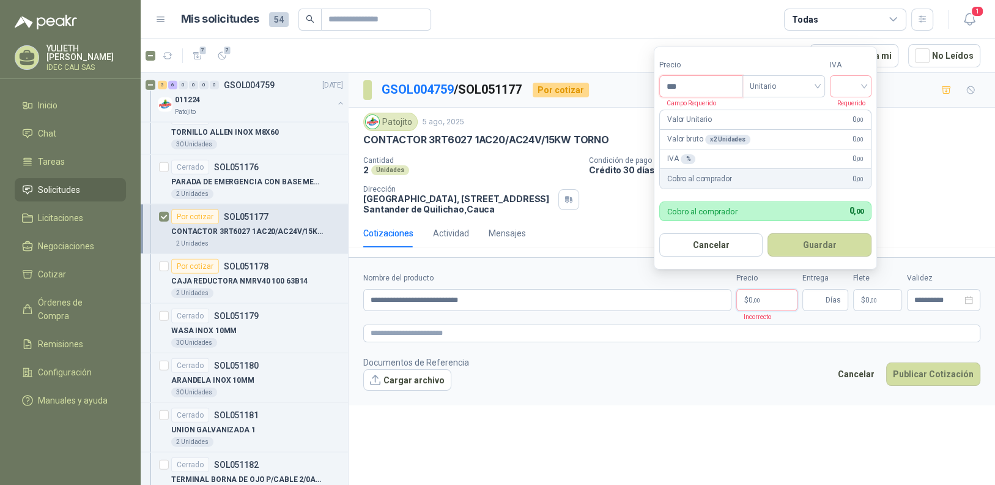
click at [704, 88] on input "***" at bounding box center [701, 86] width 83 height 21
click at [816, 89] on span "Unitario" at bounding box center [784, 86] width 68 height 18
type input "*********"
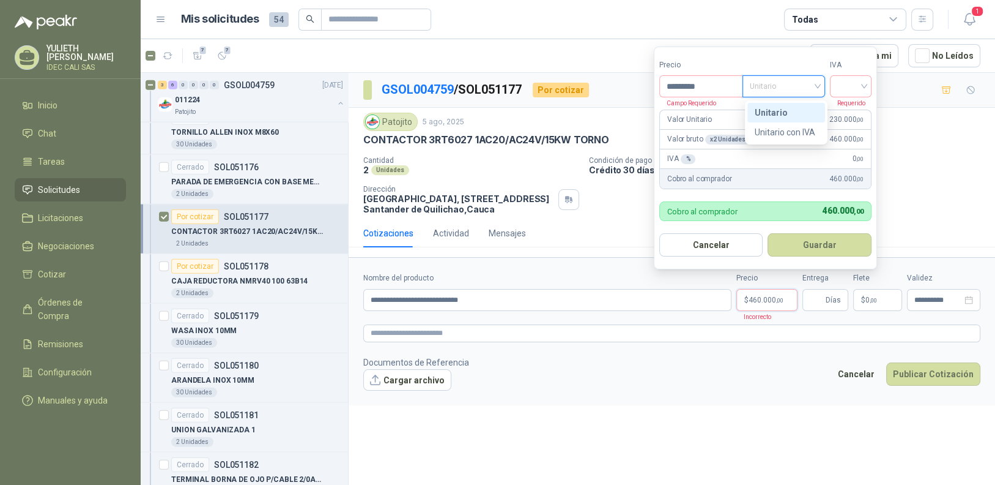
click at [792, 111] on div "Unitario" at bounding box center [786, 112] width 63 height 13
drag, startPoint x: 864, startPoint y: 84, endPoint x: 860, endPoint y: 95, distance: 11.2
click at [863, 84] on input "search" at bounding box center [851, 85] width 27 height 18
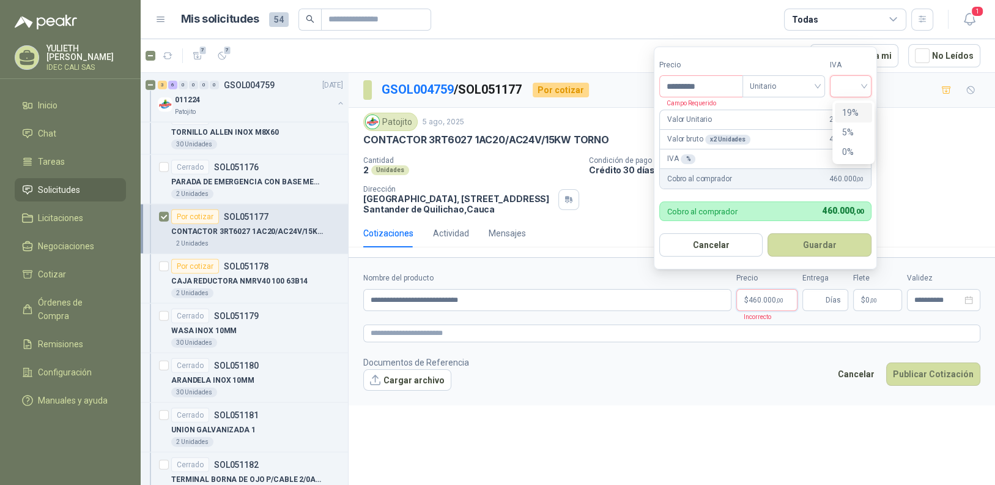
click at [852, 113] on div "19%" at bounding box center [854, 112] width 23 height 13
click at [827, 245] on button "Guardar" at bounding box center [822, 244] width 105 height 23
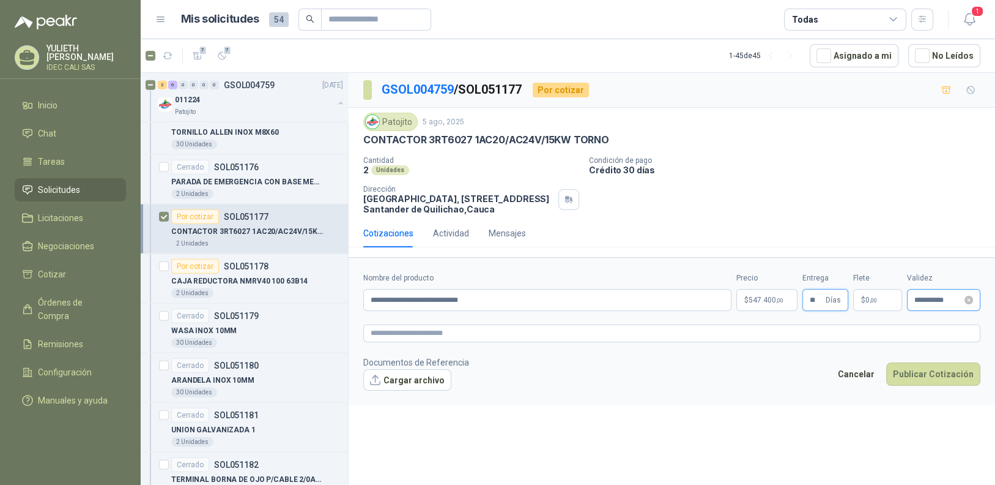
type input "**"
click at [946, 301] on input "**********" at bounding box center [939, 300] width 48 height 8
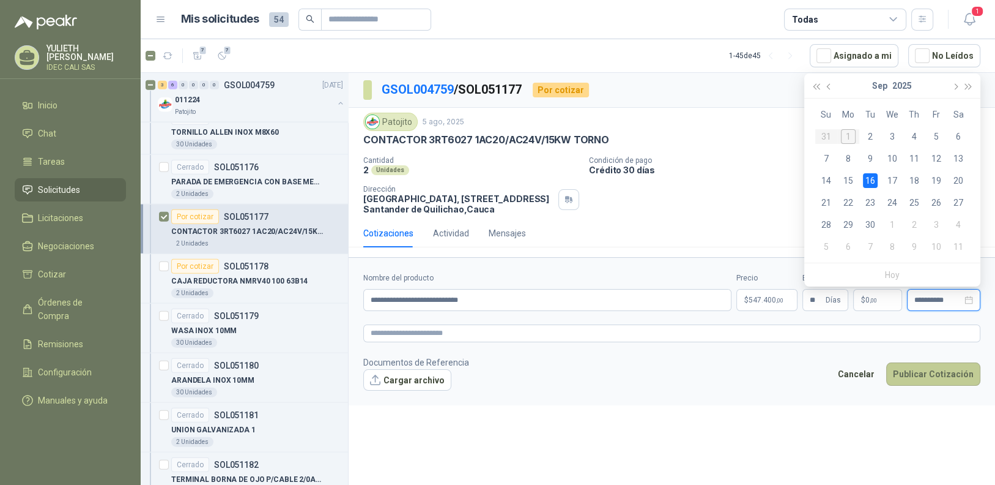
type input "**********"
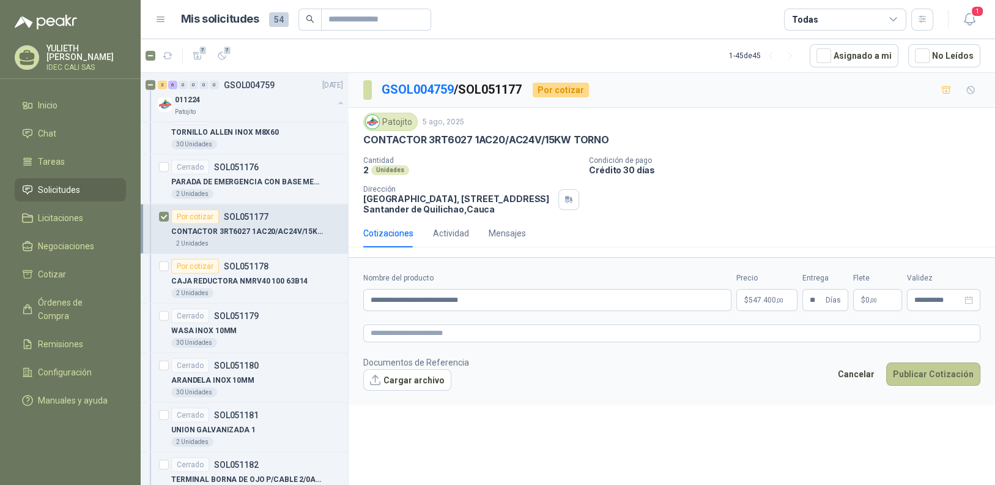
click at [939, 369] on button "Publicar Cotización" at bounding box center [934, 373] width 94 height 23
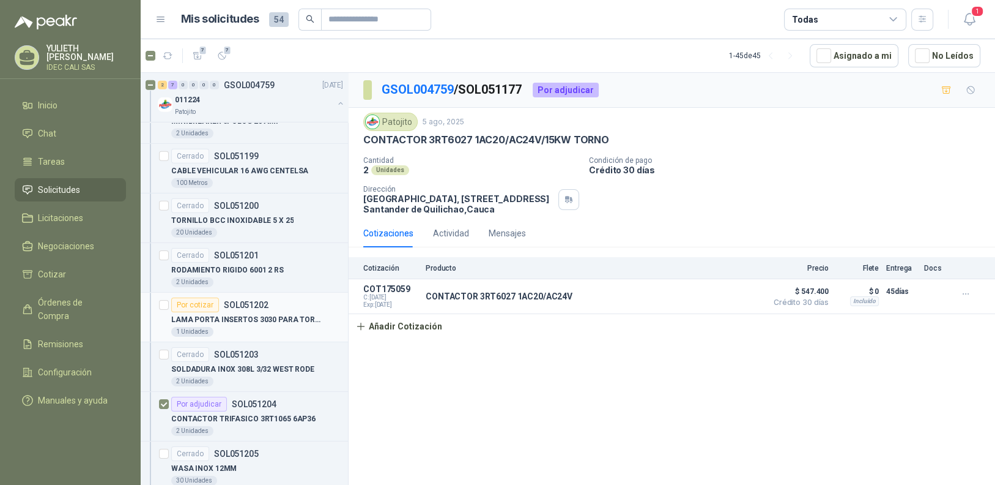
scroll to position [4315, 0]
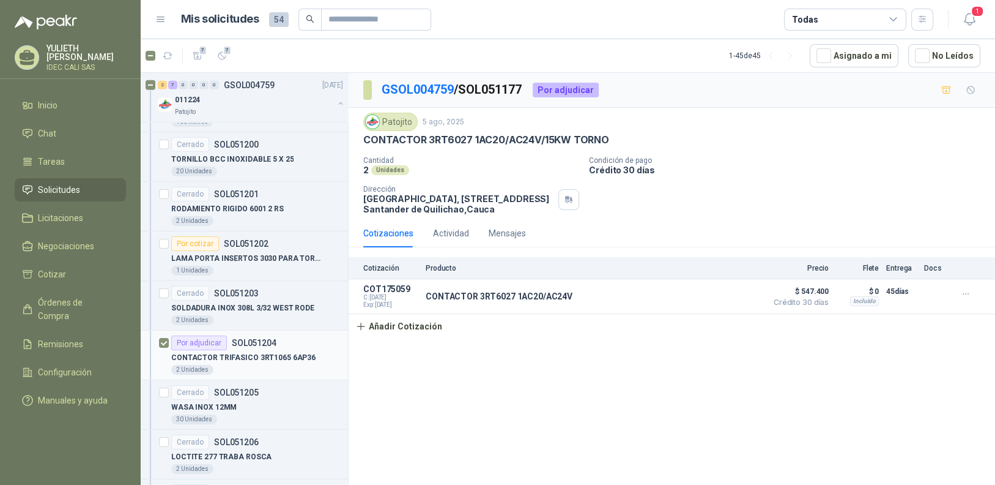
click at [261, 352] on p "CONTACTOR TRIFASICO 3RT1065 6AP36" at bounding box center [243, 358] width 144 height 12
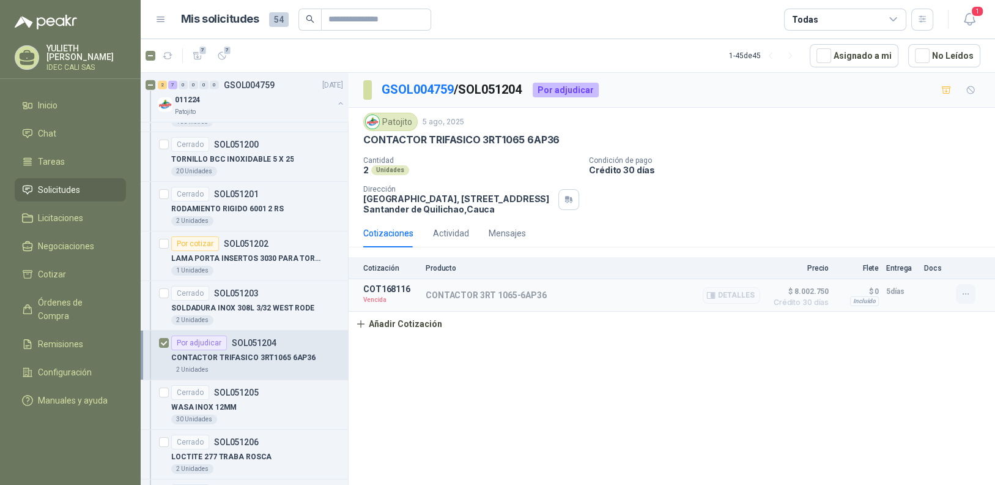
click at [964, 293] on icon "button" at bounding box center [966, 294] width 10 height 10
click at [936, 220] on button "Editar" at bounding box center [942, 223] width 98 height 20
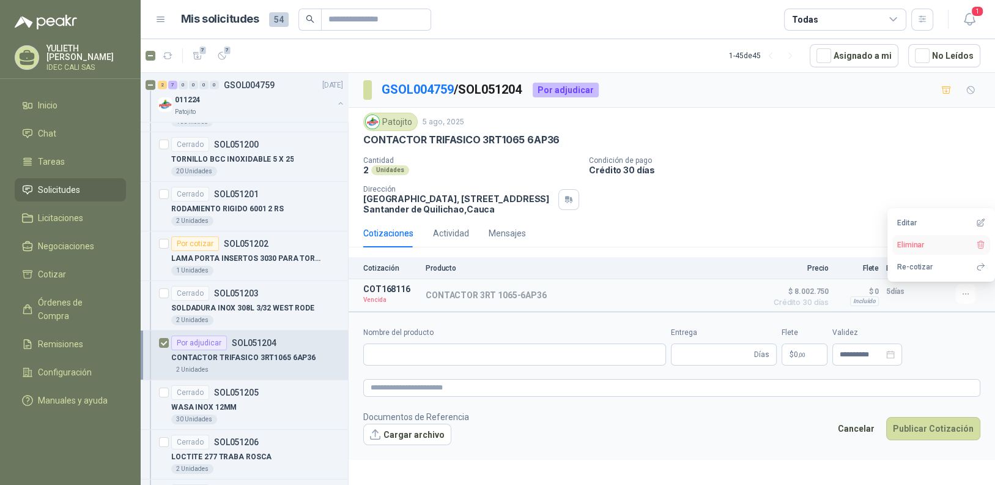
type input "**********"
type input "*"
type input "**********"
click at [771, 356] on span "8.002.750 ,00" at bounding box center [769, 354] width 41 height 7
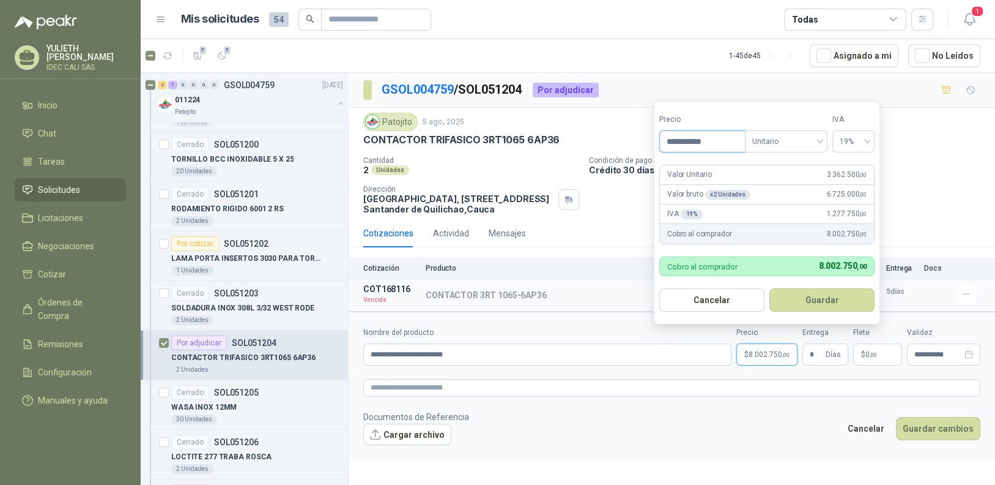
drag, startPoint x: 712, startPoint y: 143, endPoint x: 682, endPoint y: 143, distance: 30.6
click at [682, 143] on input "**********" at bounding box center [702, 141] width 85 height 21
type input "**********"
click at [834, 297] on button "Guardar" at bounding box center [822, 299] width 105 height 23
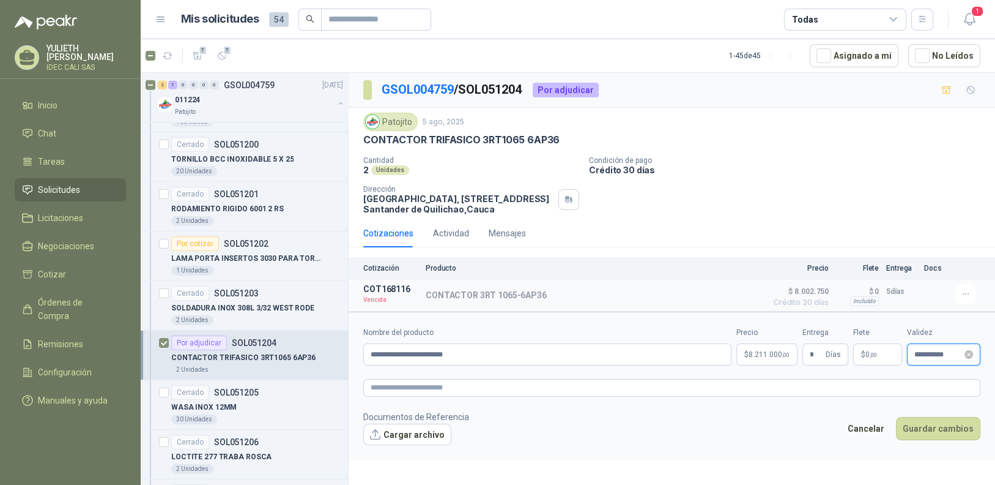
click at [956, 357] on input "**********" at bounding box center [939, 355] width 48 height 8
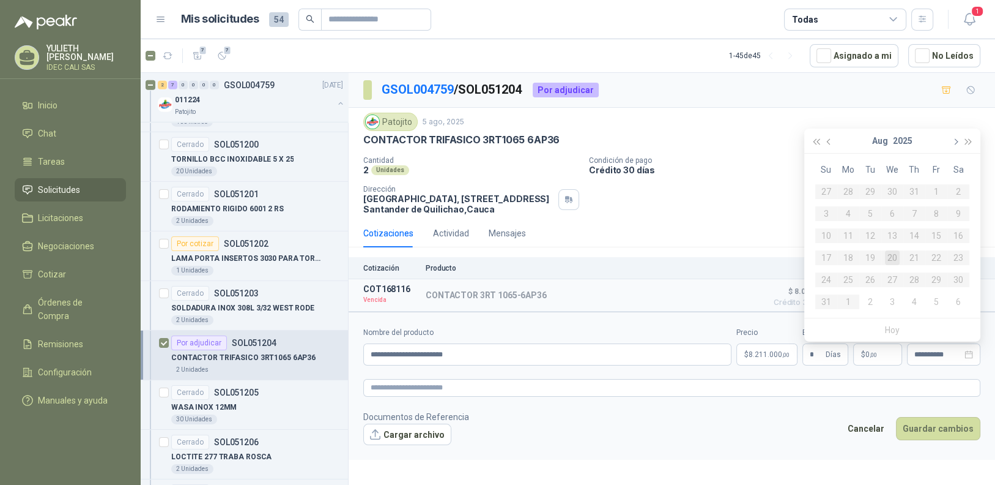
click at [950, 140] on button "button" at bounding box center [954, 140] width 13 height 24
click at [855, 235] on div "15" at bounding box center [848, 235] width 15 height 15
type input "**********"
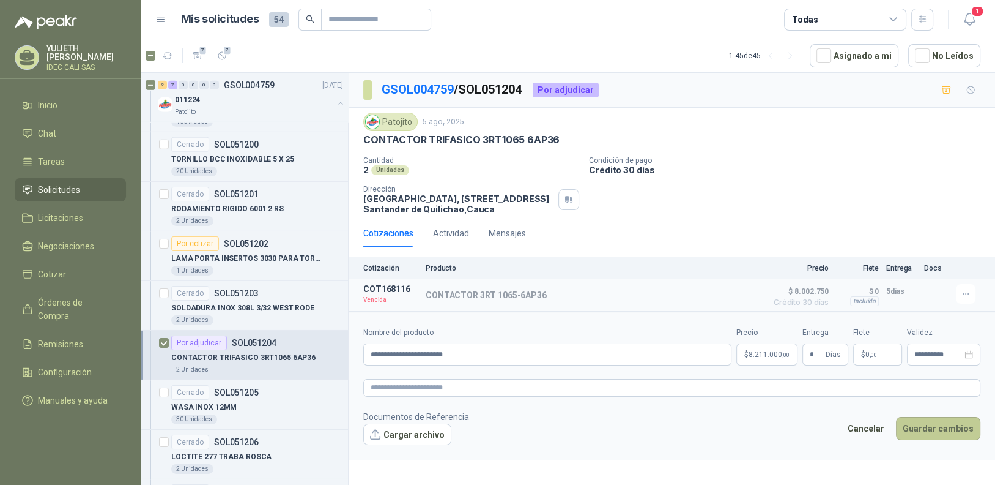
click at [951, 428] on button "Guardar cambios" at bounding box center [938, 428] width 84 height 23
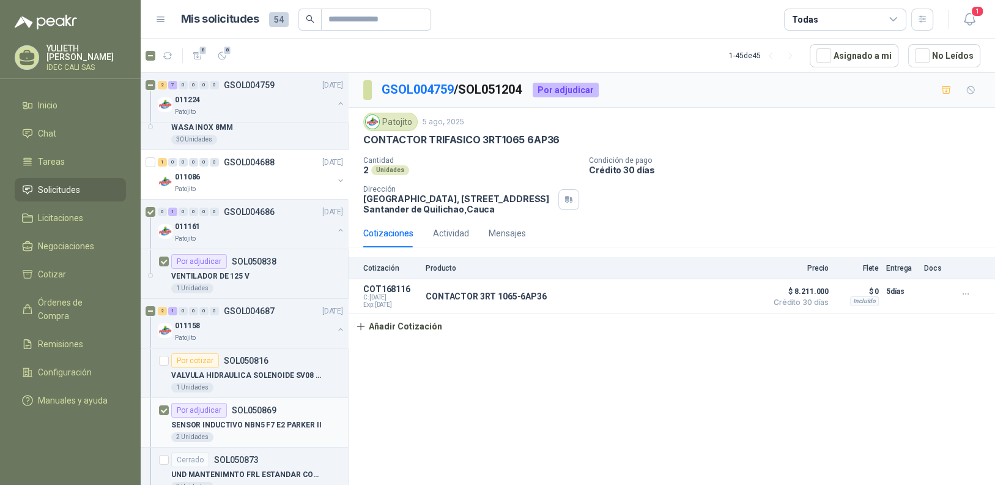
scroll to position [4682, 0]
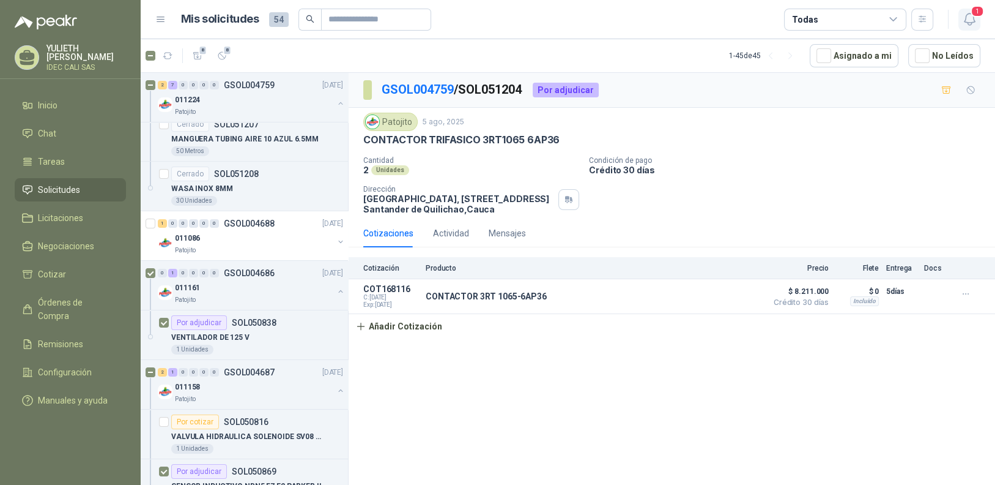
click at [970, 16] on icon "button" at bounding box center [969, 19] width 15 height 15
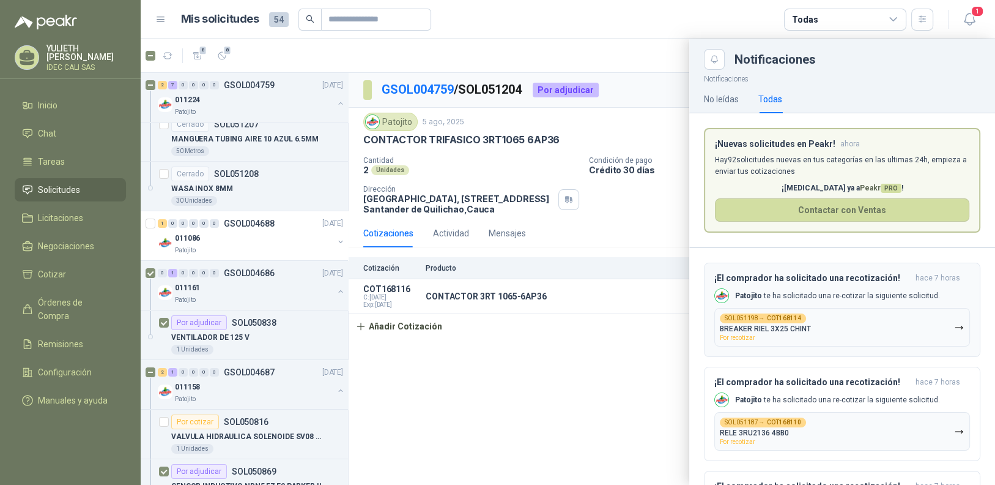
click at [863, 325] on button "SOL051198 → COT168114 BREAKER RIEL 3X25 CHINT Por recotizar" at bounding box center [843, 327] width 256 height 39
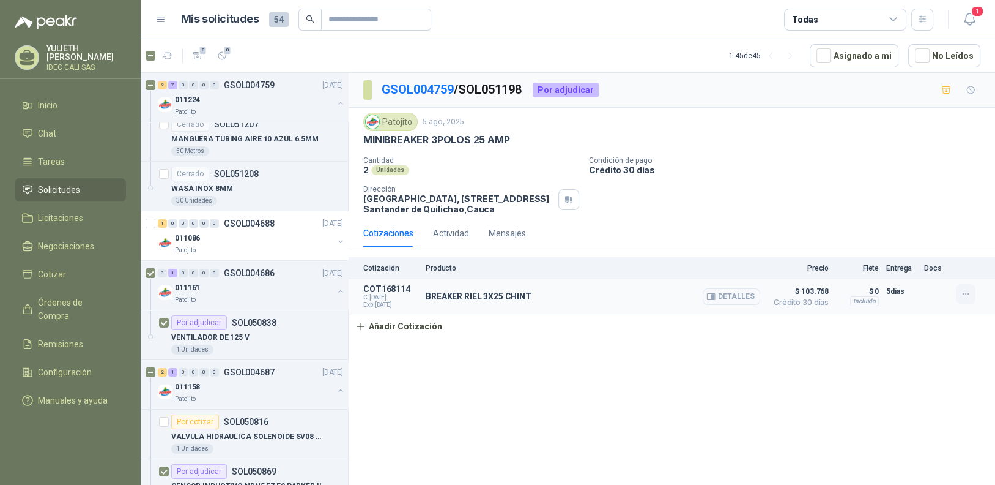
click at [969, 296] on icon "button" at bounding box center [966, 294] width 10 height 10
click at [947, 357] on div "GSOL004759 / SOL051198 Por adjudicar Patojito [DATE] MINIBREAKER 3POLOS 25 AMP …" at bounding box center [672, 281] width 647 height 416
click at [978, 14] on span "1" at bounding box center [977, 12] width 13 height 12
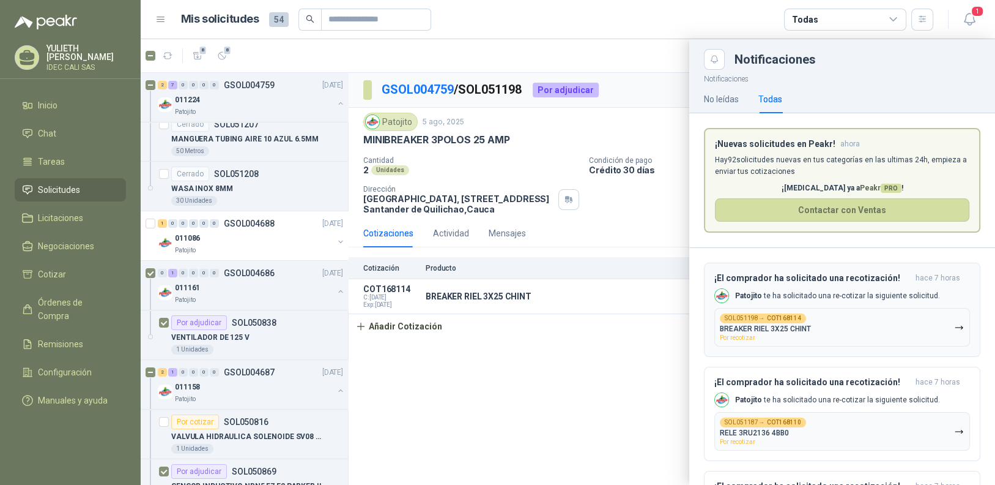
click at [954, 327] on icon "button" at bounding box center [959, 327] width 10 height 10
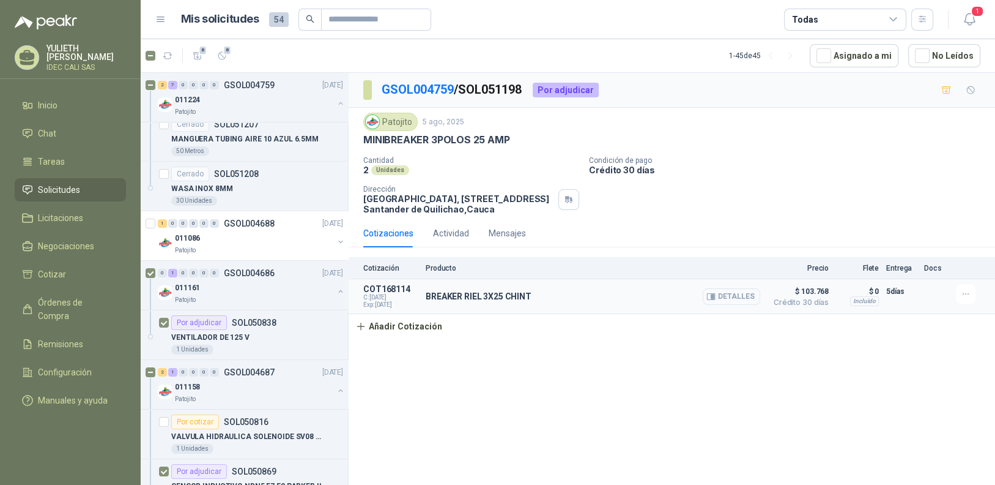
click at [730, 297] on button "Detalles" at bounding box center [732, 296] width 58 height 17
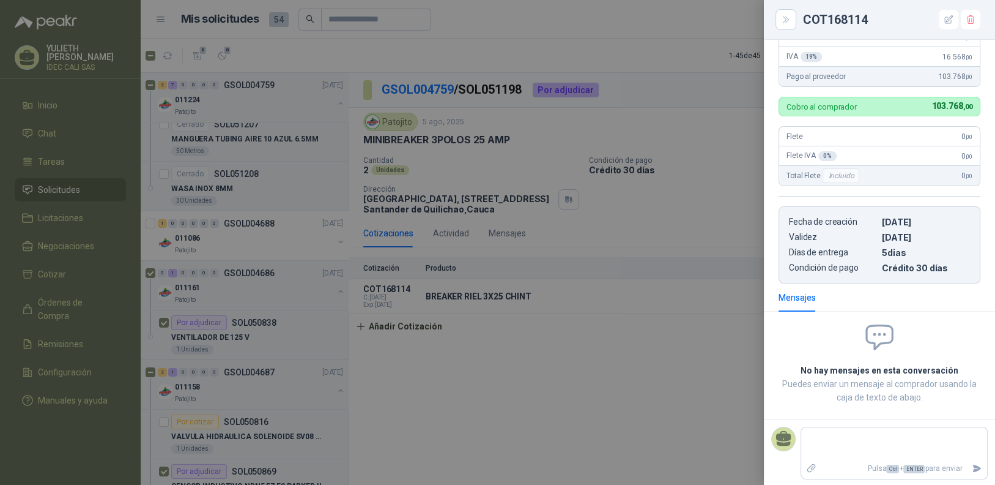
scroll to position [141, 0]
click at [783, 24] on icon "Close" at bounding box center [786, 20] width 10 height 10
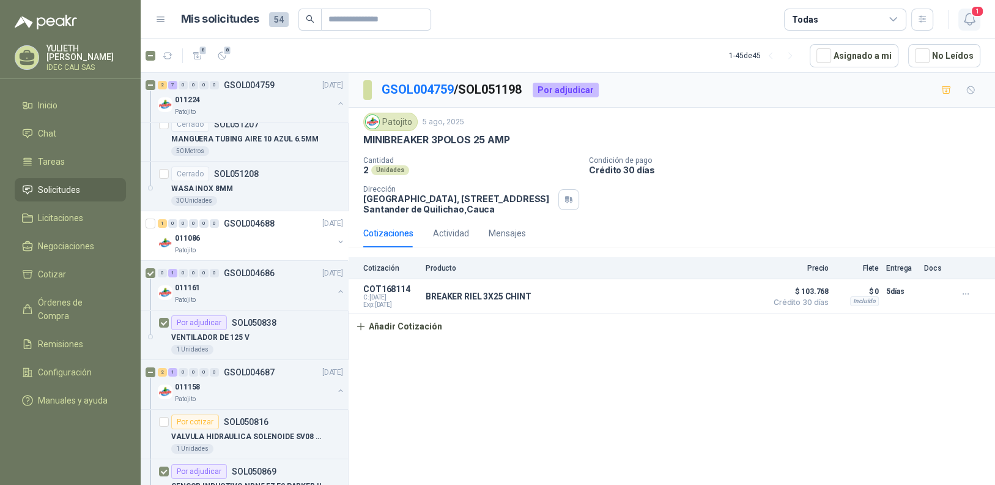
click at [970, 19] on icon "button" at bounding box center [969, 19] width 15 height 15
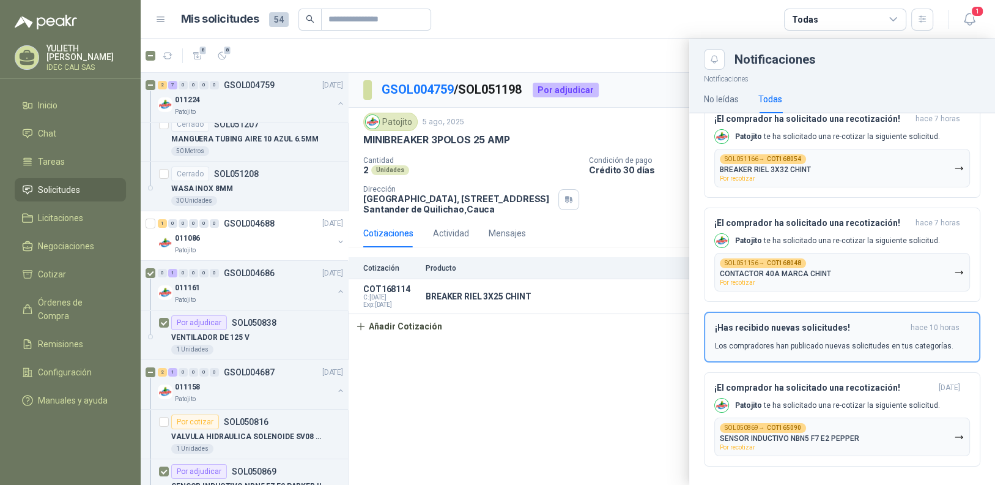
scroll to position [374, 0]
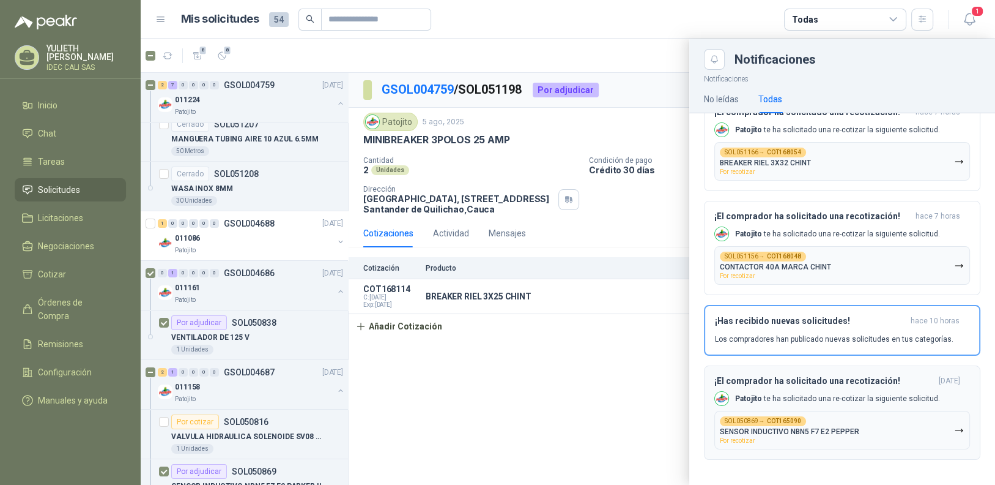
click at [942, 431] on button "SOL050869 → COT165090 SENSOR INDUCTIVO NBN5 F7 E2 PEPPER Por recotizar" at bounding box center [843, 430] width 256 height 39
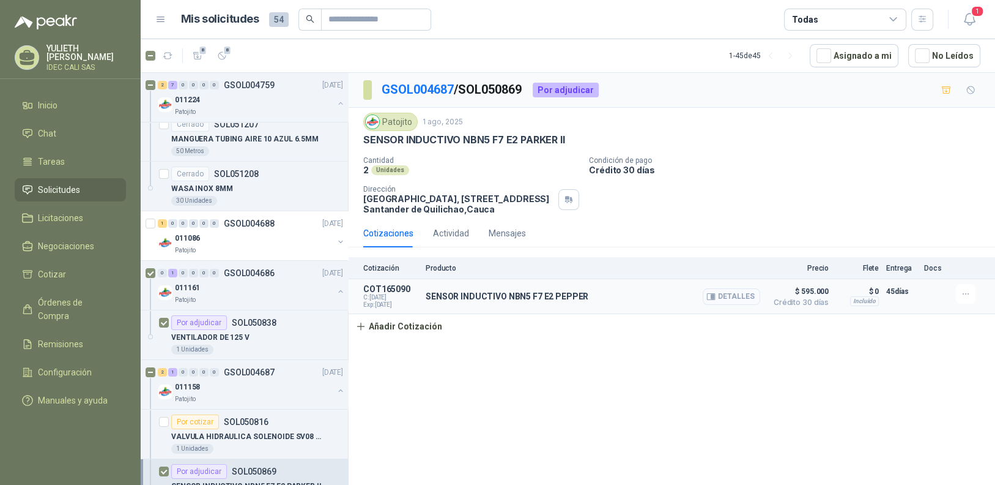
click at [732, 299] on button "Detalles" at bounding box center [732, 296] width 58 height 17
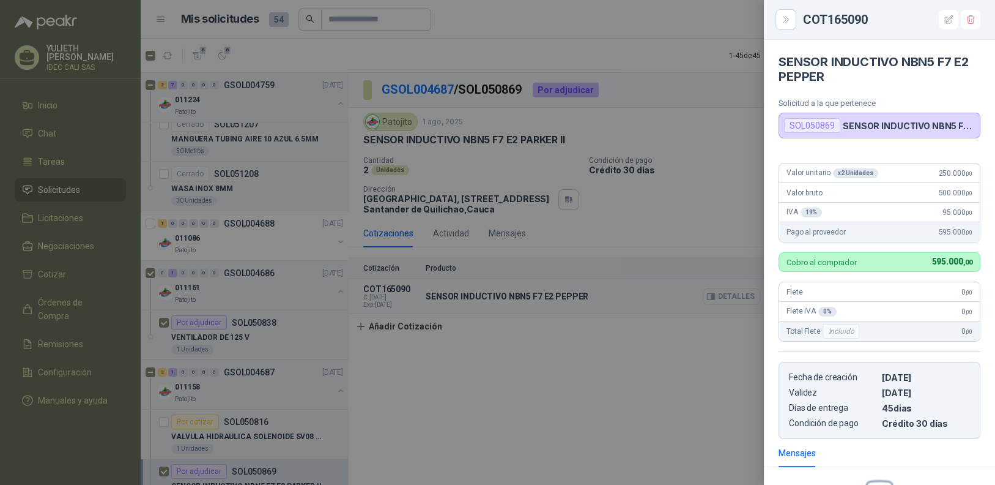
scroll to position [151, 0]
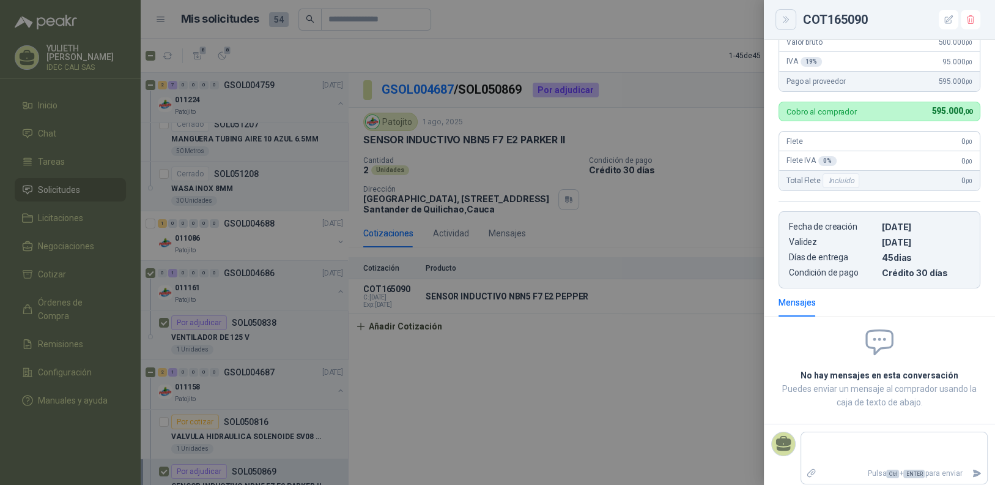
click at [784, 20] on icon "Close" at bounding box center [786, 20] width 10 height 10
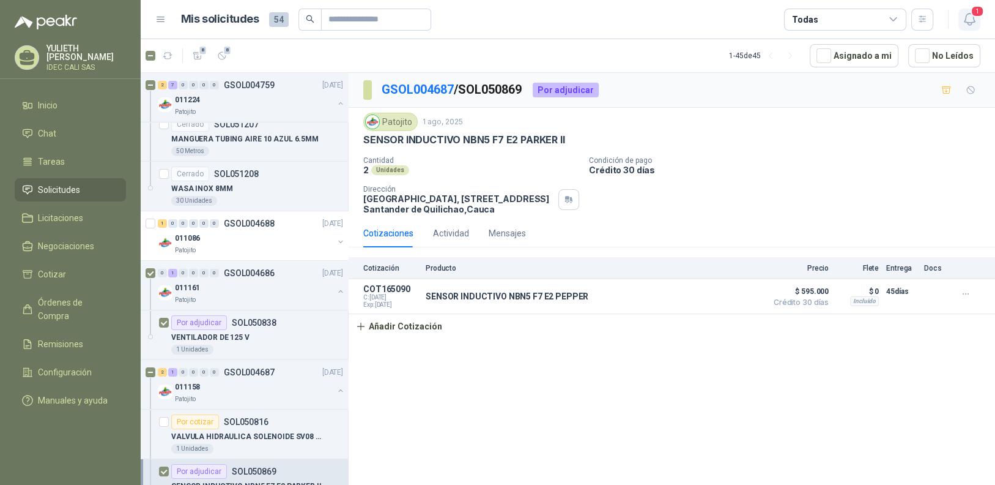
click at [972, 17] on icon "button" at bounding box center [969, 19] width 15 height 15
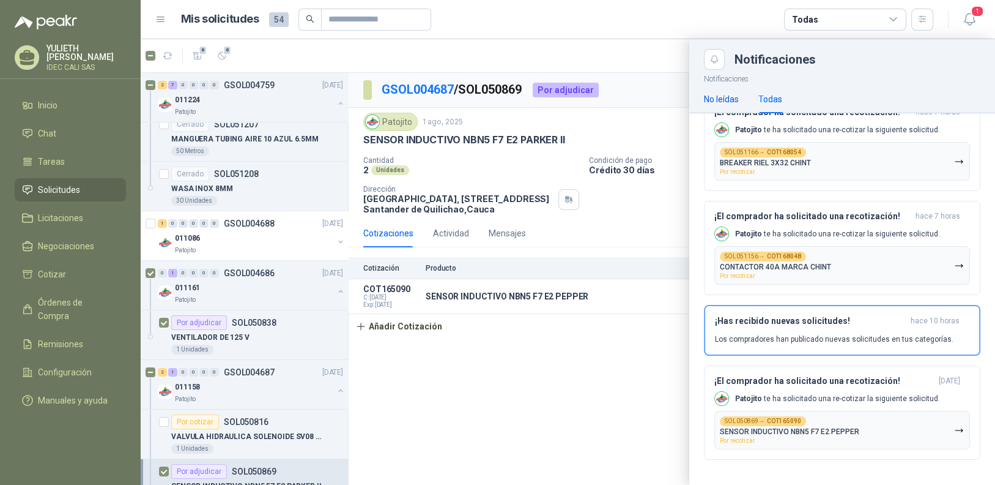
click at [722, 101] on div "No leídas" at bounding box center [721, 98] width 35 height 13
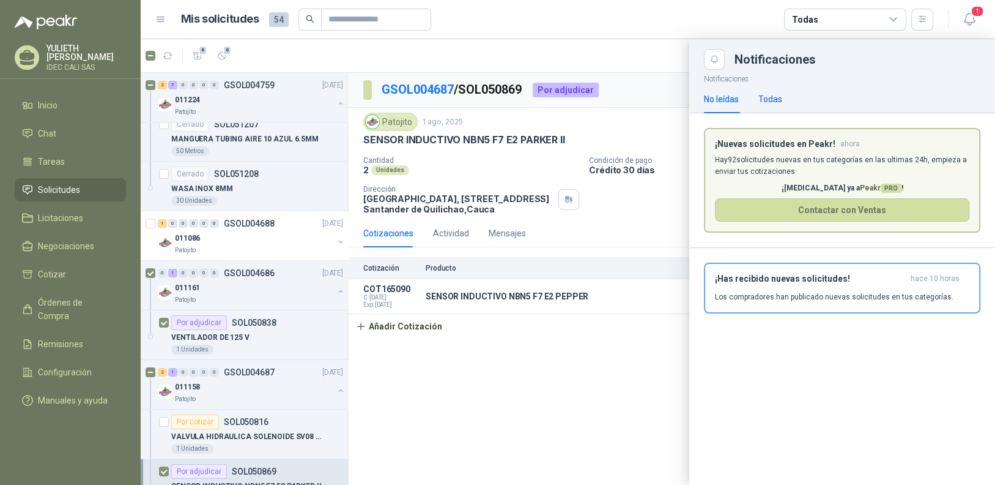
click at [776, 101] on div "Todas" at bounding box center [771, 98] width 24 height 13
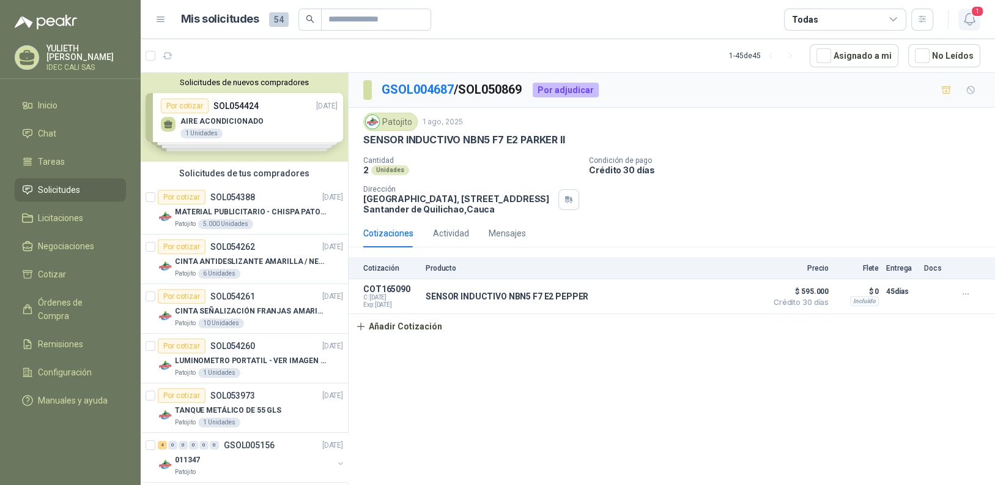
click at [972, 20] on icon "button" at bounding box center [969, 19] width 15 height 15
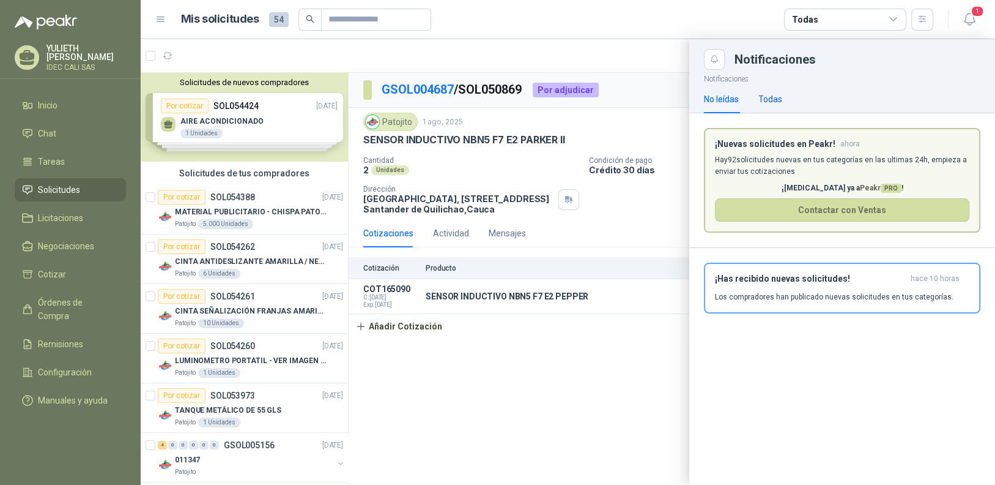
click at [764, 92] on div "Todas" at bounding box center [771, 98] width 24 height 13
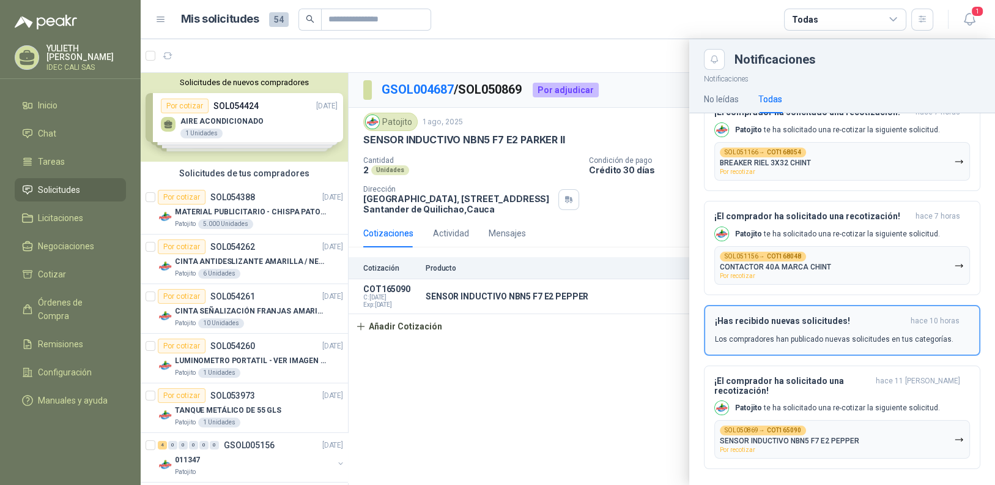
scroll to position [374, 0]
click at [737, 275] on span "Por recotizar" at bounding box center [737, 275] width 35 height 7
